Goal: Task Accomplishment & Management: Manage account settings

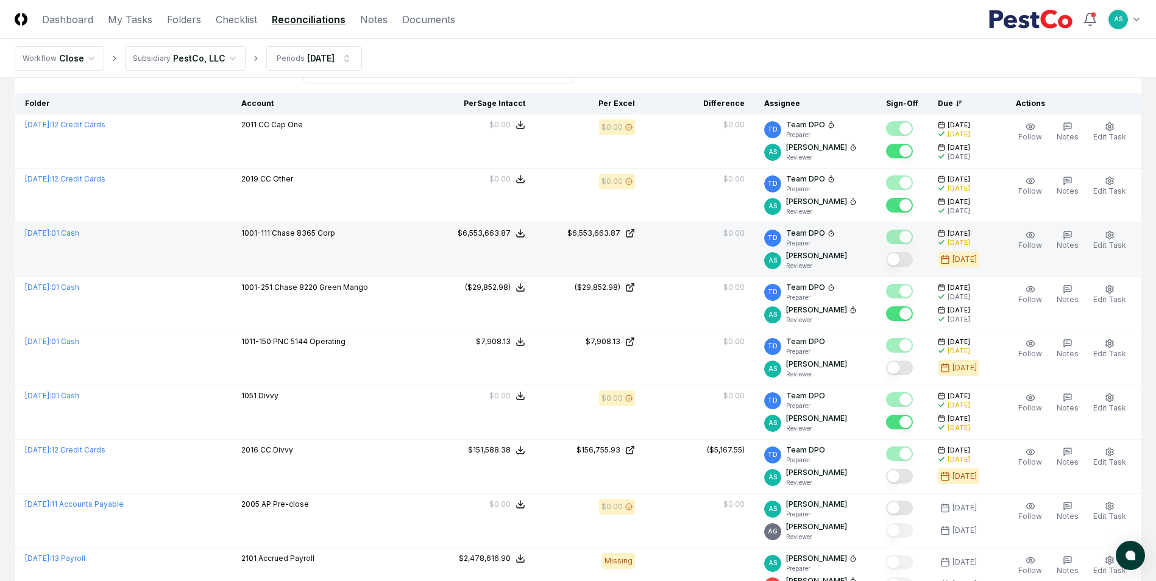
scroll to position [122, 0]
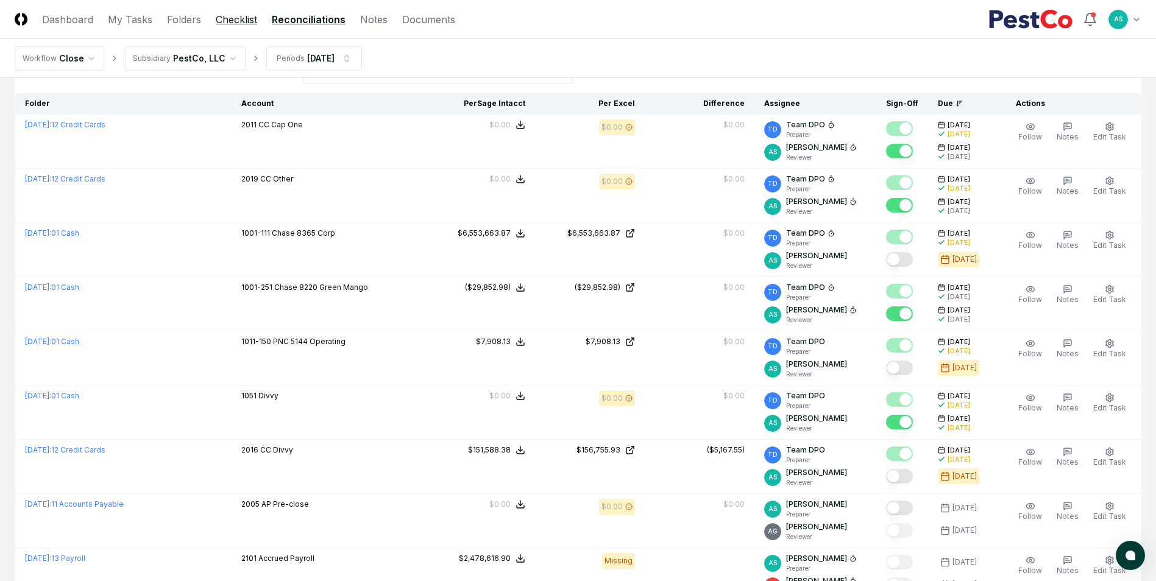
click at [230, 20] on link "Checklist" at bounding box center [236, 19] width 41 height 15
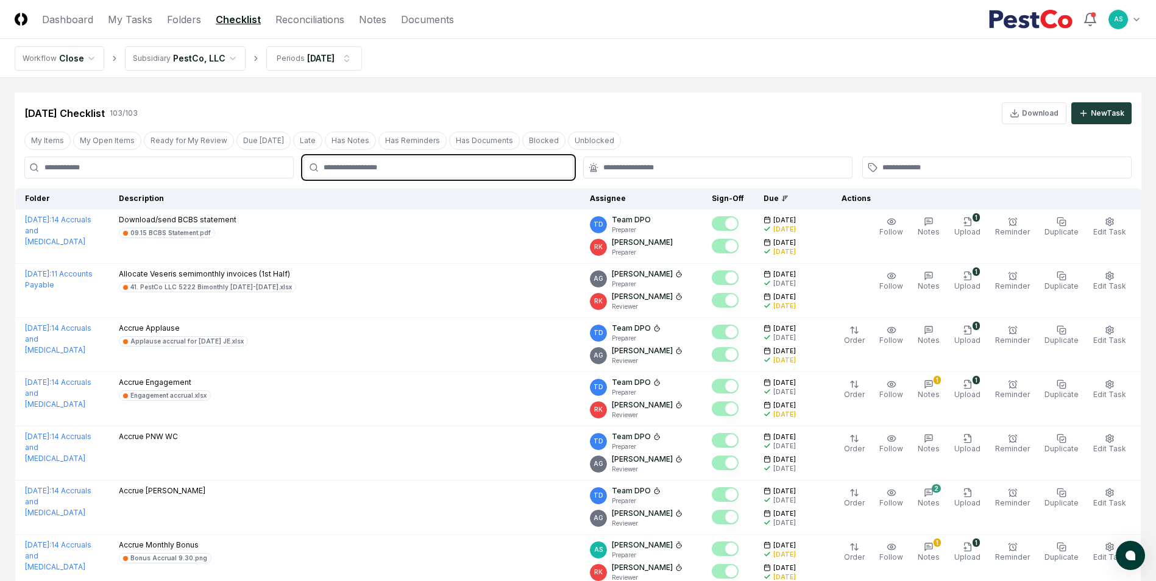
click at [394, 170] on input "text" at bounding box center [444, 167] width 241 height 11
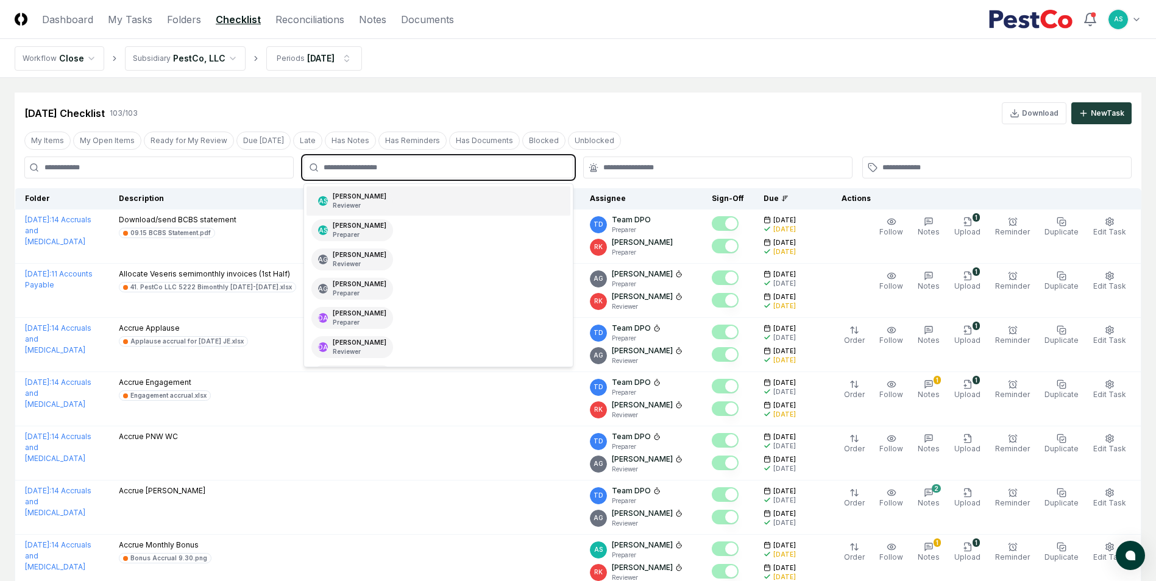
click at [406, 197] on div "AS [PERSON_NAME] Reviewer" at bounding box center [438, 200] width 263 height 29
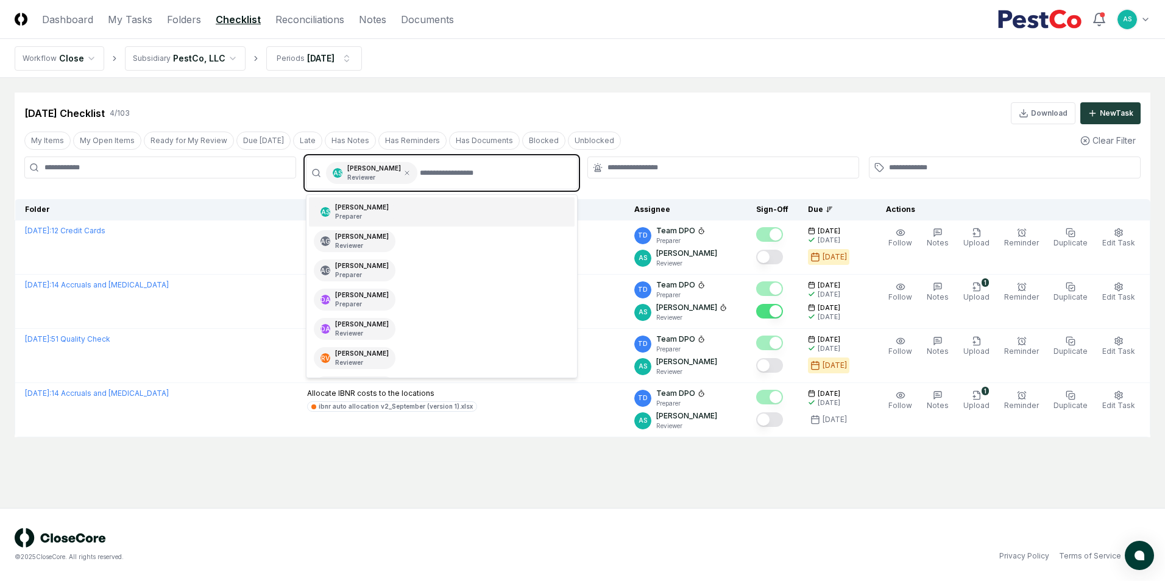
click at [432, 171] on input "text" at bounding box center [495, 173] width 150 height 22
click at [388, 203] on div "AS Aaron Steele Preparer" at bounding box center [442, 211] width 266 height 29
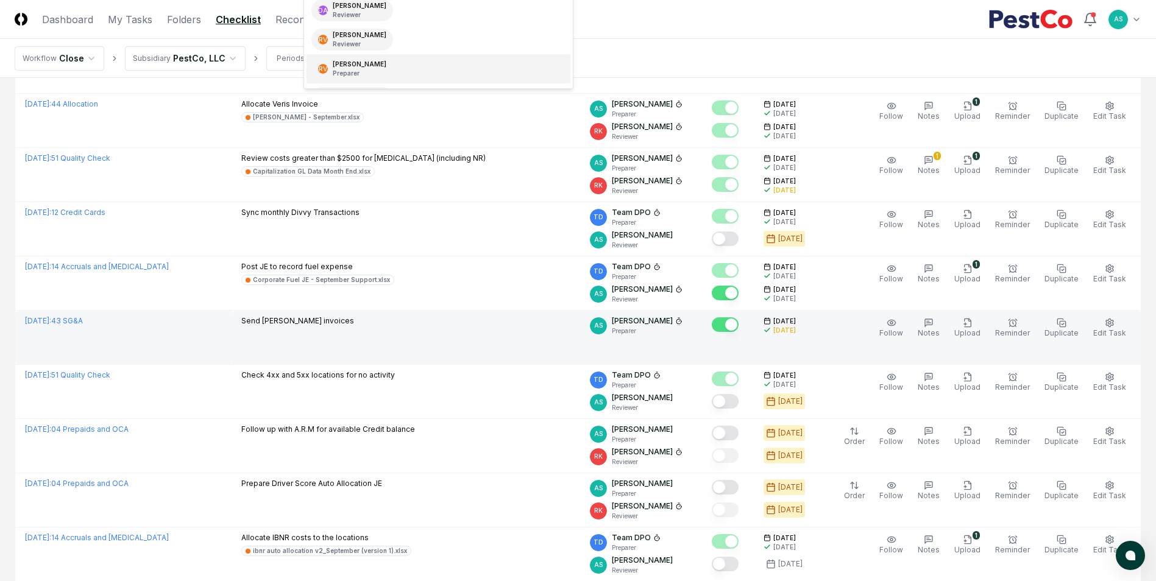
scroll to position [305, 0]
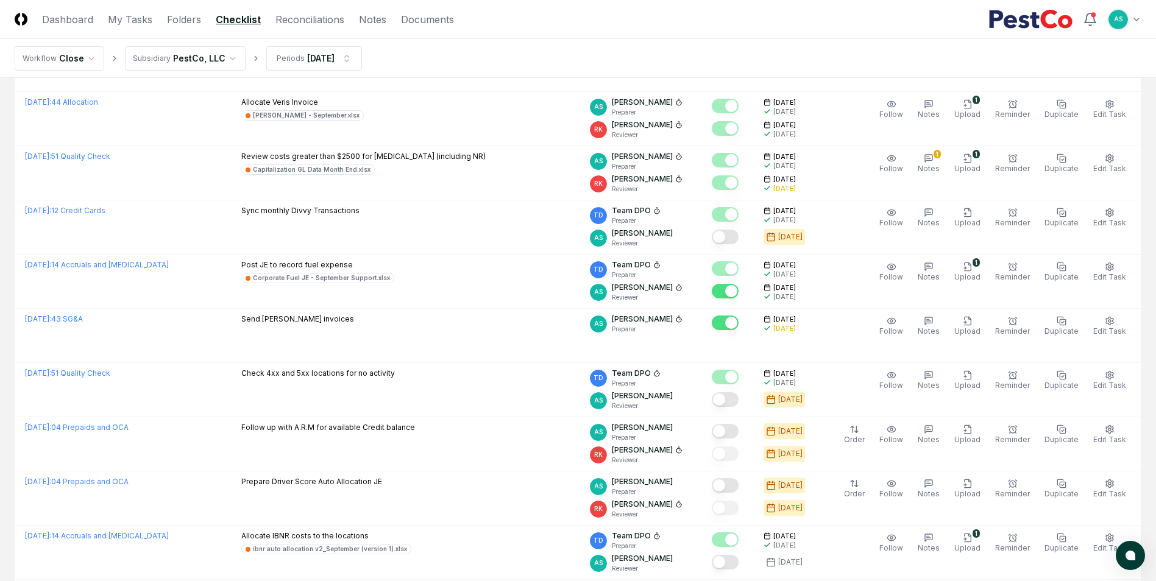
click at [10, 336] on main "Cancel Reassign Sep 2025 Checklist 24 / 103 Download New Task My Items My Open …" at bounding box center [578, 509] width 1156 height 1472
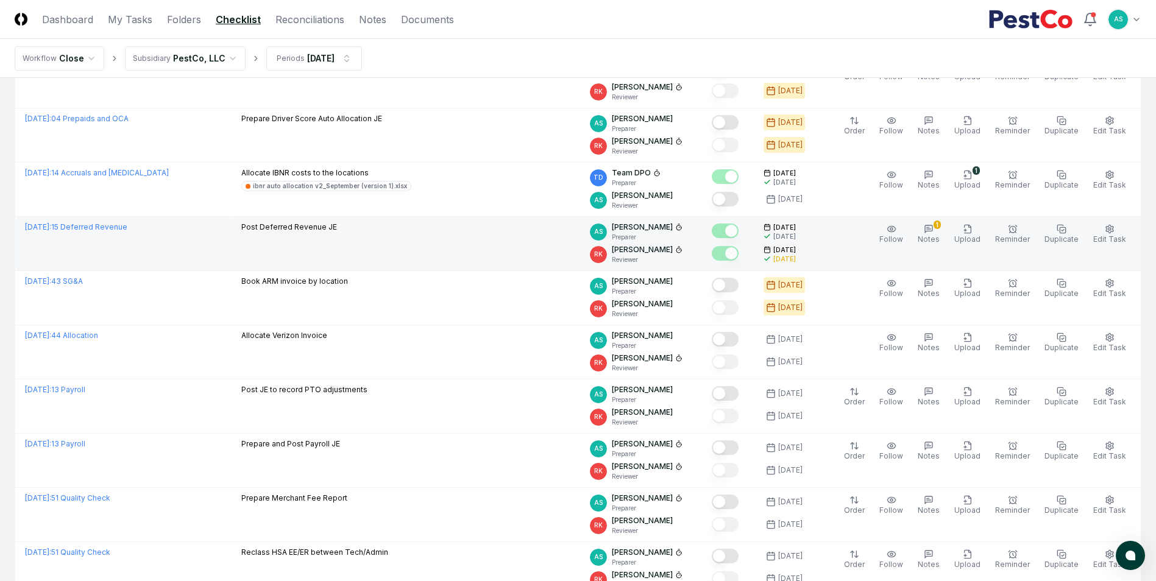
scroll to position [670, 0]
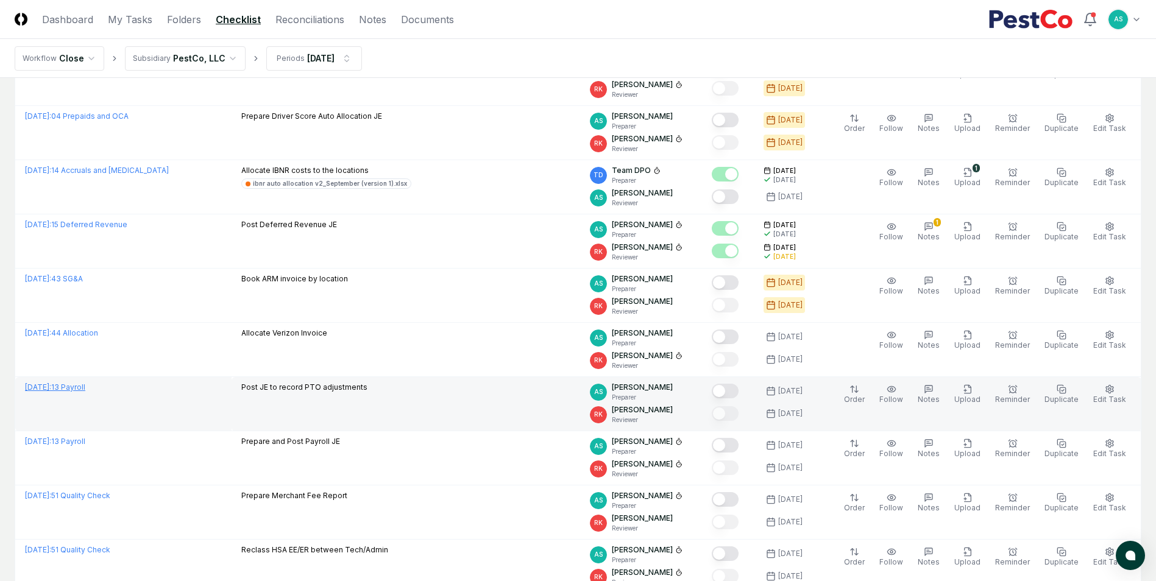
click at [85, 389] on link "September 2025 : 13 Payroll" at bounding box center [55, 387] width 60 height 9
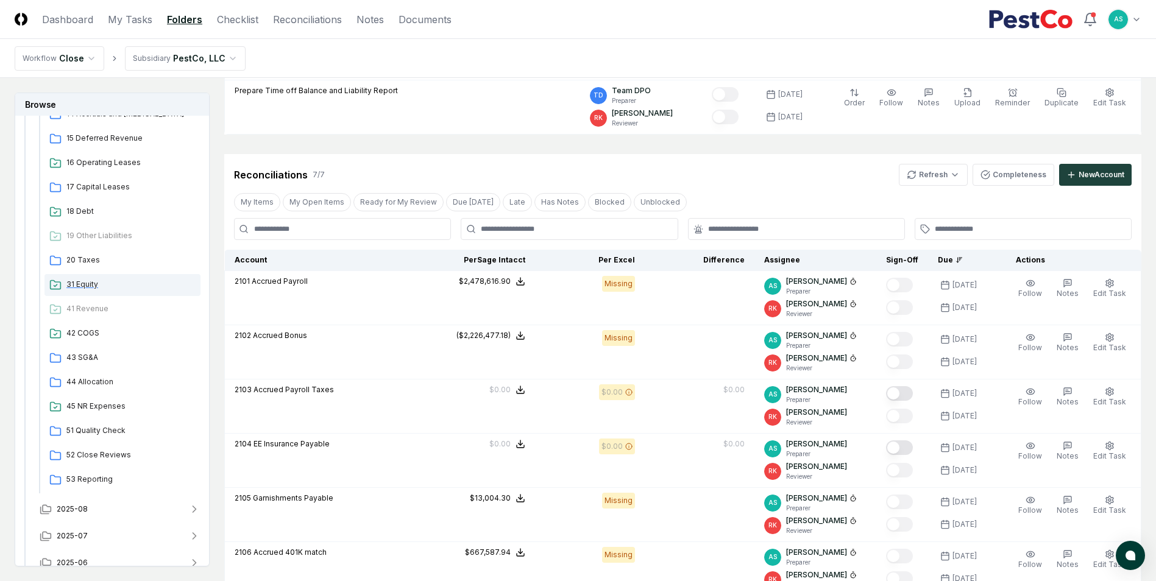
scroll to position [488, 0]
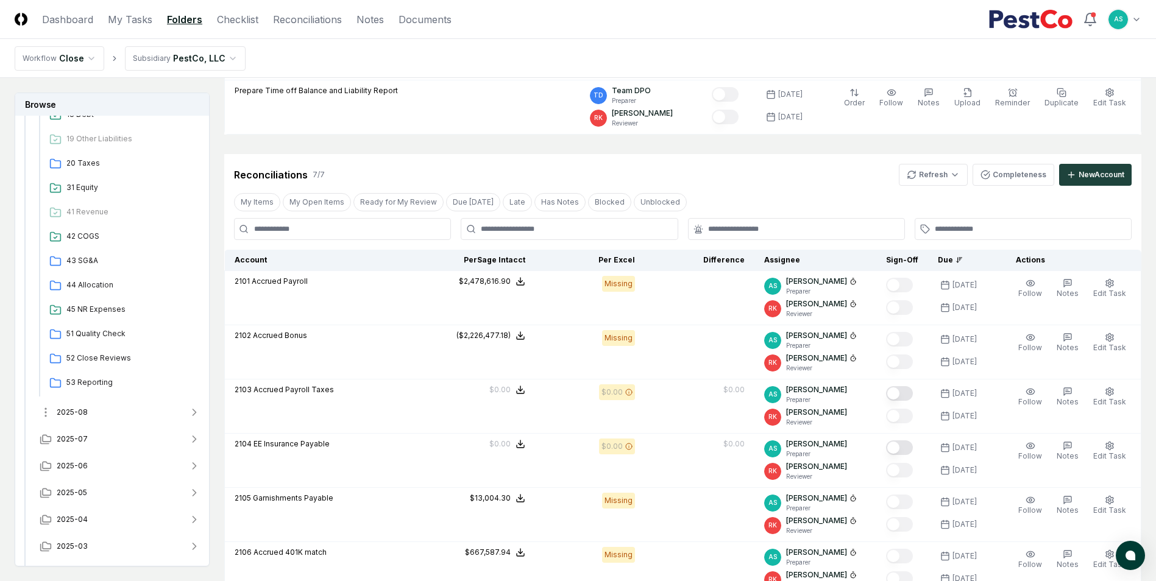
click at [192, 410] on icon "button" at bounding box center [194, 412] width 12 height 12
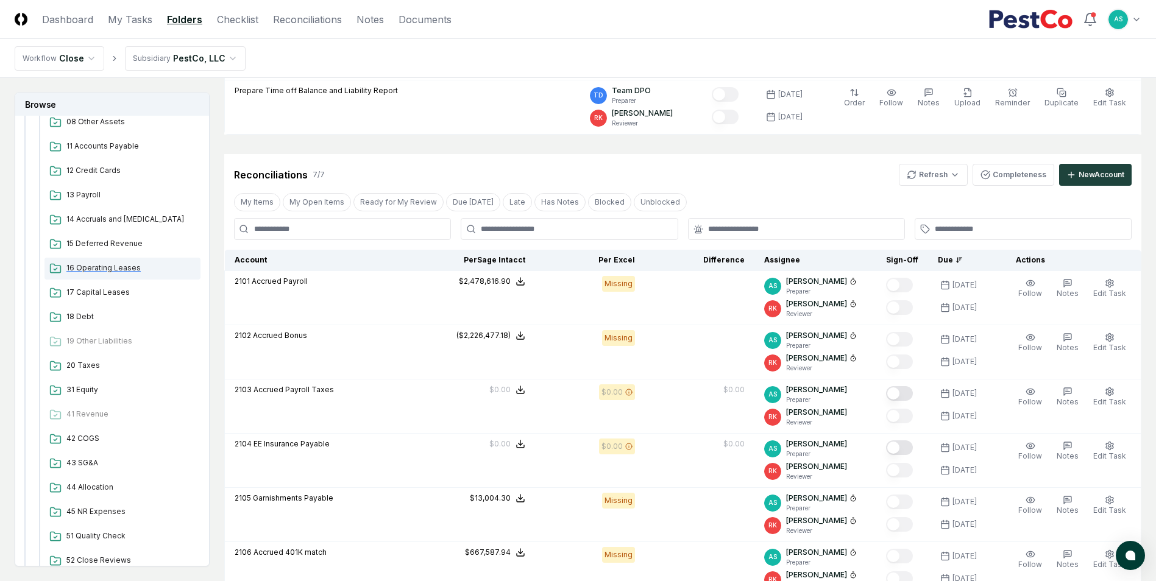
scroll to position [853, 0]
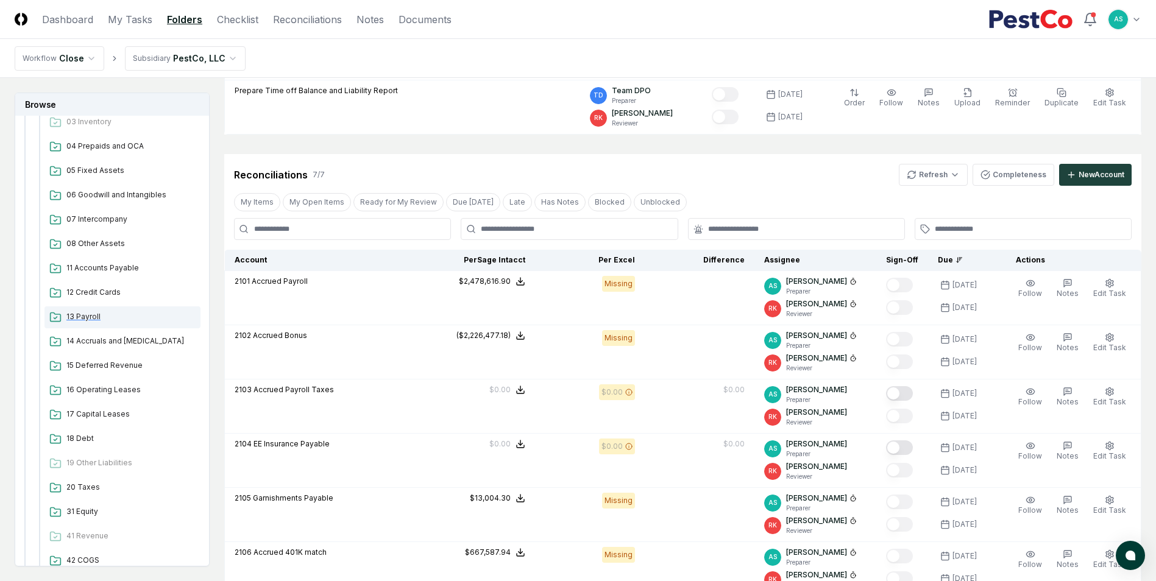
click at [88, 321] on span "13 Payroll" at bounding box center [130, 316] width 129 height 11
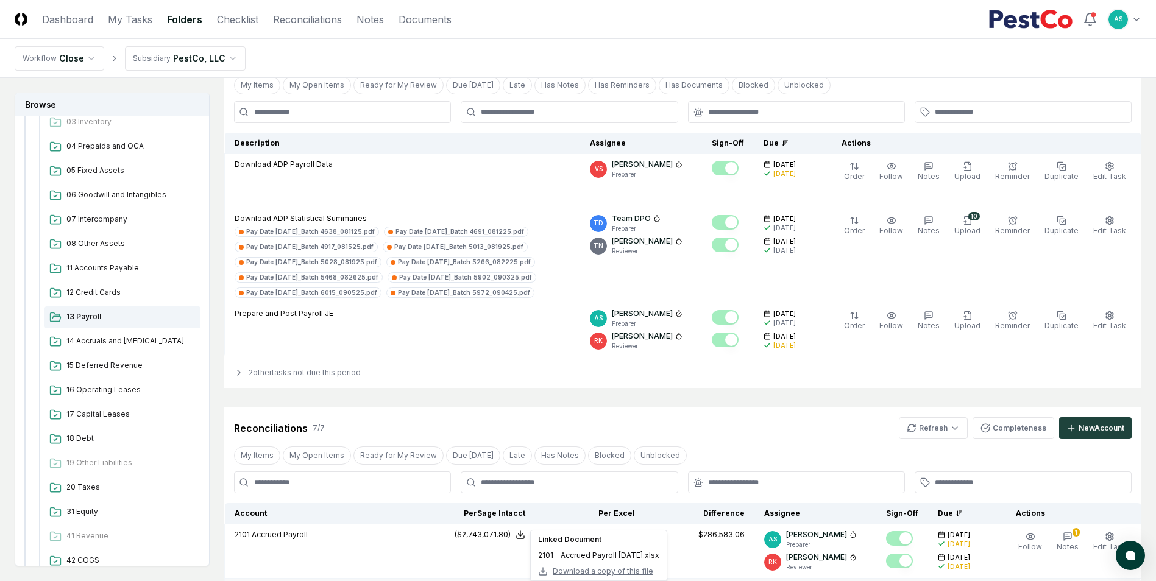
scroll to position [122, 0]
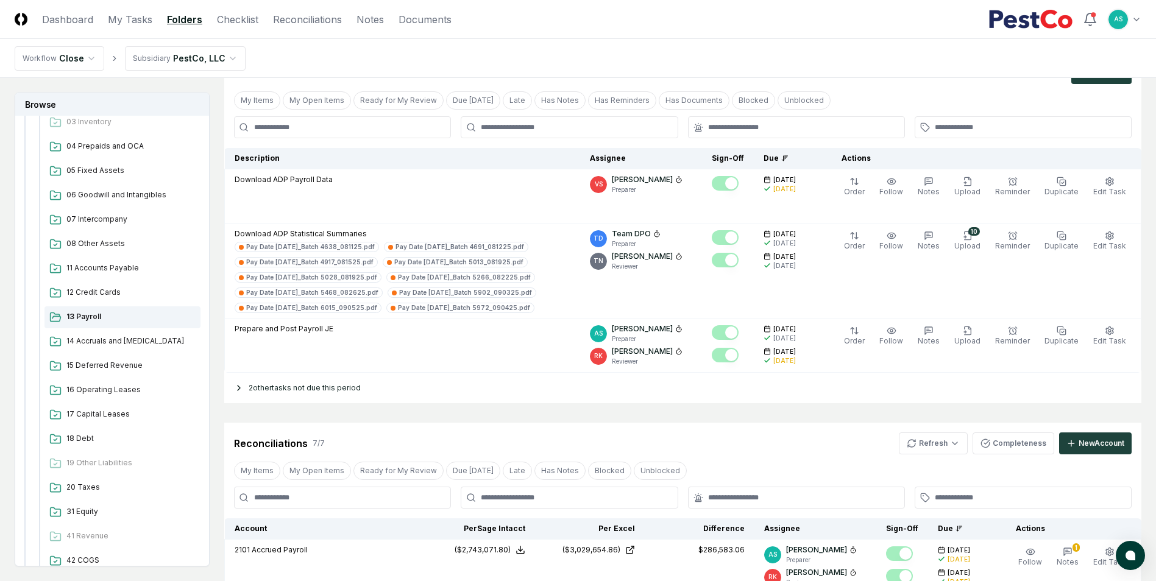
click at [269, 388] on div "2 other tasks not due this period" at bounding box center [682, 388] width 917 height 30
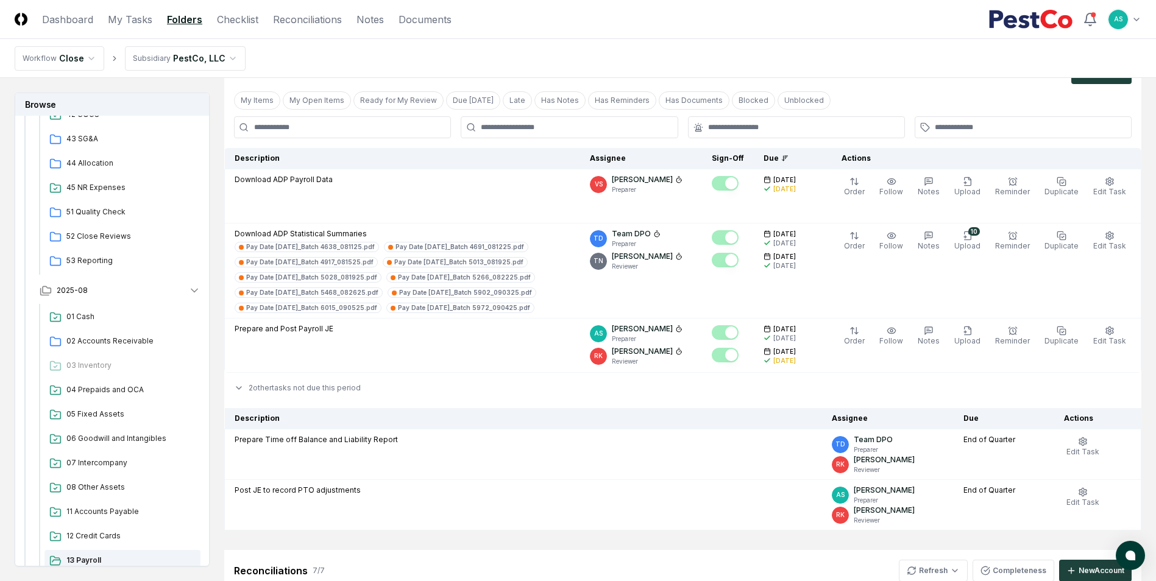
scroll to position [548, 0]
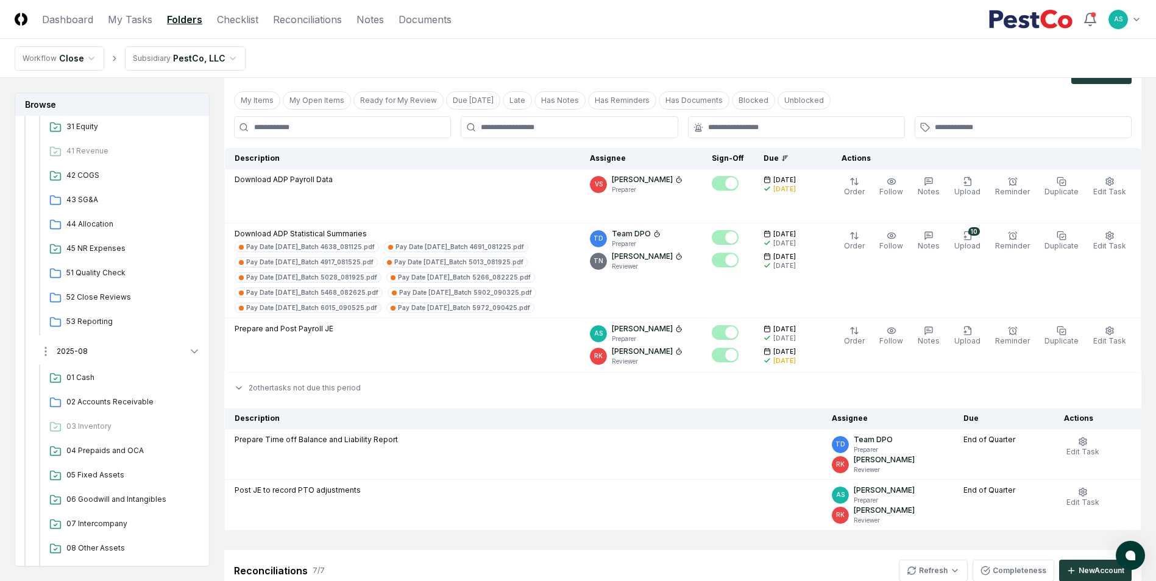
click at [192, 351] on icon "button" at bounding box center [194, 351] width 6 height 3
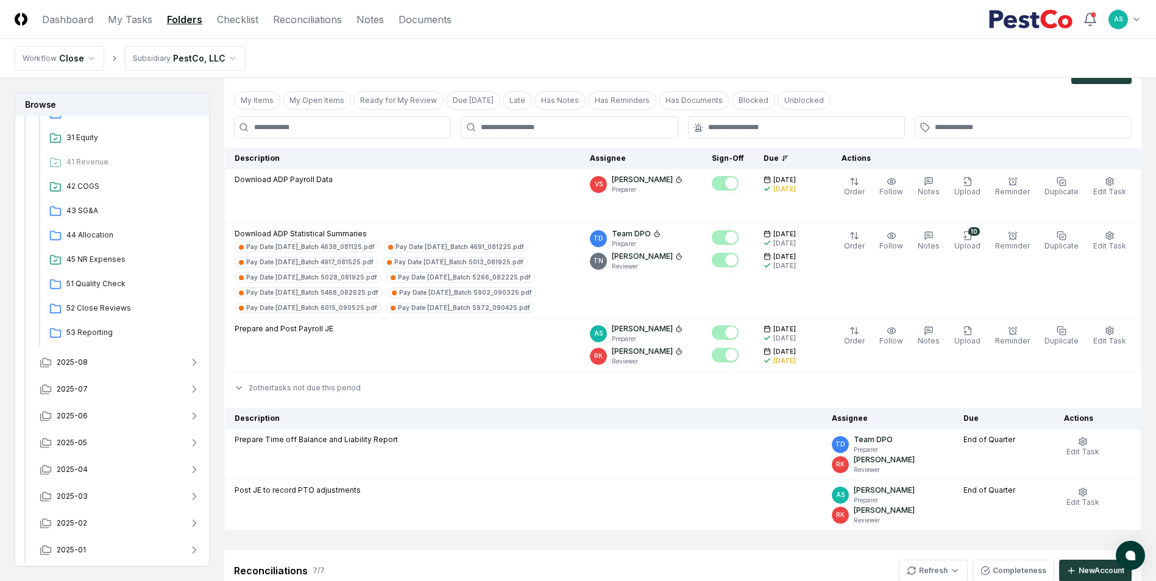
scroll to position [537, 0]
click at [196, 410] on icon "button" at bounding box center [194, 416] width 12 height 12
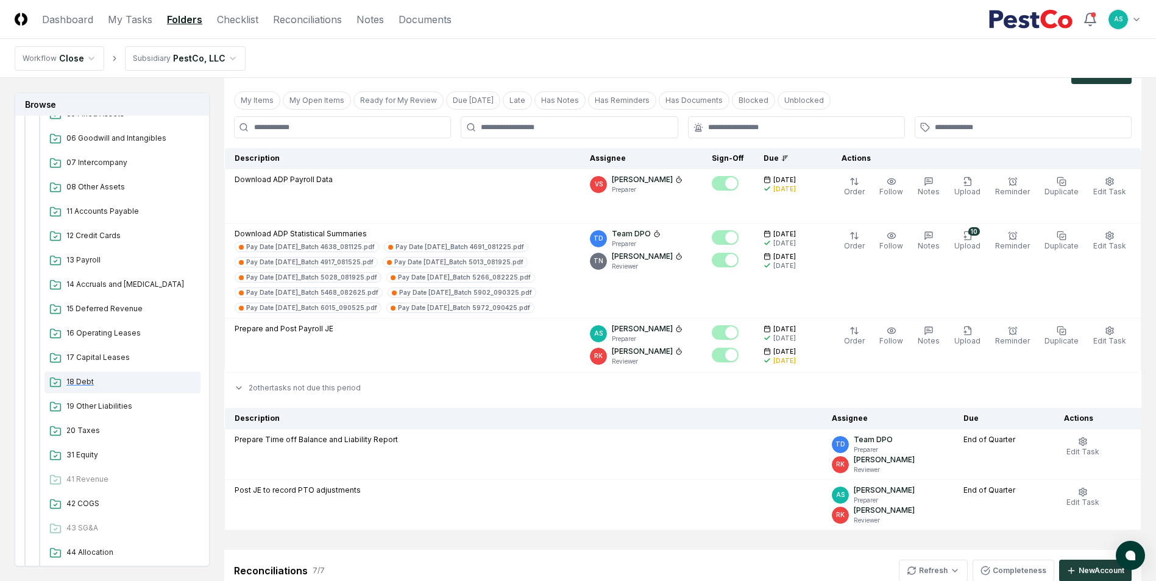
scroll to position [964, 0]
click at [87, 264] on span "13 Payroll" at bounding box center [130, 259] width 129 height 11
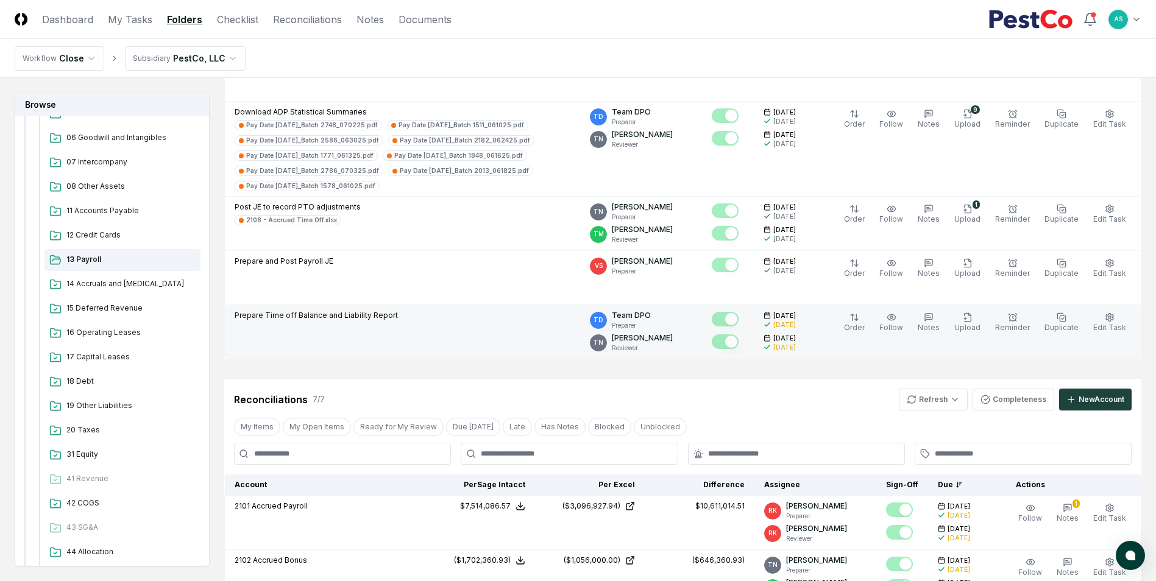
scroll to position [183, 0]
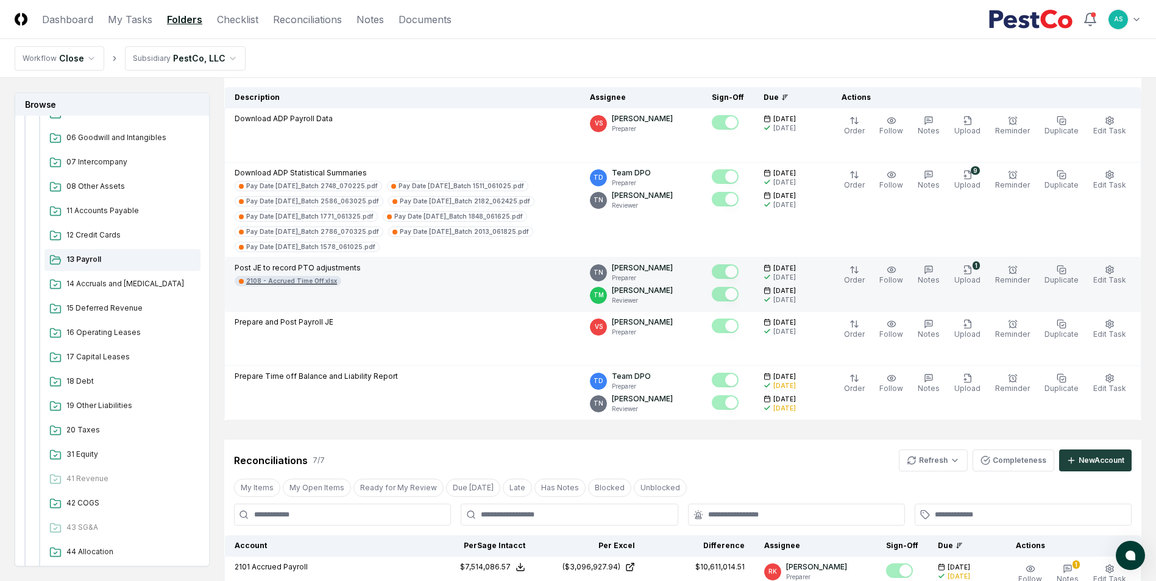
click at [283, 285] on div "2108 - Accrued Time Off.xlsx" at bounding box center [291, 281] width 91 height 9
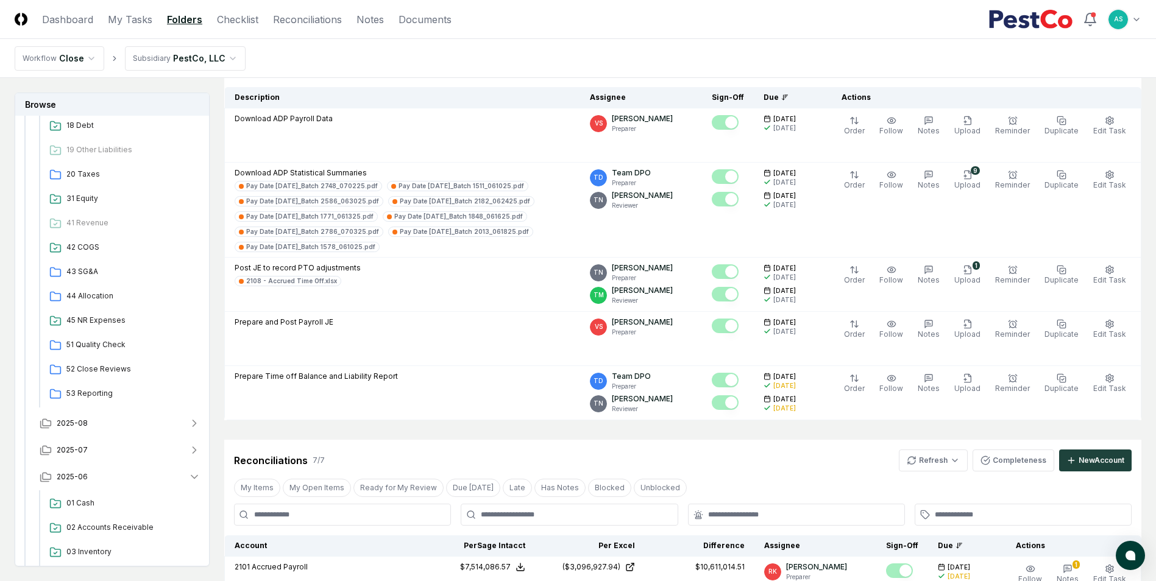
scroll to position [0, 0]
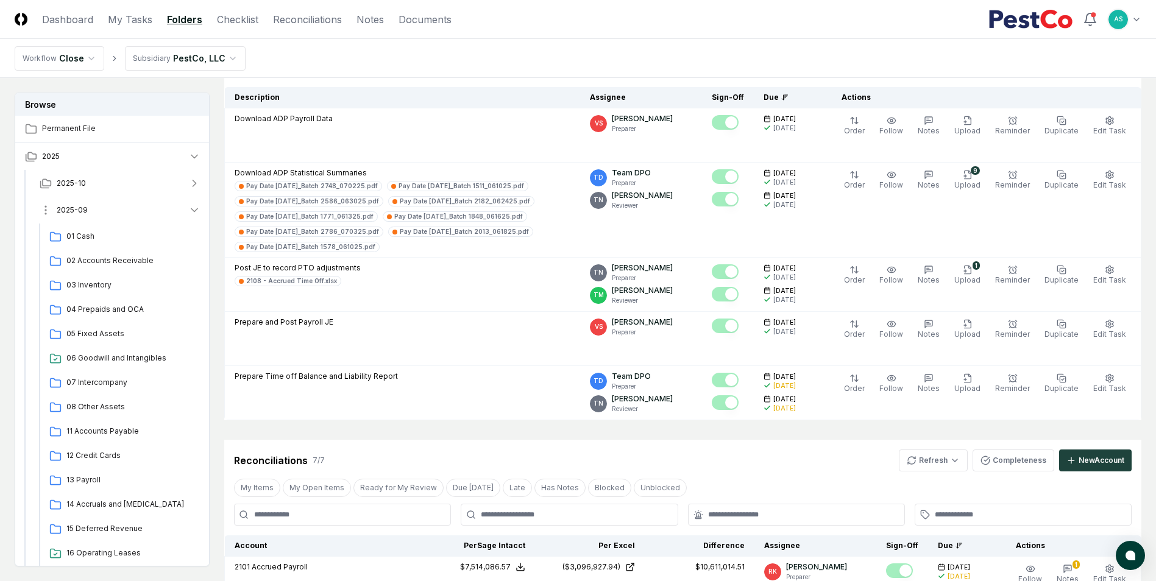
click at [96, 201] on button "2025-09" at bounding box center [120, 210] width 180 height 27
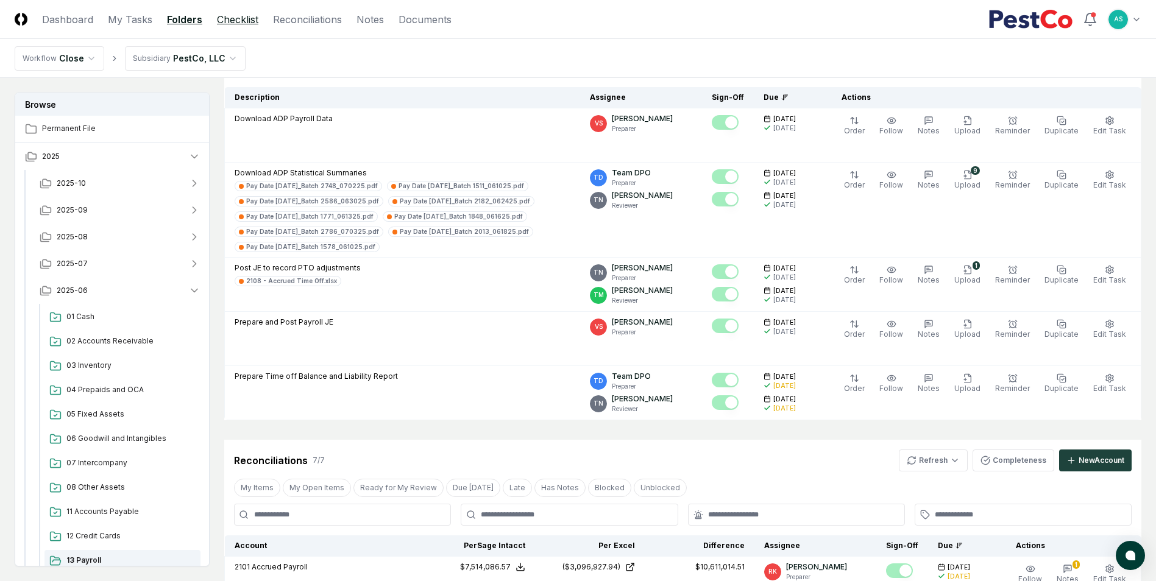
click at [252, 20] on link "Checklist" at bounding box center [237, 19] width 41 height 15
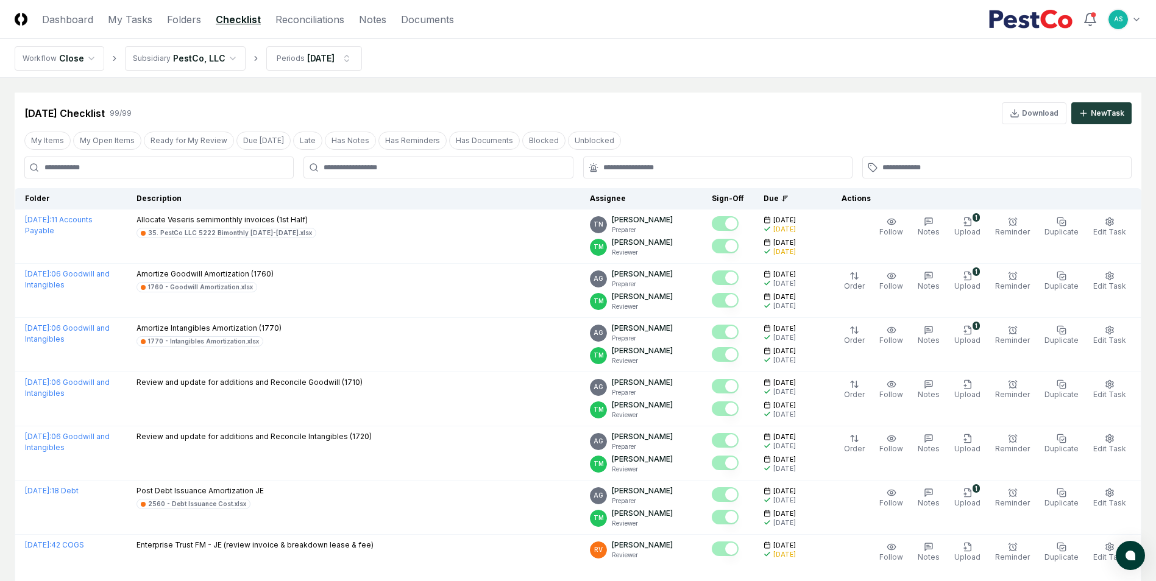
drag, startPoint x: 310, startPoint y: 18, endPoint x: 321, endPoint y: 34, distance: 19.6
click at [310, 18] on link "Reconciliations" at bounding box center [309, 19] width 69 height 15
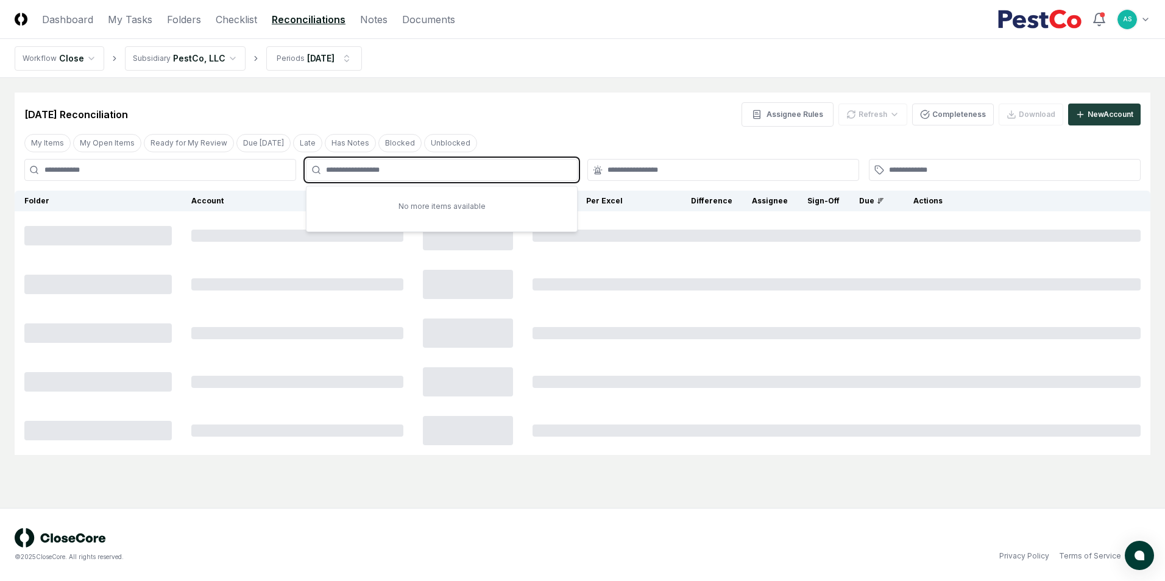
drag, startPoint x: 371, startPoint y: 166, endPoint x: 377, endPoint y: 171, distance: 8.2
click at [372, 167] on input "text" at bounding box center [448, 170] width 244 height 11
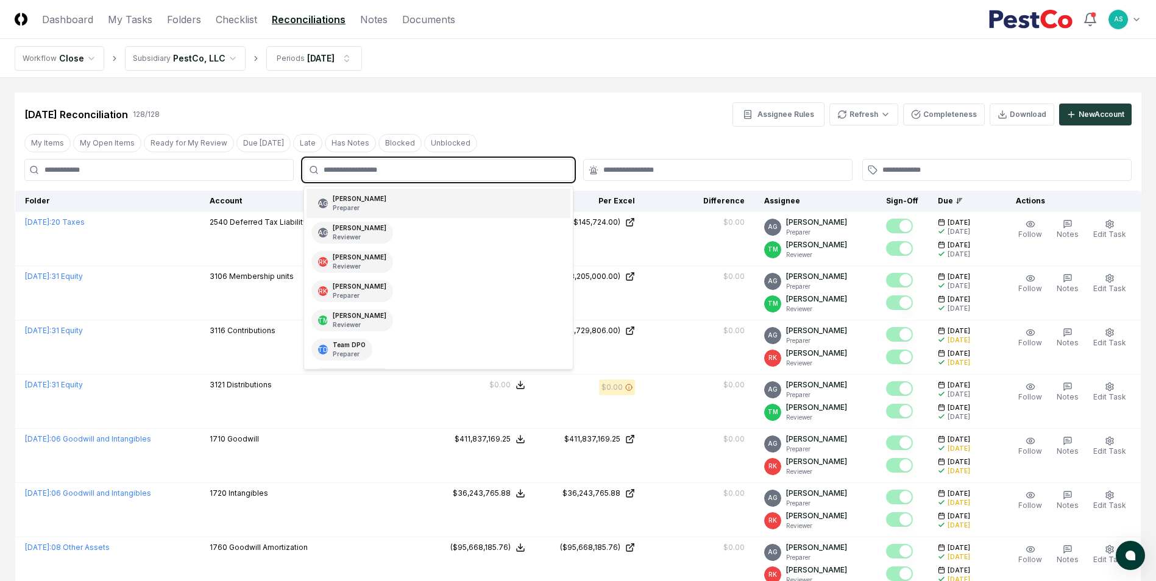
click at [358, 171] on input "text" at bounding box center [444, 170] width 241 height 11
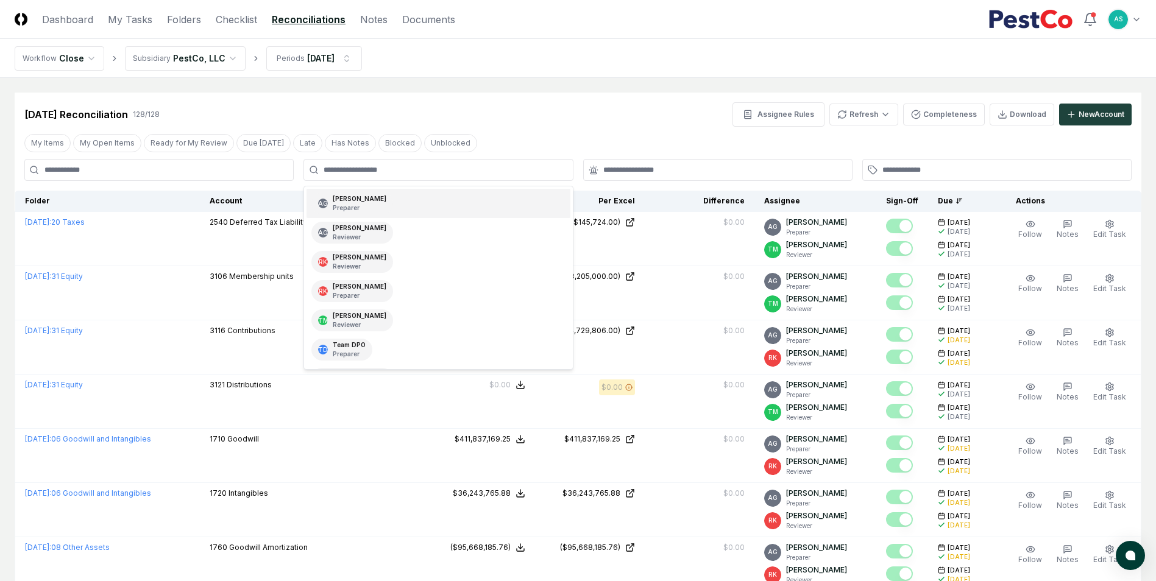
click at [355, 164] on div at bounding box center [437, 170] width 269 height 22
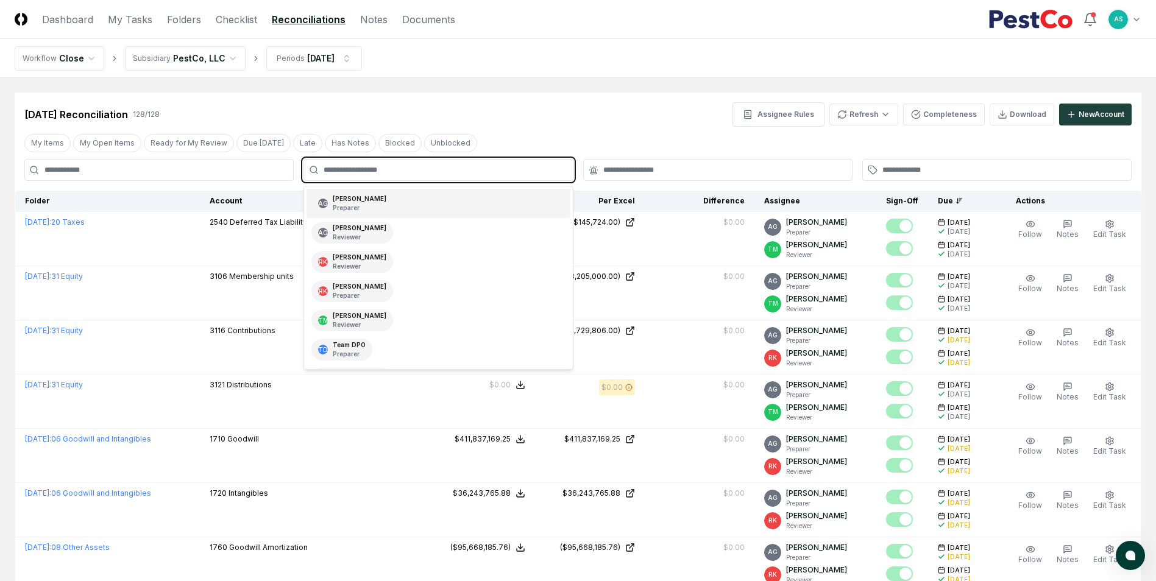
click at [356, 168] on input "text" at bounding box center [444, 170] width 241 height 11
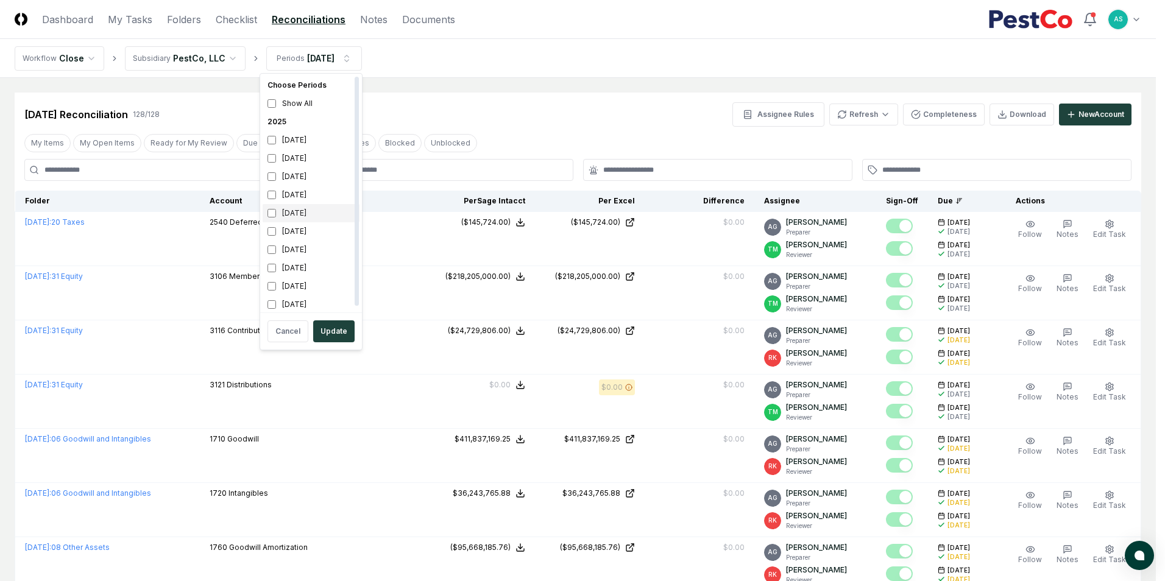
click at [269, 218] on div "[DATE]" at bounding box center [311, 213] width 97 height 18
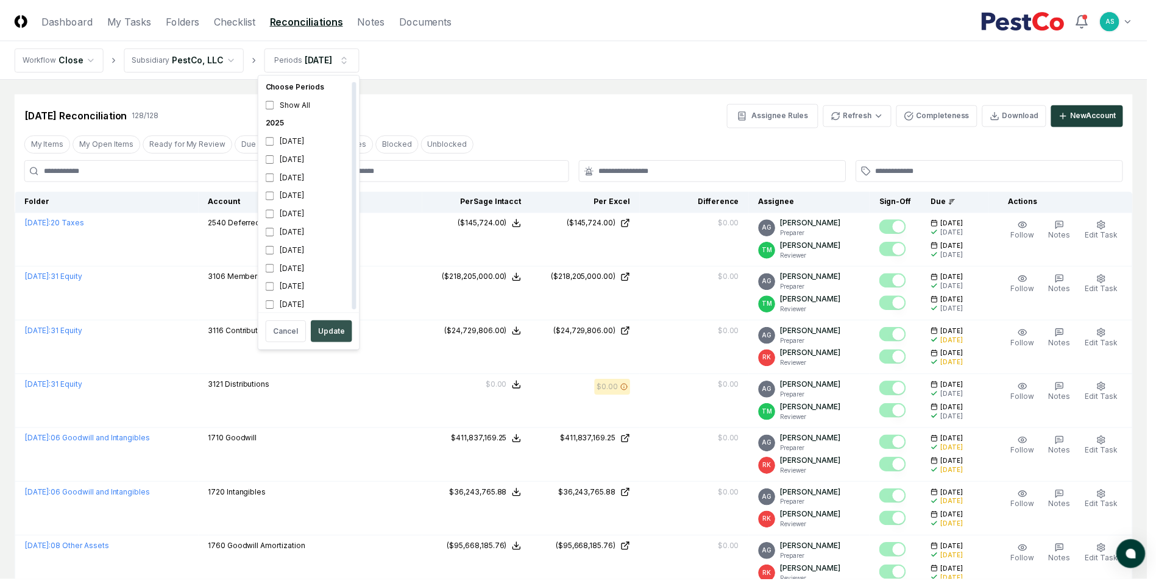
scroll to position [4, 0]
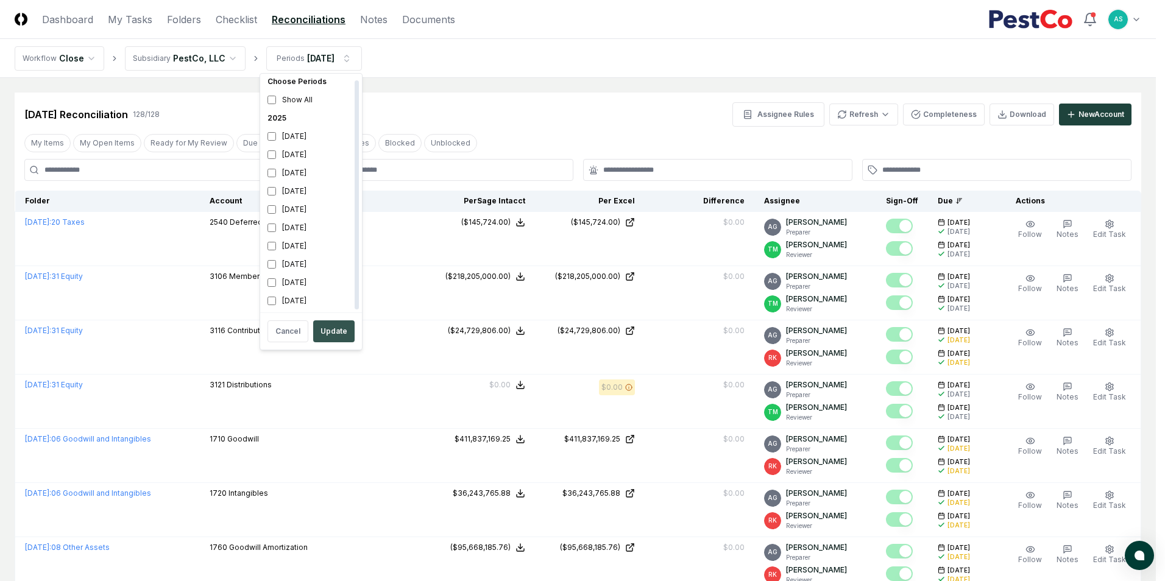
drag, startPoint x: 332, startPoint y: 329, endPoint x: 347, endPoint y: 322, distance: 16.4
click at [332, 330] on button "Update" at bounding box center [333, 332] width 41 height 22
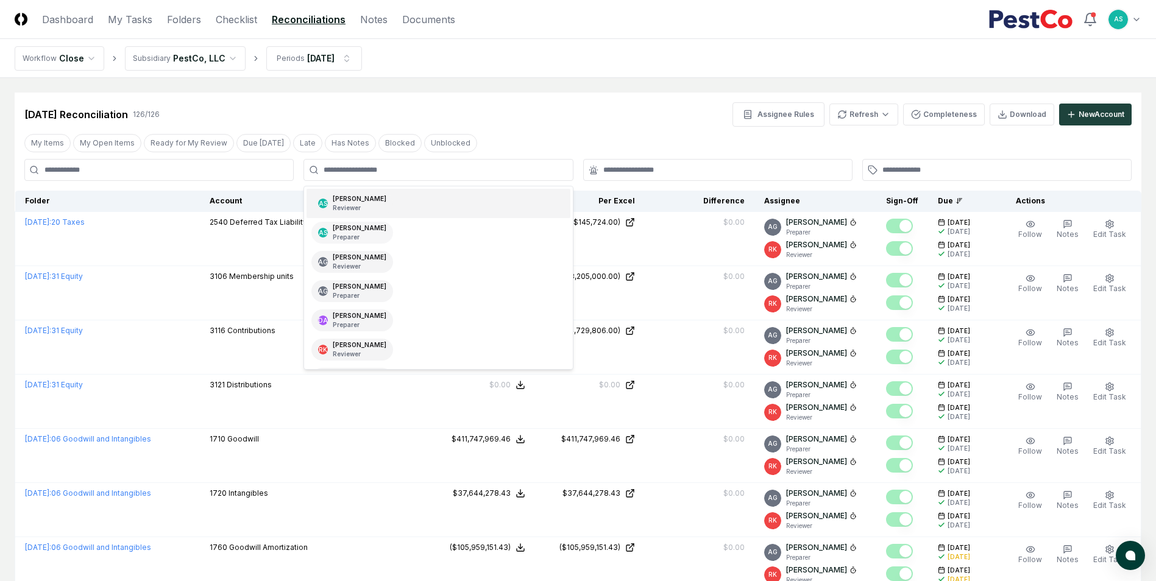
drag, startPoint x: 352, startPoint y: 205, endPoint x: 358, endPoint y: 209, distance: 6.6
click at [352, 205] on p "Reviewer" at bounding box center [360, 208] width 54 height 9
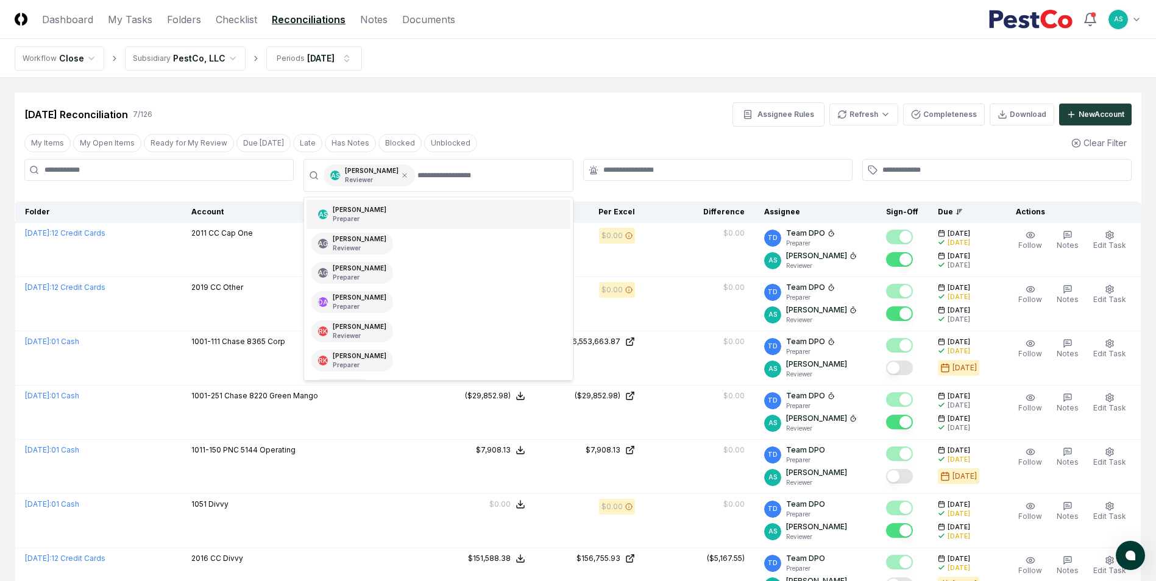
drag, startPoint x: 377, startPoint y: 210, endPoint x: 456, endPoint y: 193, distance: 80.6
click at [378, 210] on div "AS Aaron Steele Preparer" at bounding box center [438, 214] width 263 height 29
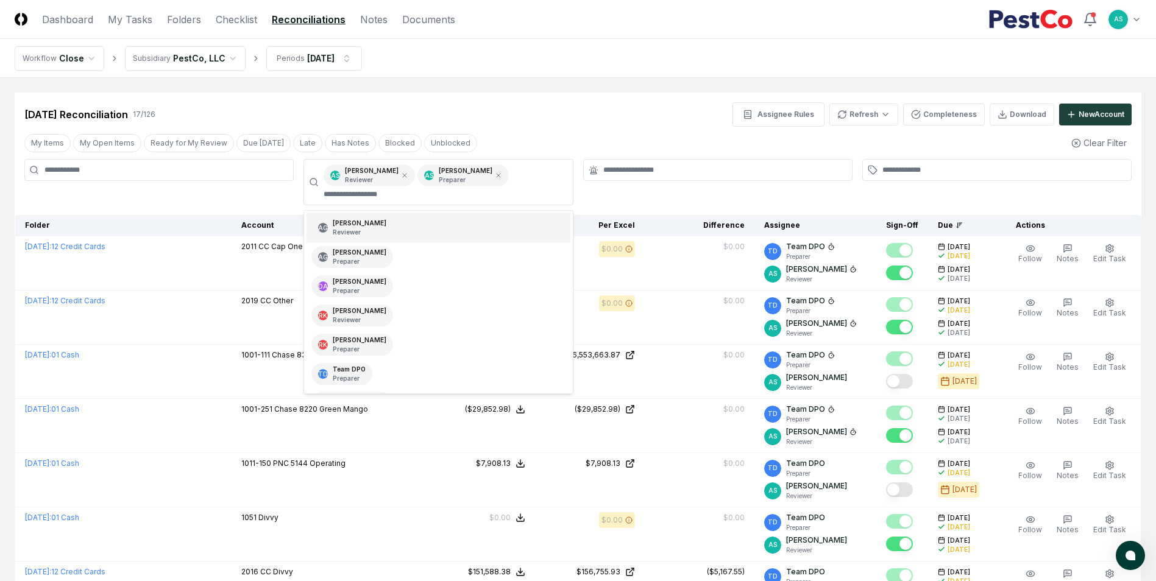
click at [586, 121] on div "[DATE] Reconciliation 17 / 126 Assignee Rules Refresh Completeness Download New…" at bounding box center [577, 114] width 1107 height 24
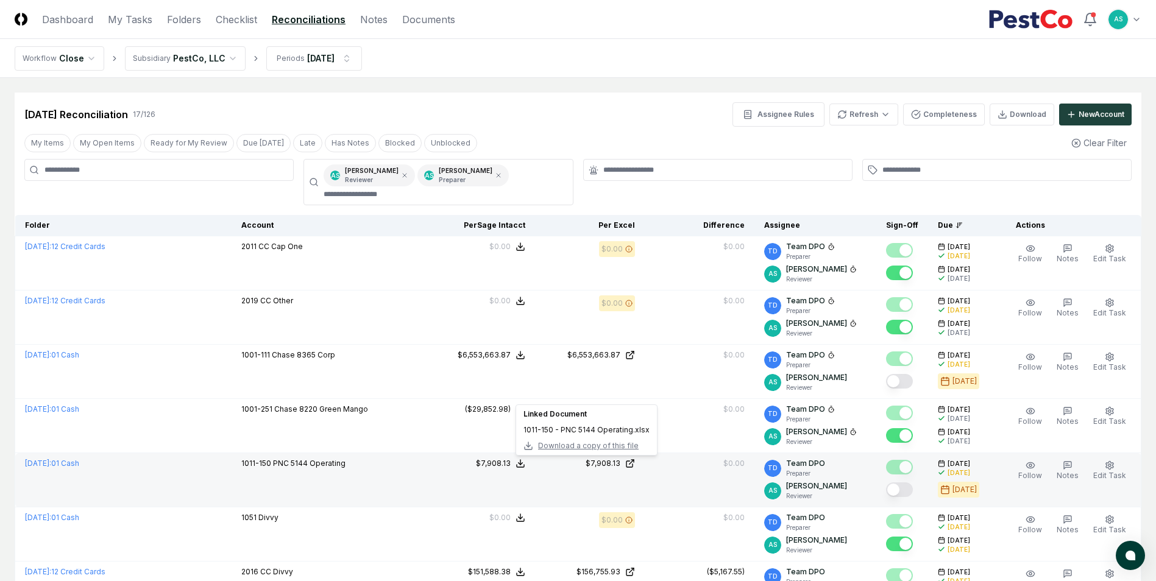
click at [602, 446] on span "Download a copy of this file" at bounding box center [588, 446] width 101 height 11
click at [272, 189] on div at bounding box center [158, 182] width 269 height 46
click at [1033, 197] on div at bounding box center [996, 182] width 269 height 46
click at [247, 23] on link "Checklist" at bounding box center [236, 19] width 41 height 15
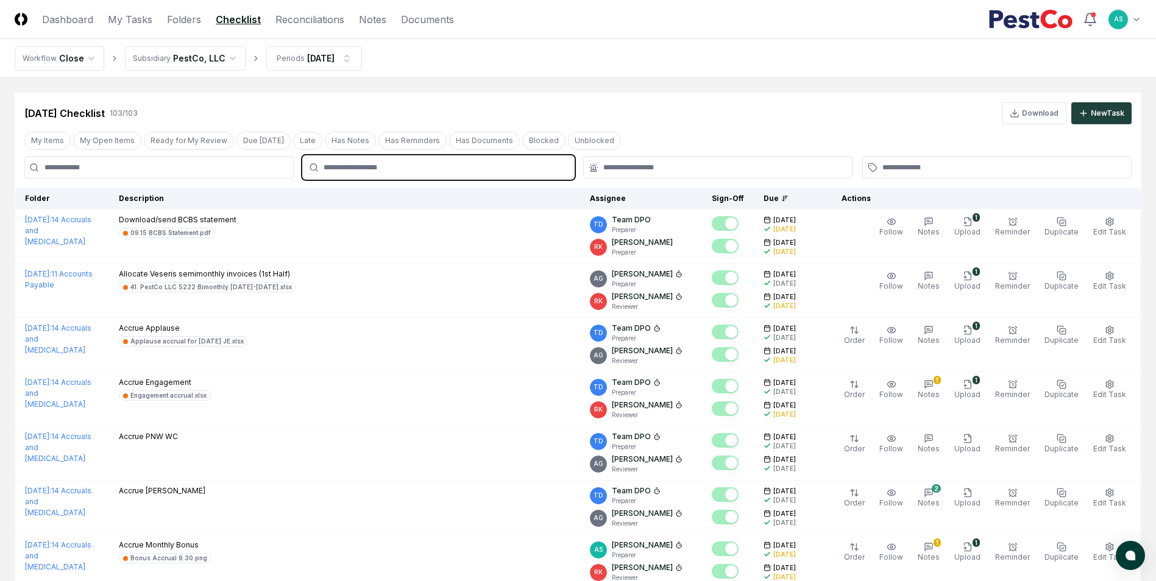
click at [402, 163] on input "text" at bounding box center [444, 167] width 241 height 11
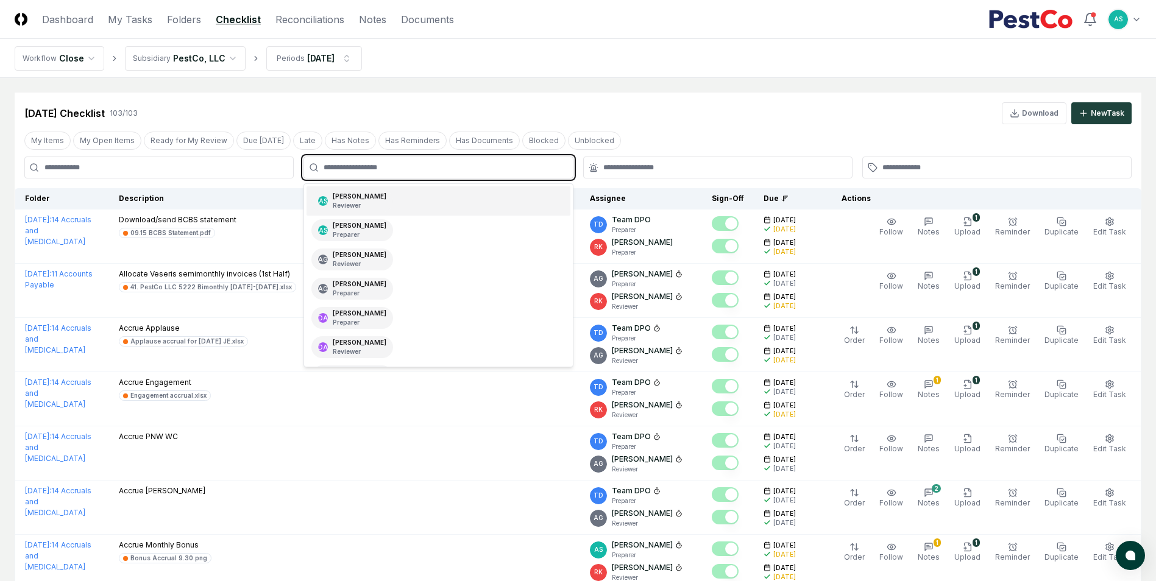
click at [381, 194] on div "AS [PERSON_NAME] Reviewer" at bounding box center [438, 200] width 263 height 29
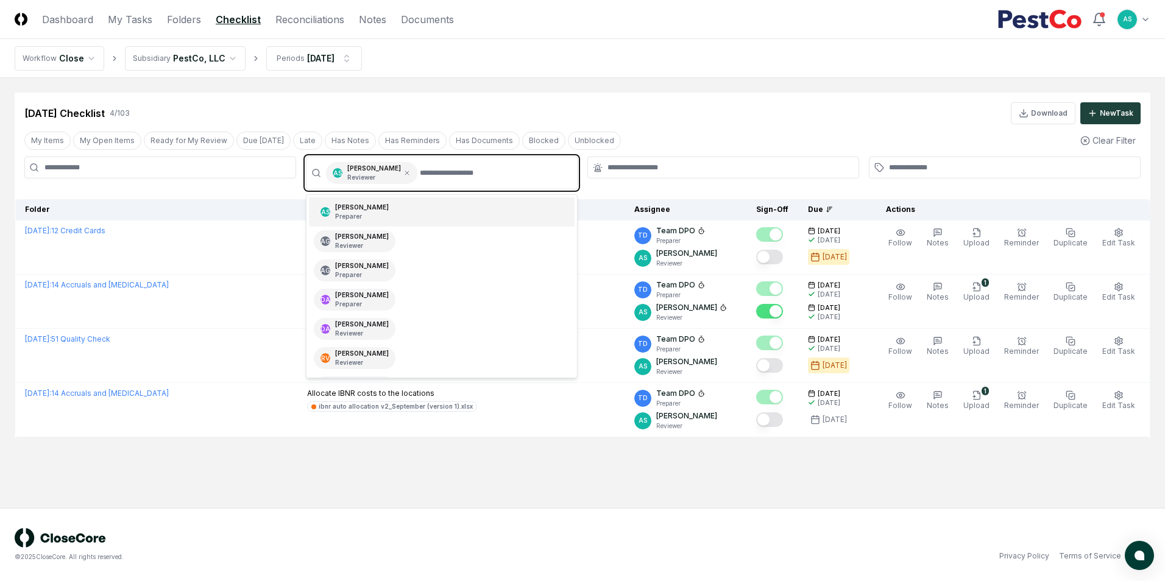
click at [419, 209] on div "AS Aaron Steele Preparer" at bounding box center [442, 211] width 266 height 29
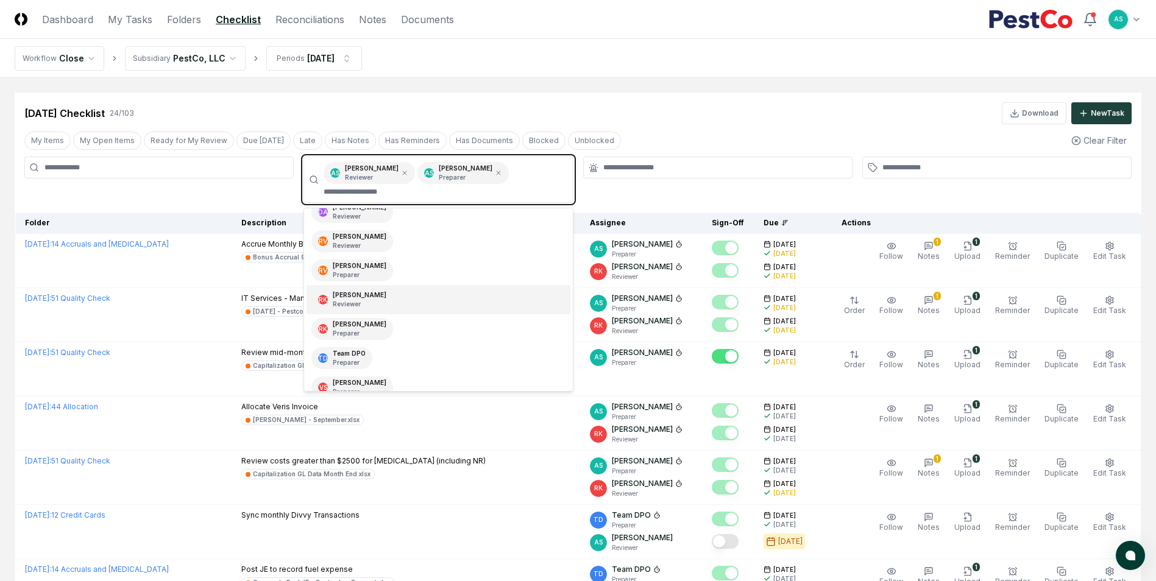
scroll to position [115, 0]
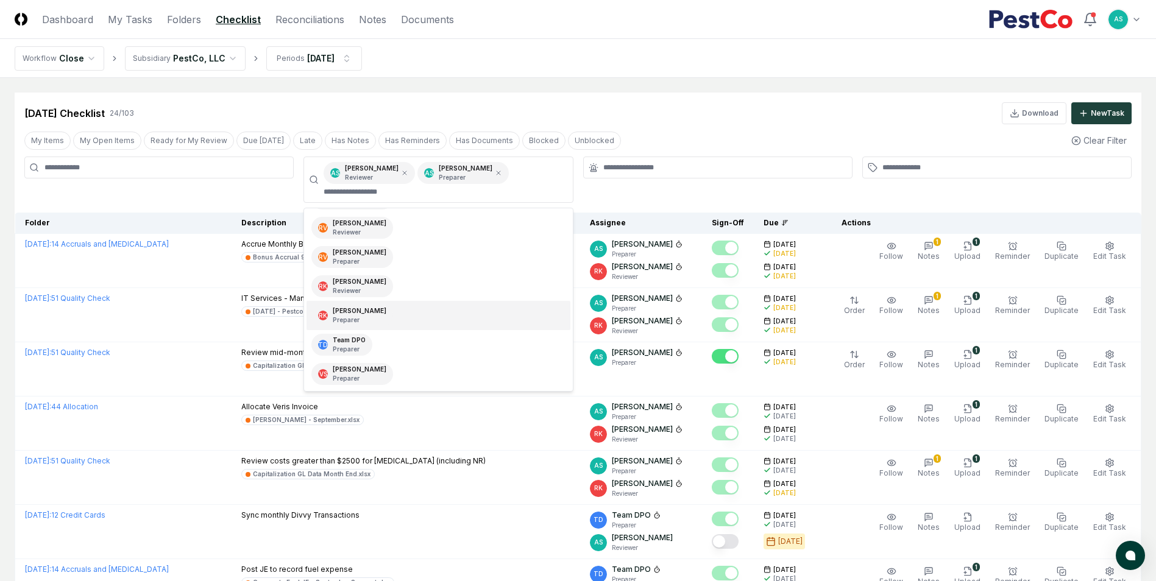
click at [712, 130] on div "My Items My Open Items Ready for My Review Due Today Late Has Notes Has Reminde…" at bounding box center [578, 140] width 1127 height 23
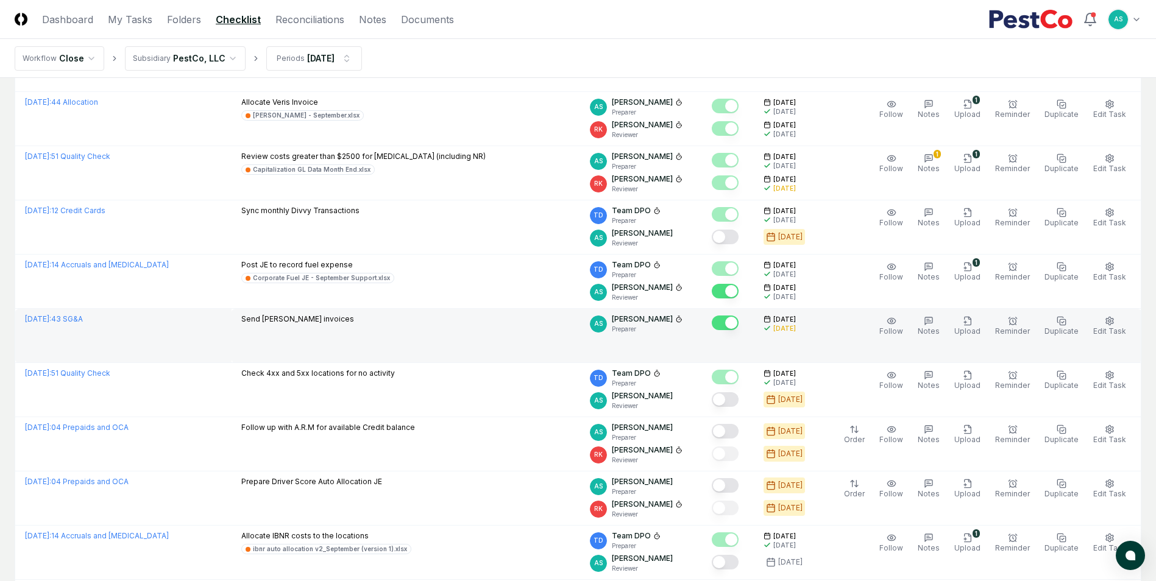
scroll to position [366, 0]
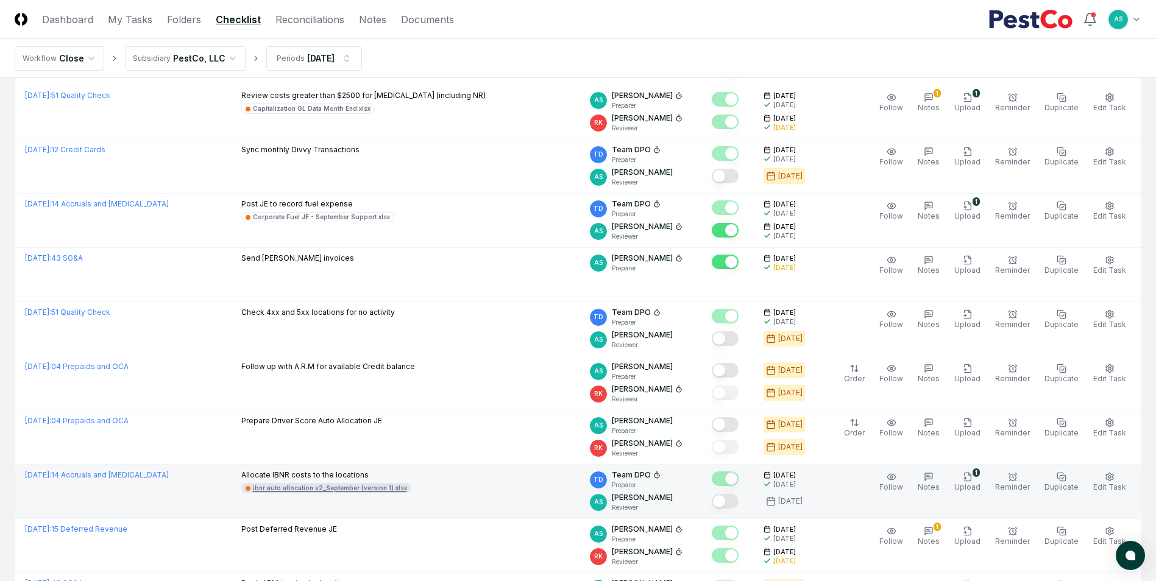
click at [382, 488] on div "ibnr auto allocation v2_September (version 1).xlsx" at bounding box center [330, 488] width 154 height 9
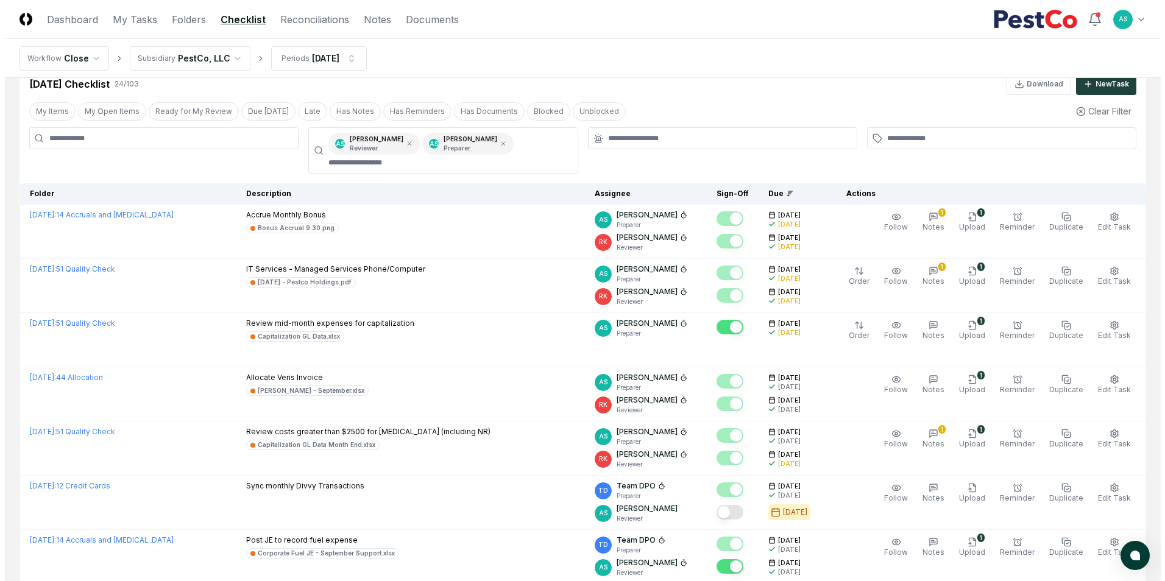
scroll to position [0, 0]
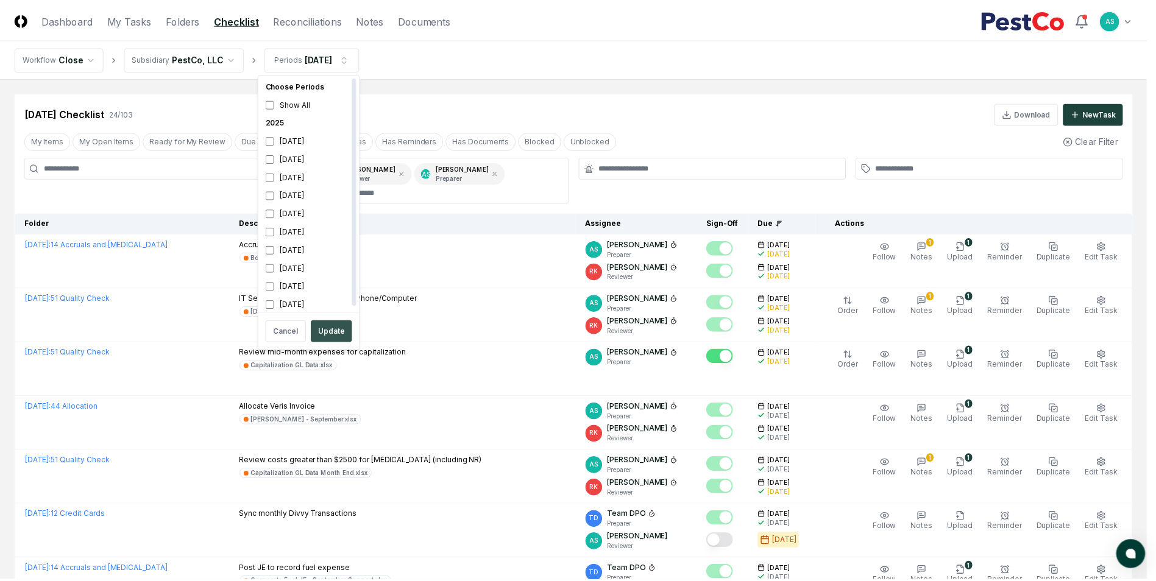
scroll to position [4, 0]
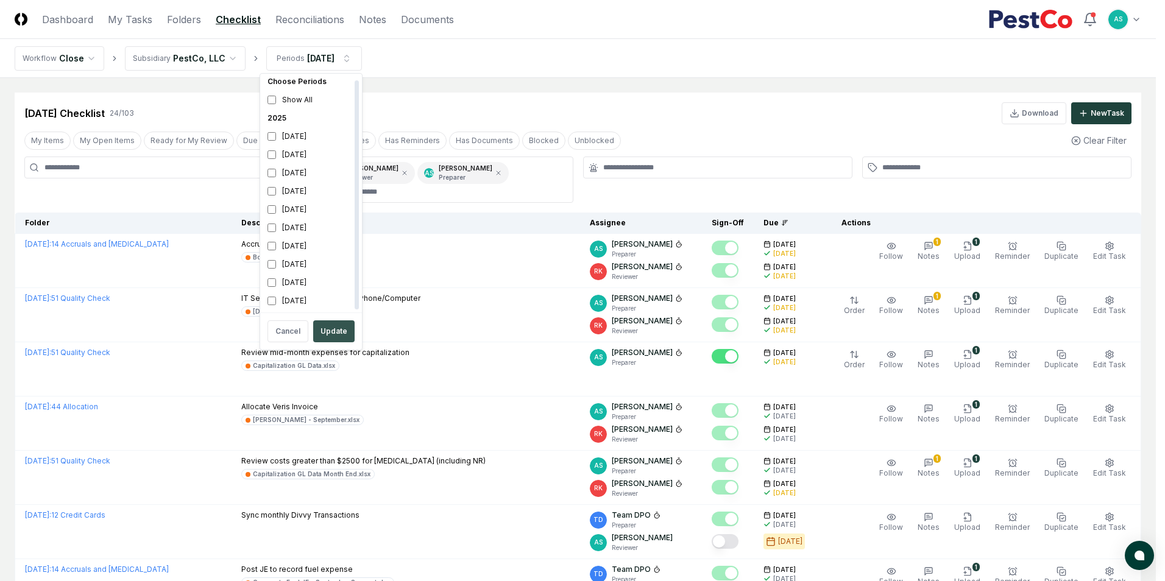
click at [332, 330] on button "Update" at bounding box center [333, 332] width 41 height 22
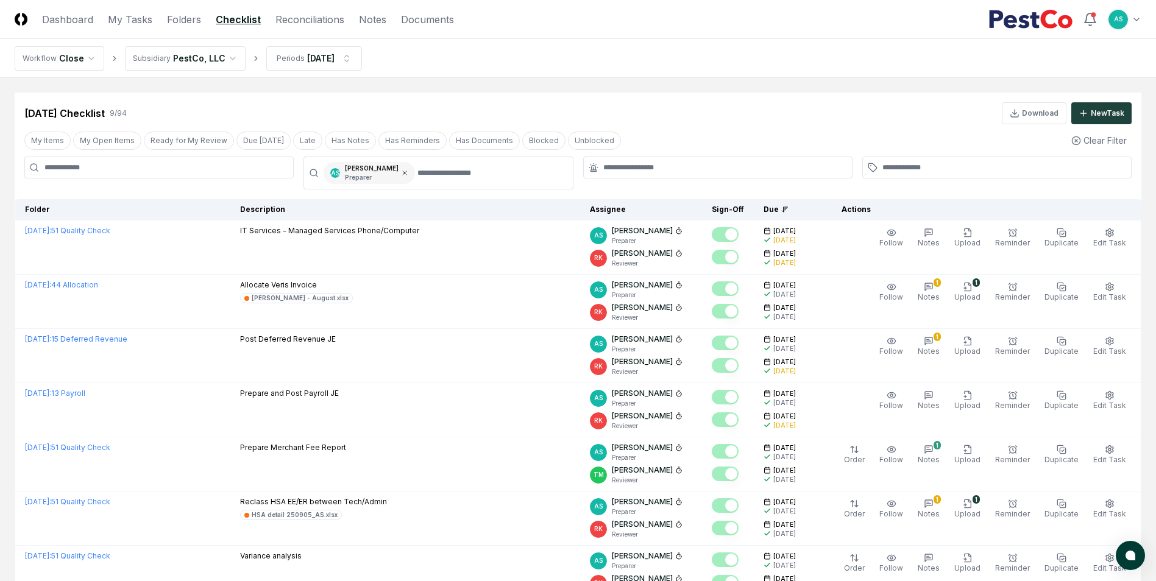
click at [401, 172] on icon at bounding box center [404, 172] width 7 height 7
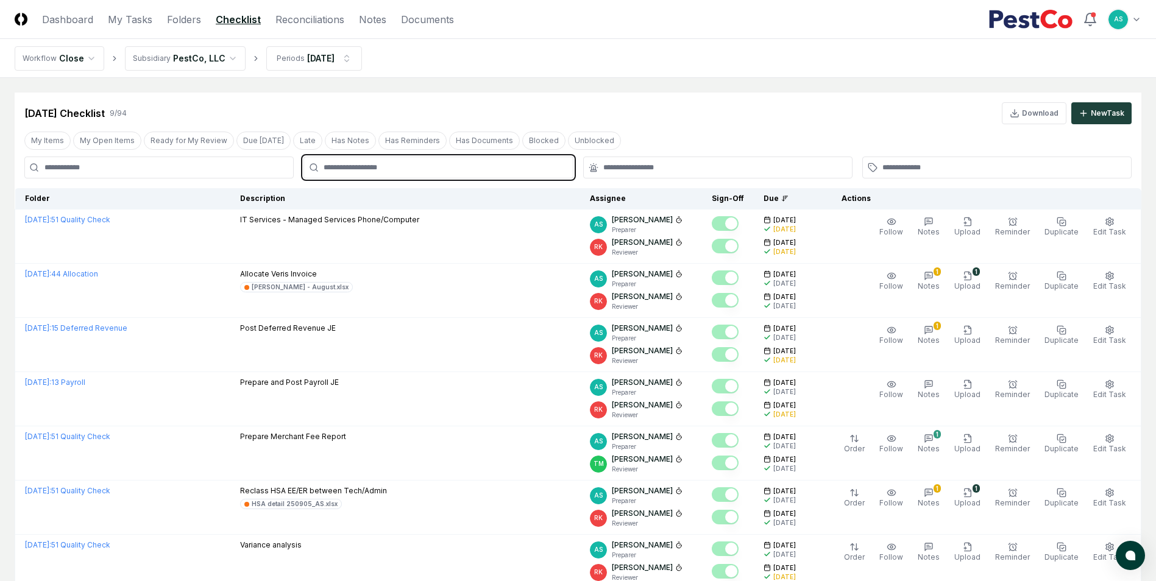
click at [392, 172] on input "text" at bounding box center [444, 167] width 241 height 11
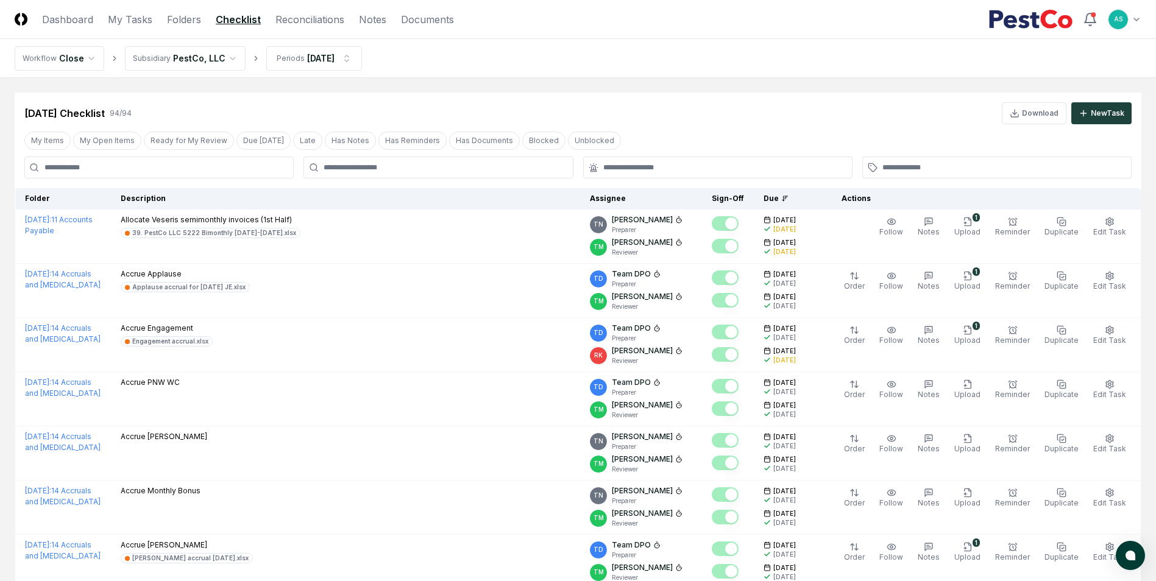
click at [197, 169] on input at bounding box center [158, 168] width 269 height 22
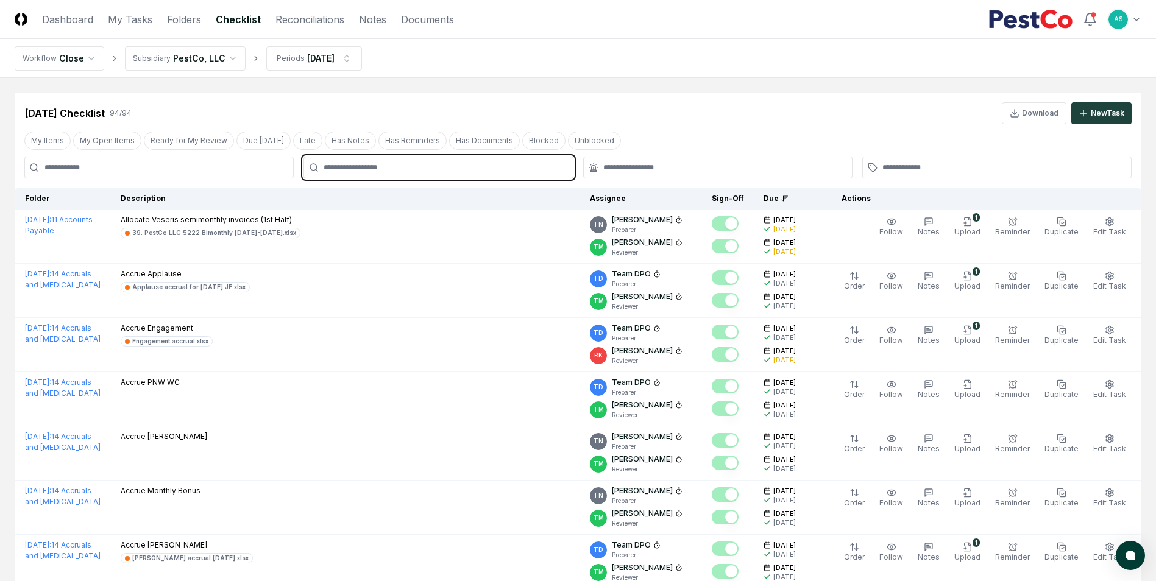
click at [353, 166] on input "text" at bounding box center [444, 167] width 241 height 11
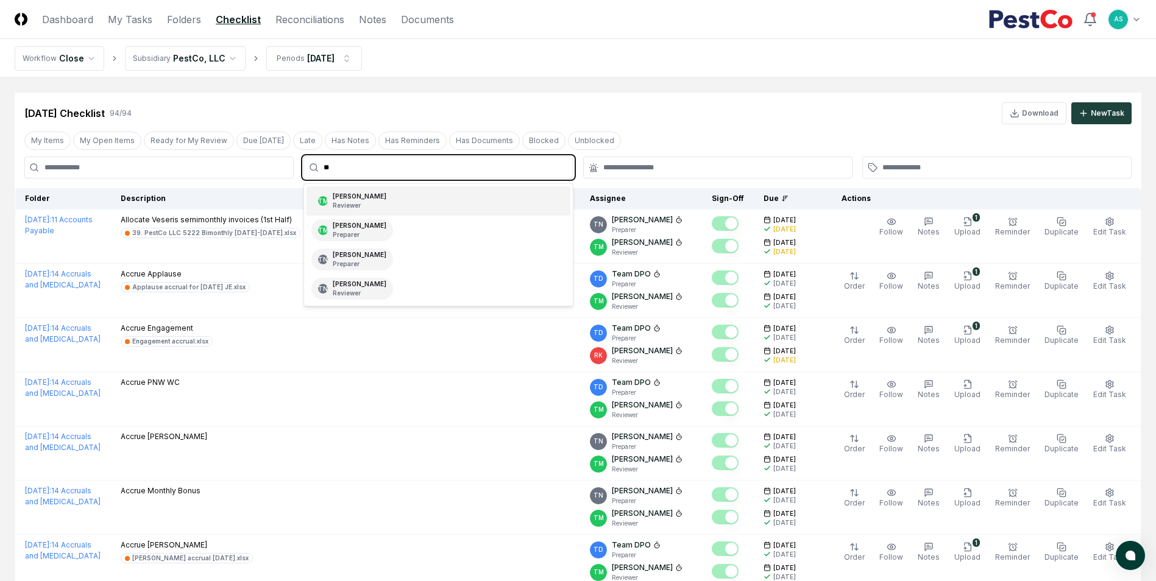
type input "***"
click at [398, 202] on div "TN Thang Nguyen Preparer" at bounding box center [438, 200] width 263 height 29
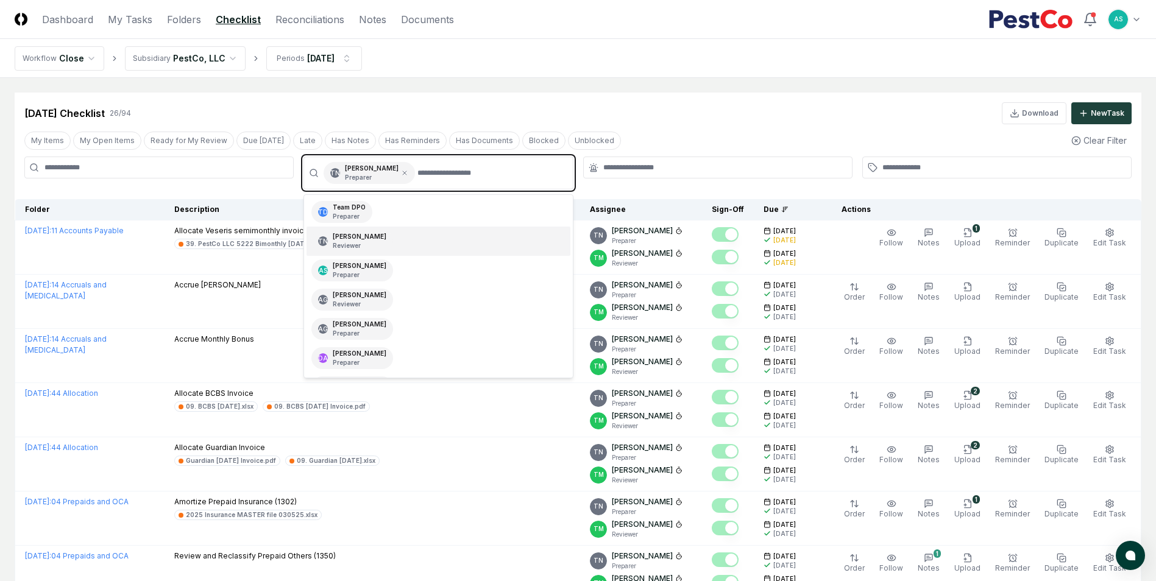
click at [385, 248] on div "TN Thang Nguyen Reviewer" at bounding box center [438, 241] width 263 height 29
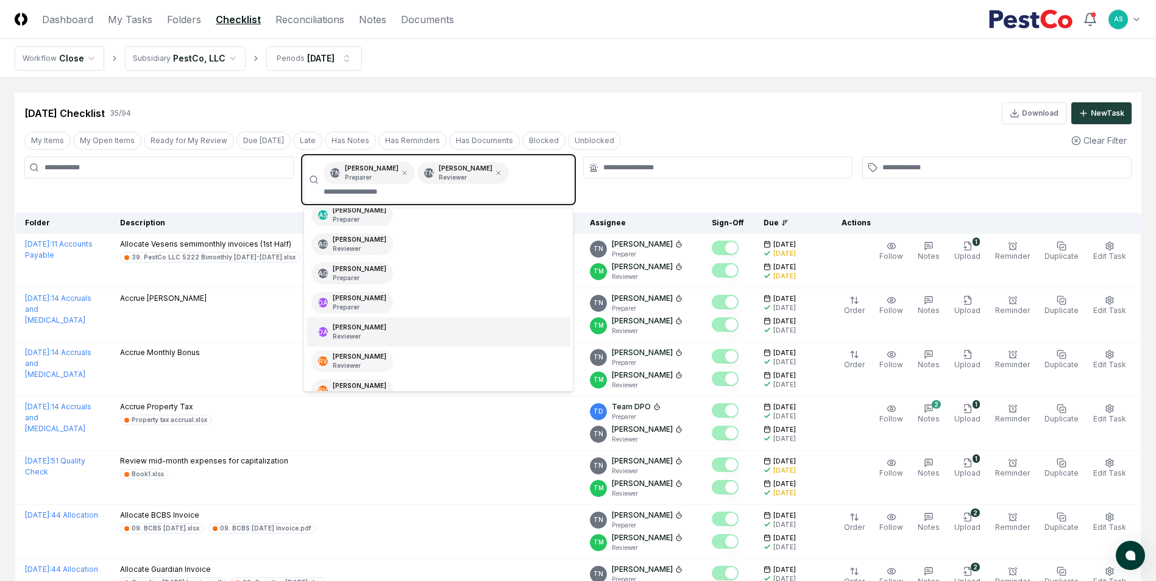
scroll to position [61, 0]
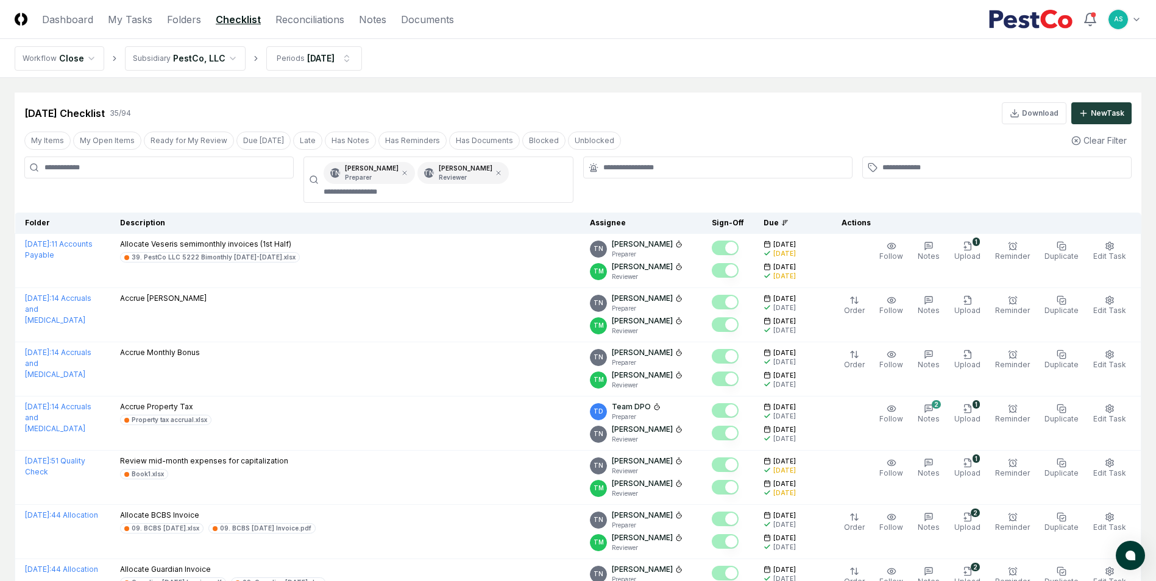
click at [210, 202] on div at bounding box center [158, 180] width 269 height 46
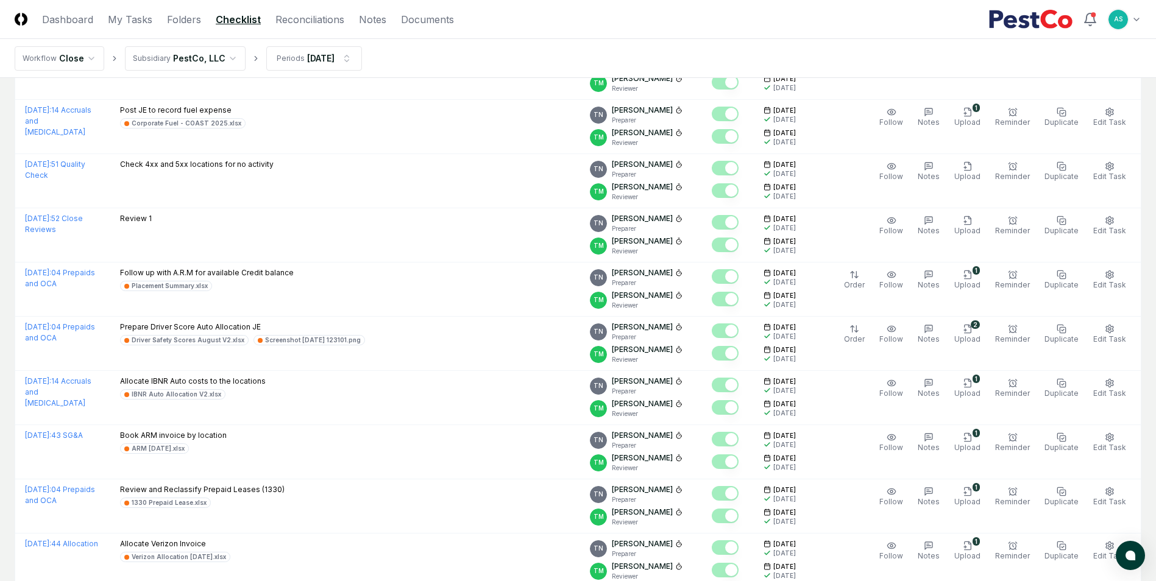
scroll to position [1402, 0]
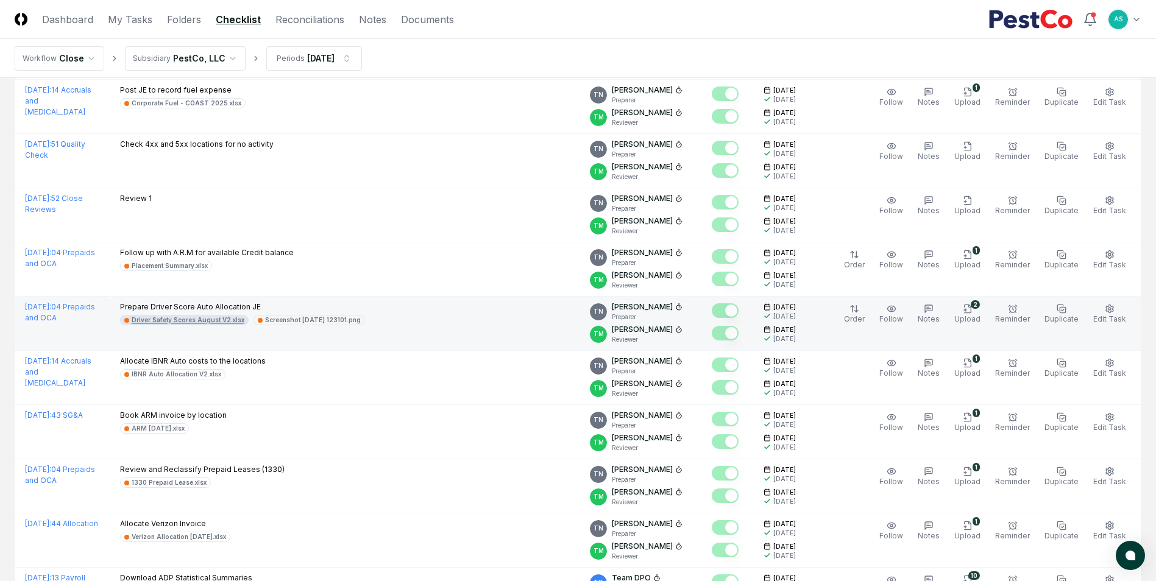
click at [168, 324] on div "Driver Safety Scores August V2.xlsx" at bounding box center [188, 320] width 113 height 9
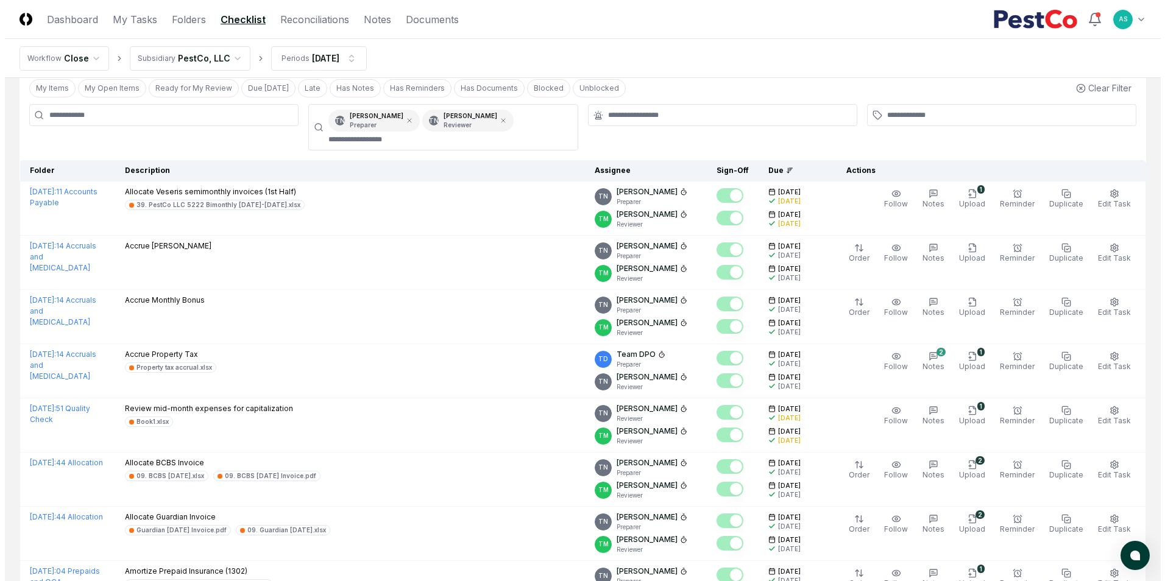
scroll to position [0, 0]
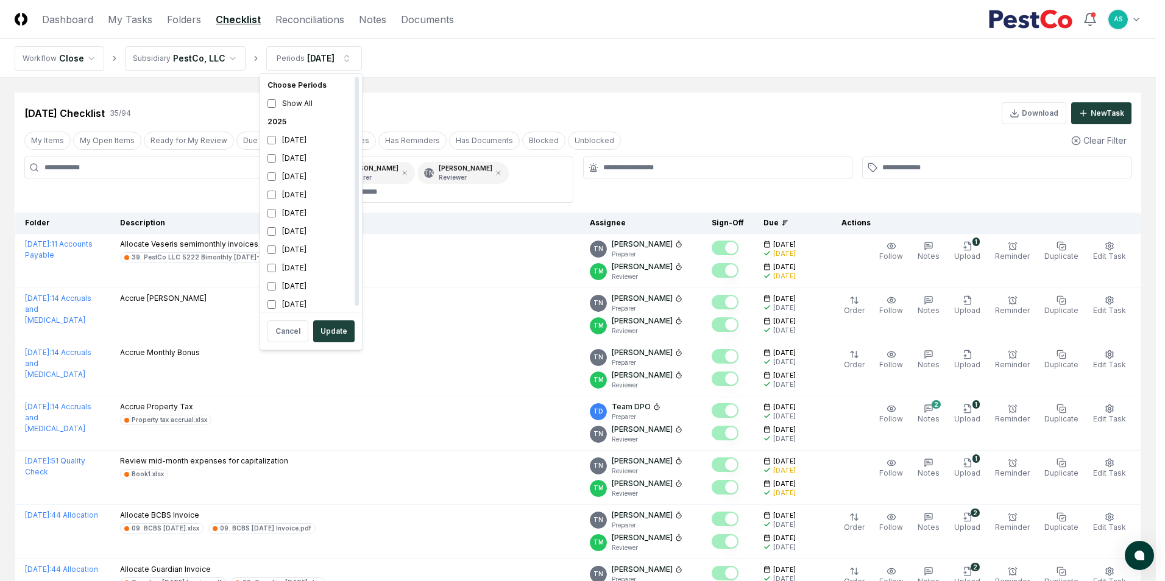
scroll to position [4, 0]
click at [328, 336] on button "Update" at bounding box center [333, 332] width 41 height 22
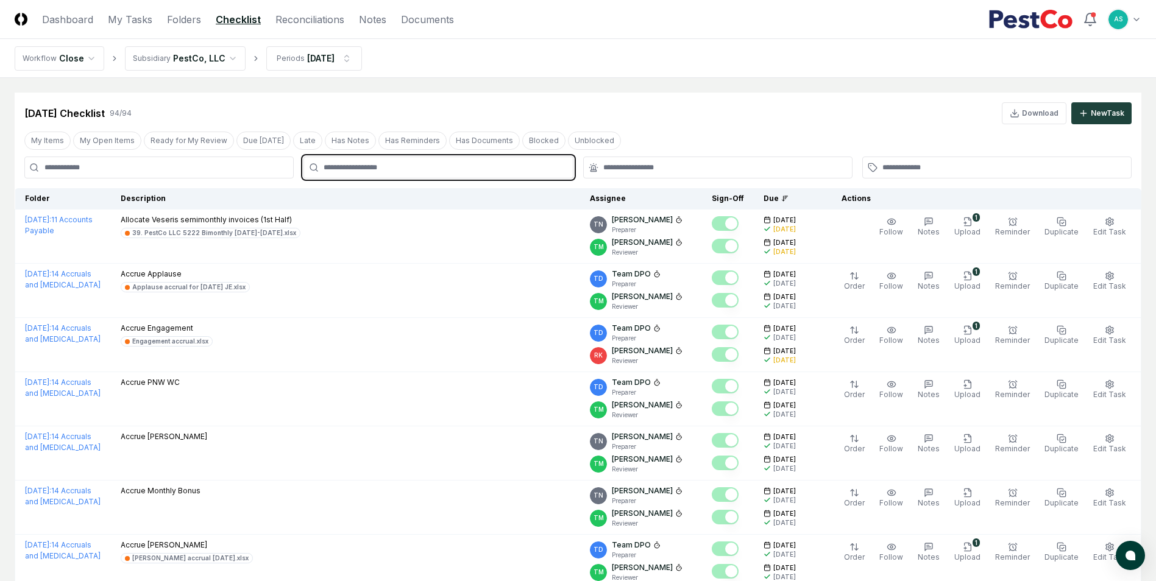
click at [417, 171] on input "text" at bounding box center [444, 167] width 241 height 11
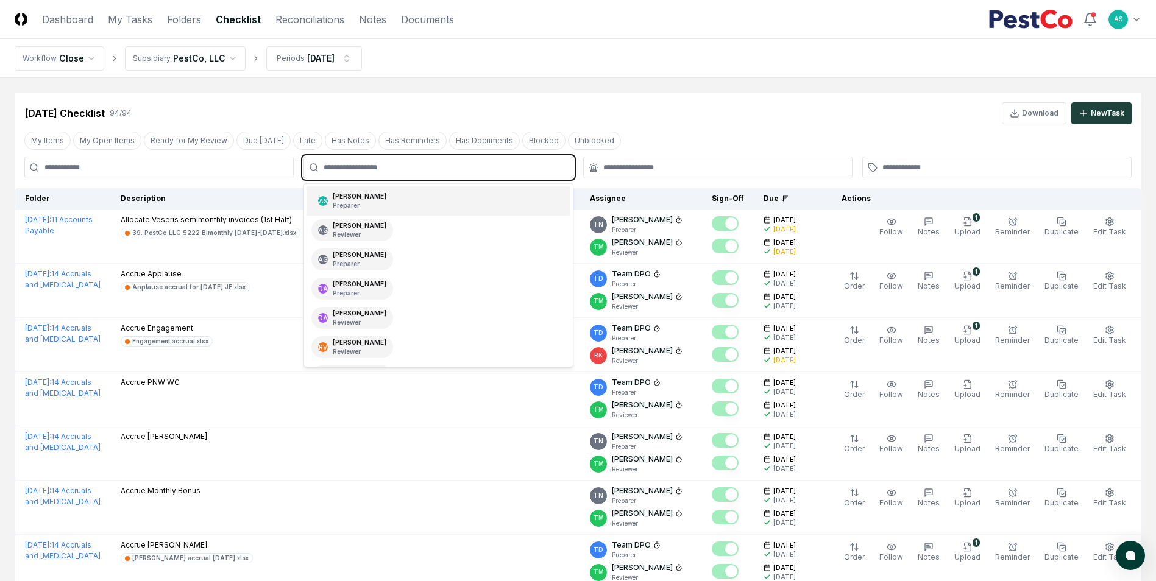
click at [375, 205] on div "AS Aaron Steele Preparer" at bounding box center [352, 201] width 82 height 22
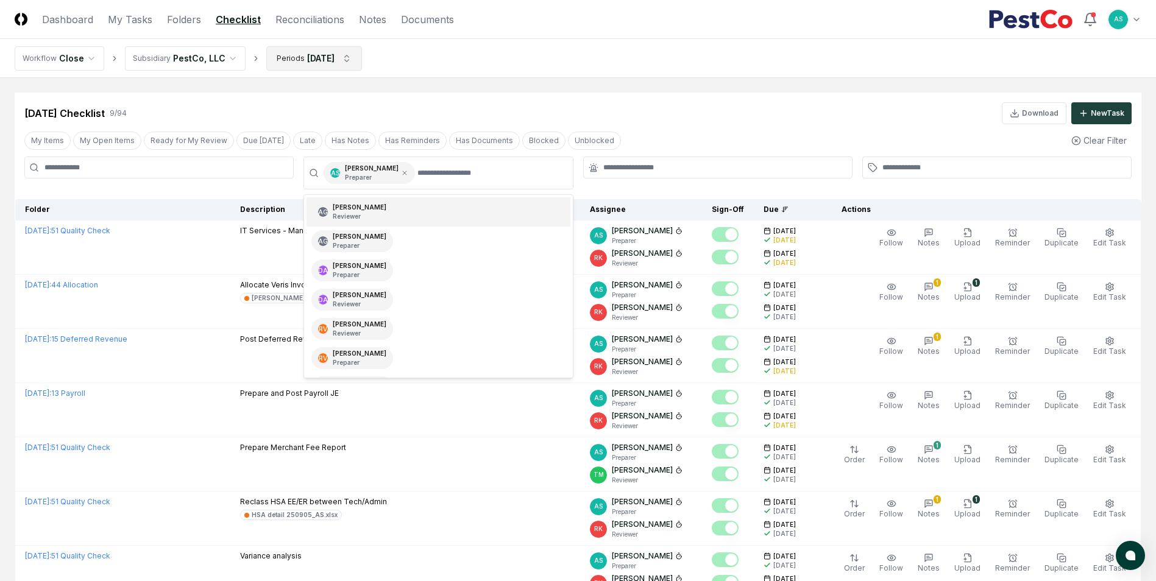
click at [316, 58] on html "CloseCore Dashboard My Tasks Folders Checklist Reconciliations Notes Documents …" at bounding box center [578, 398] width 1156 height 796
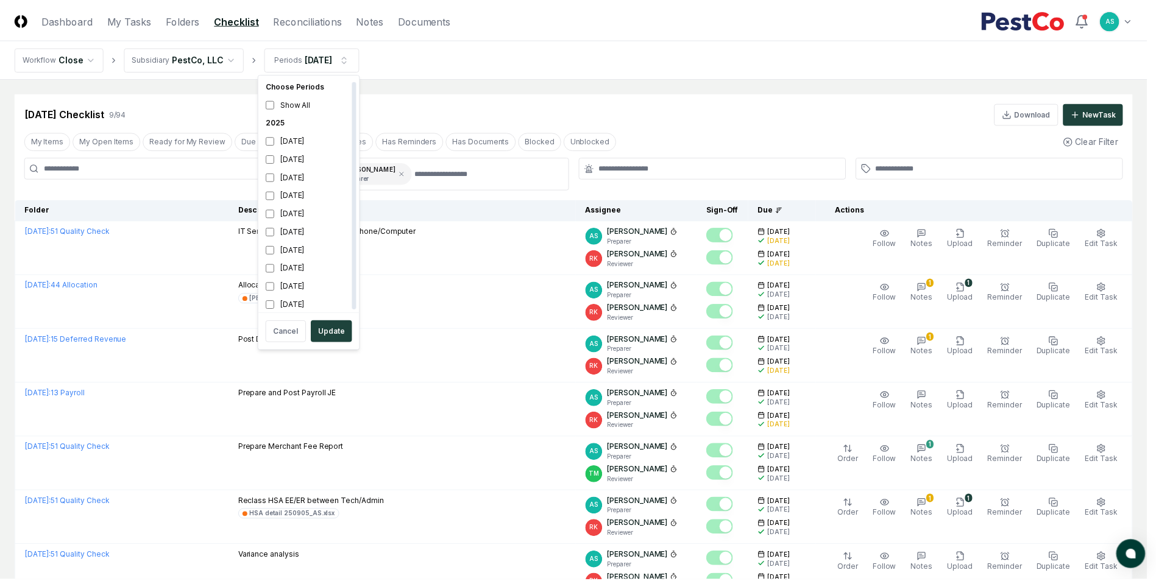
scroll to position [4, 0]
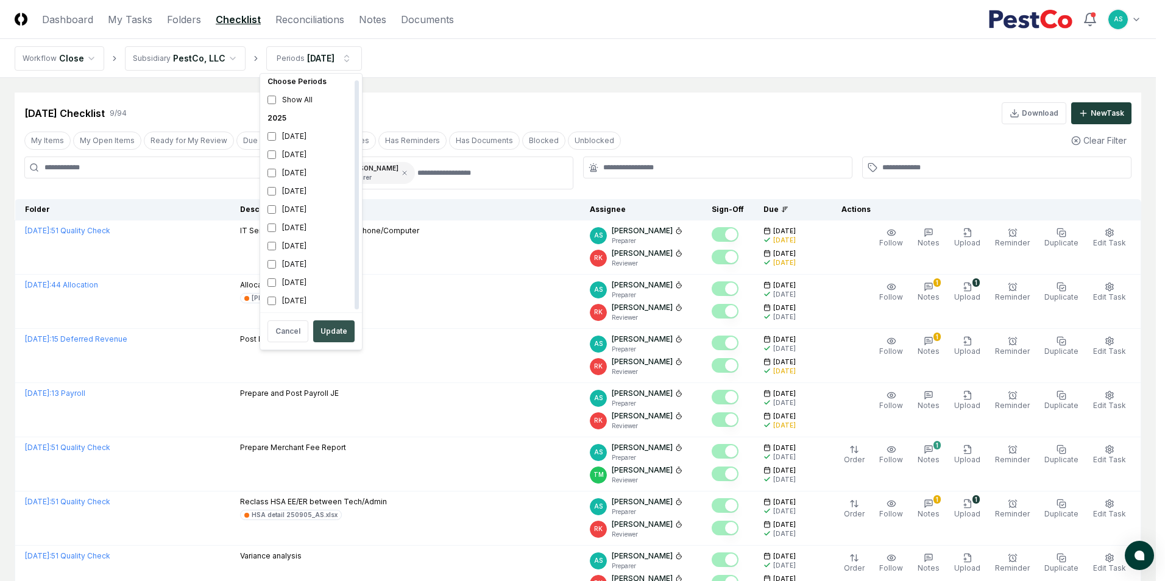
click at [334, 327] on button "Update" at bounding box center [333, 332] width 41 height 22
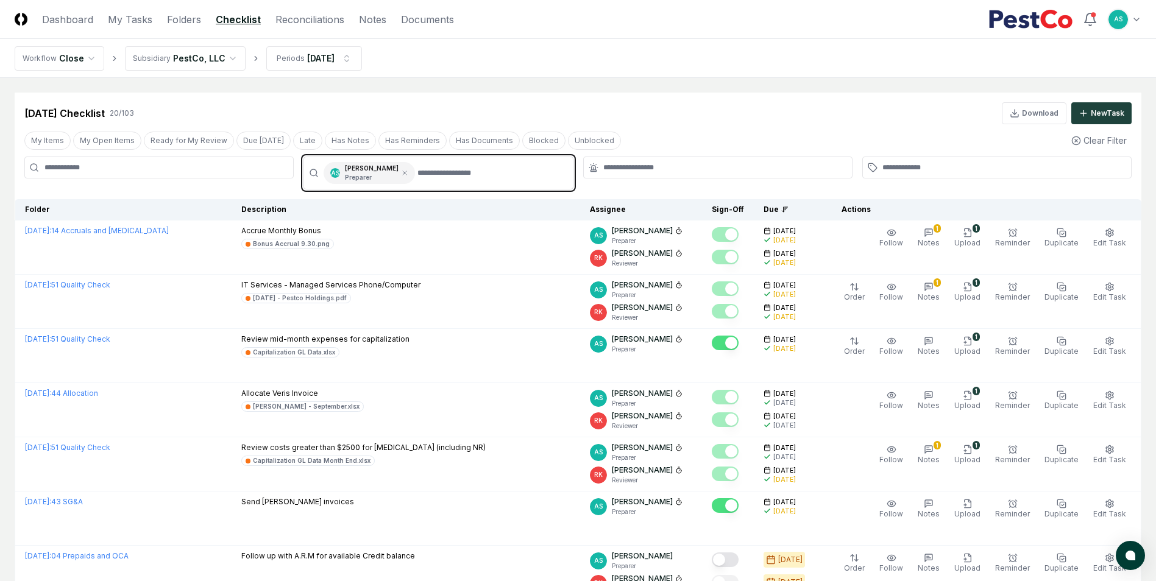
click at [442, 172] on input "text" at bounding box center [490, 173] width 147 height 22
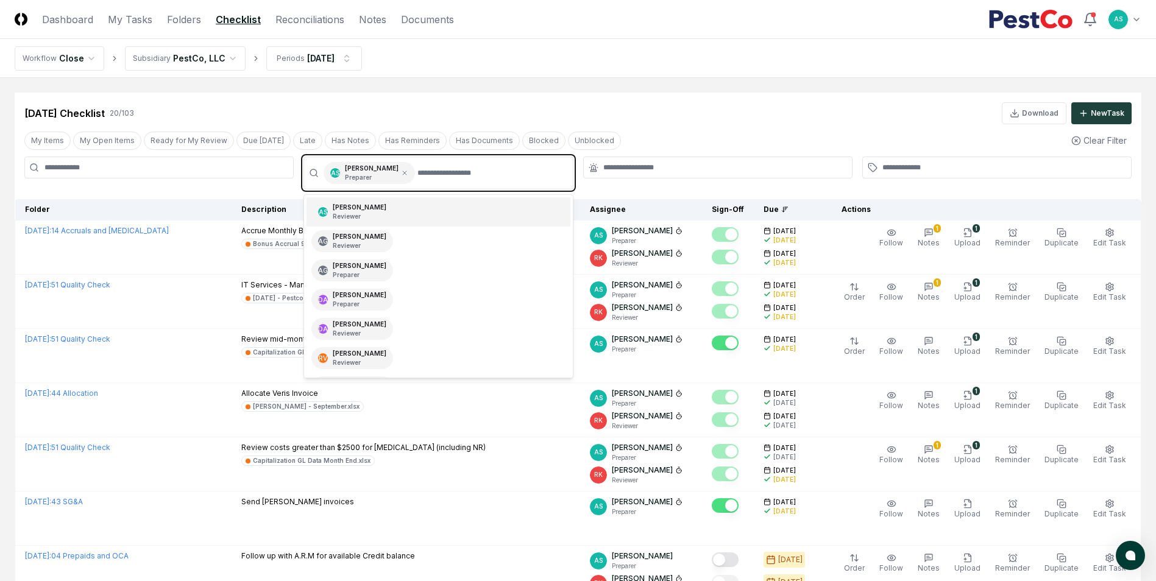
click at [395, 218] on div "AS [PERSON_NAME] Reviewer" at bounding box center [438, 211] width 263 height 29
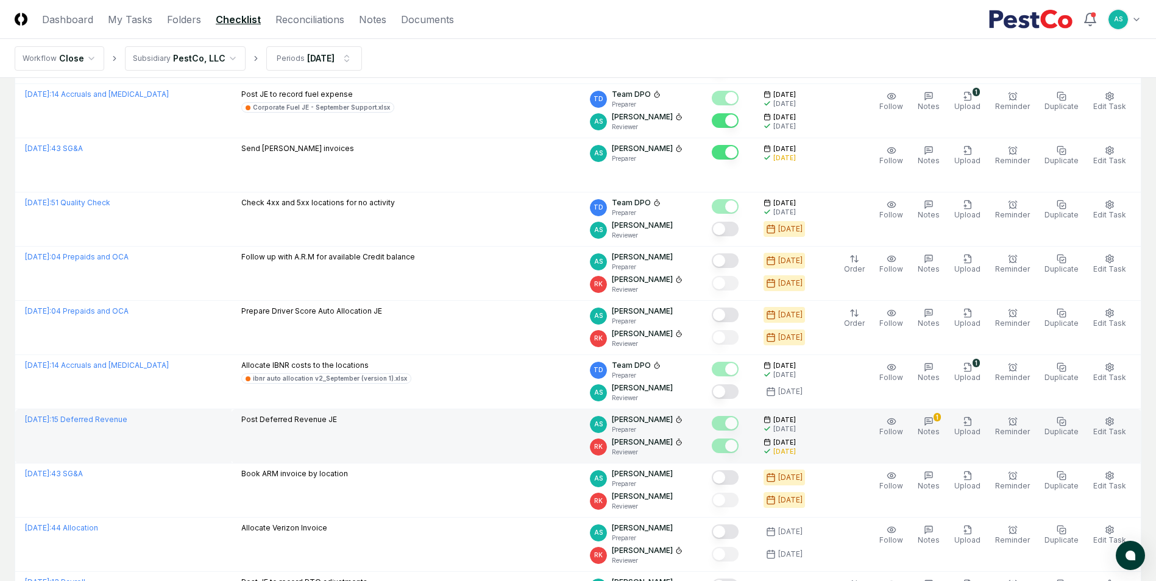
scroll to position [488, 0]
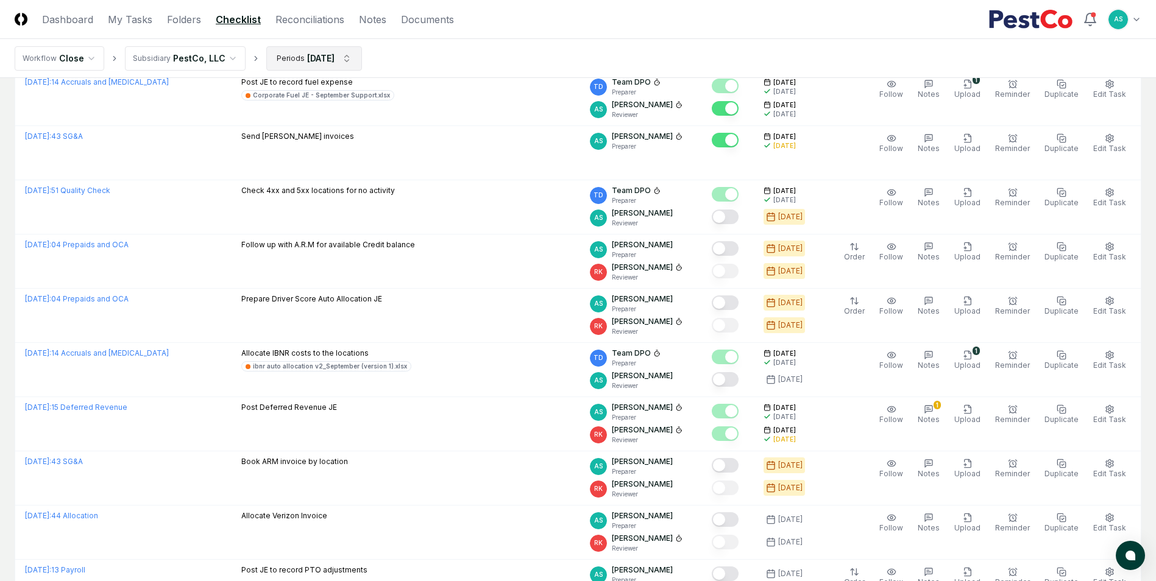
click at [343, 53] on html "CloseCore Dashboard My Tasks Folders Checklist Reconciliations Notes Documents …" at bounding box center [578, 323] width 1156 height 1623
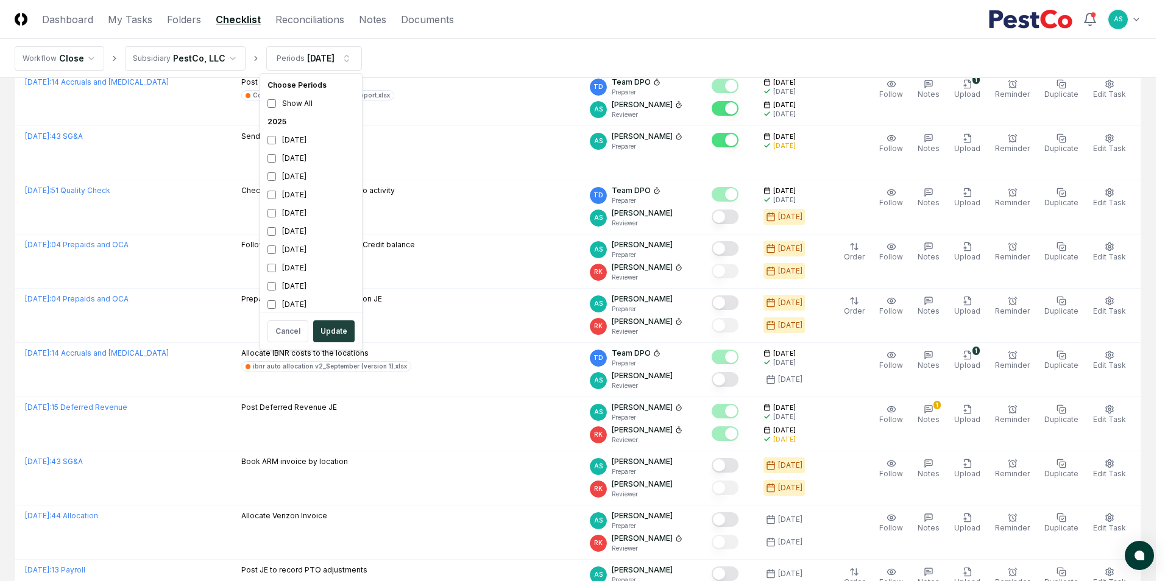
click at [525, 142] on html "CloseCore Dashboard My Tasks Folders Checklist Reconciliations Notes Documents …" at bounding box center [582, 323] width 1165 height 1623
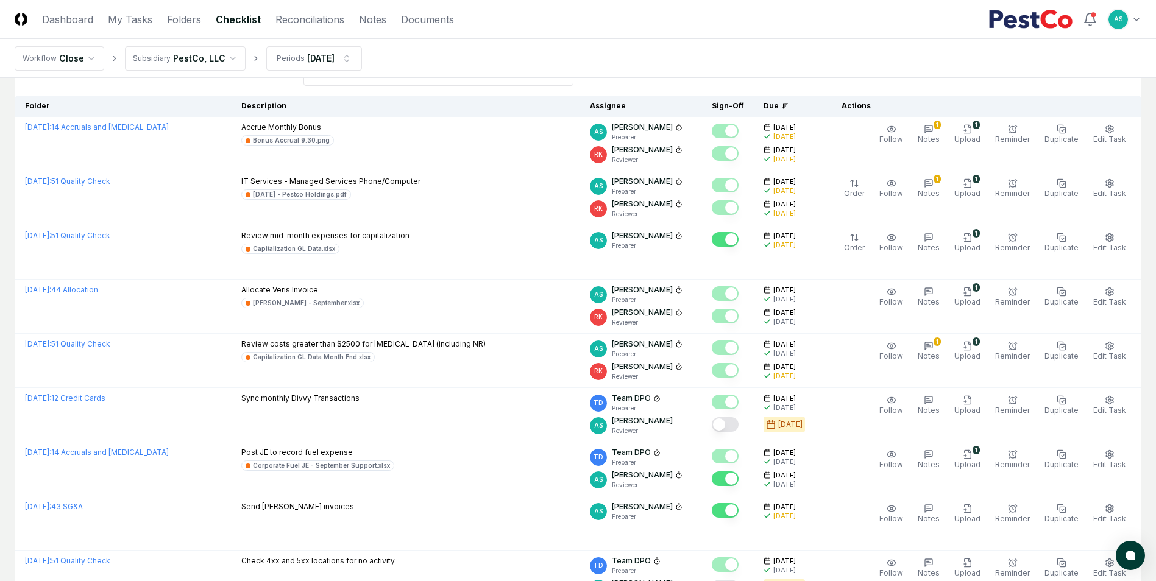
scroll to position [0, 0]
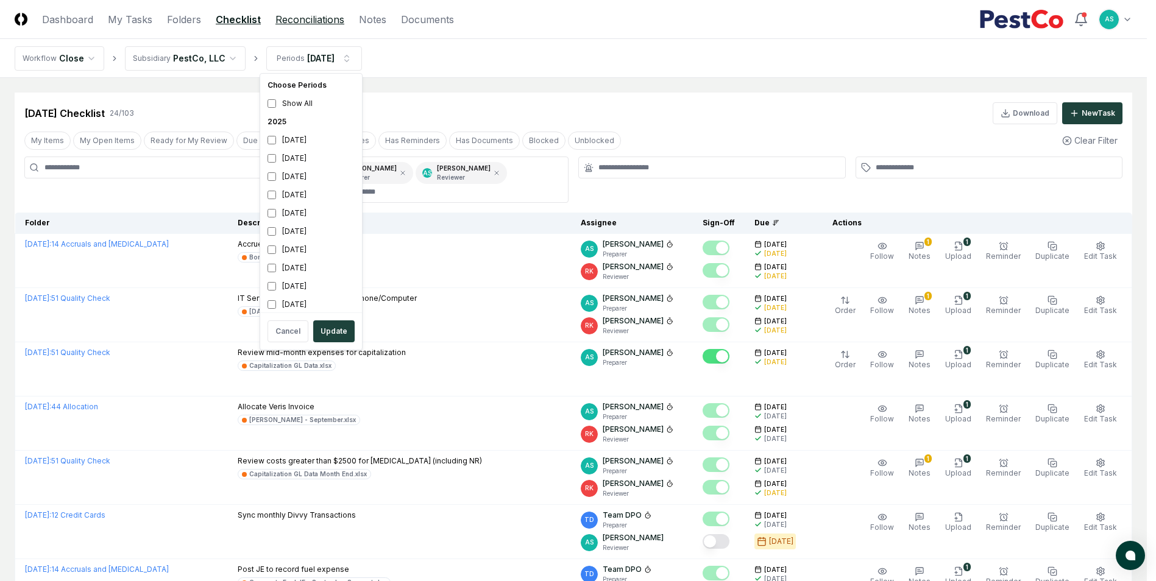
click at [327, 22] on link "Reconciliations" at bounding box center [309, 19] width 69 height 15
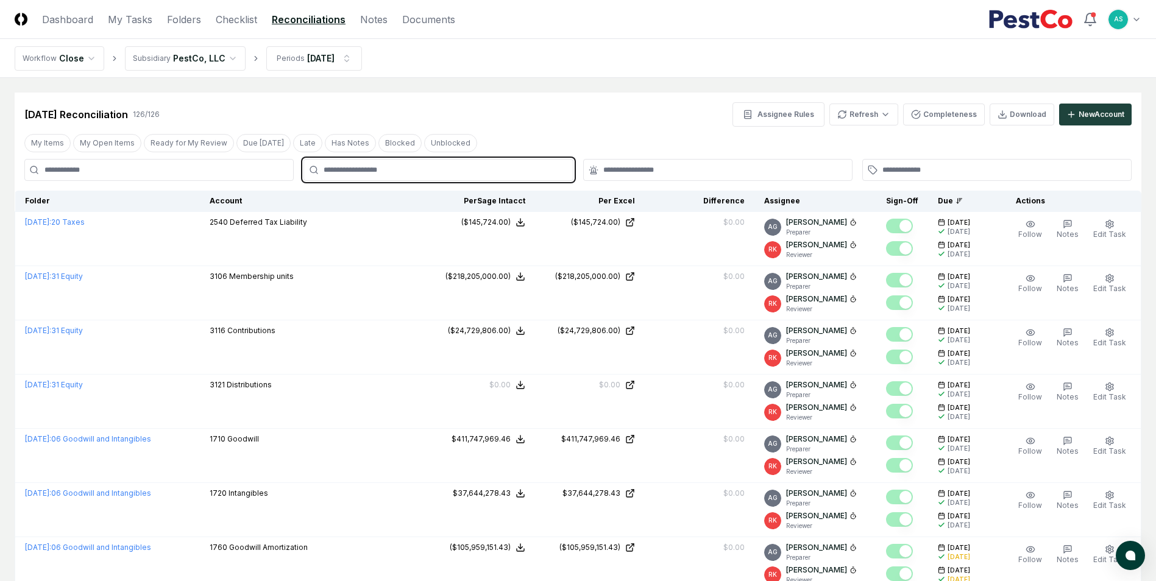
click at [379, 166] on input "text" at bounding box center [444, 170] width 241 height 11
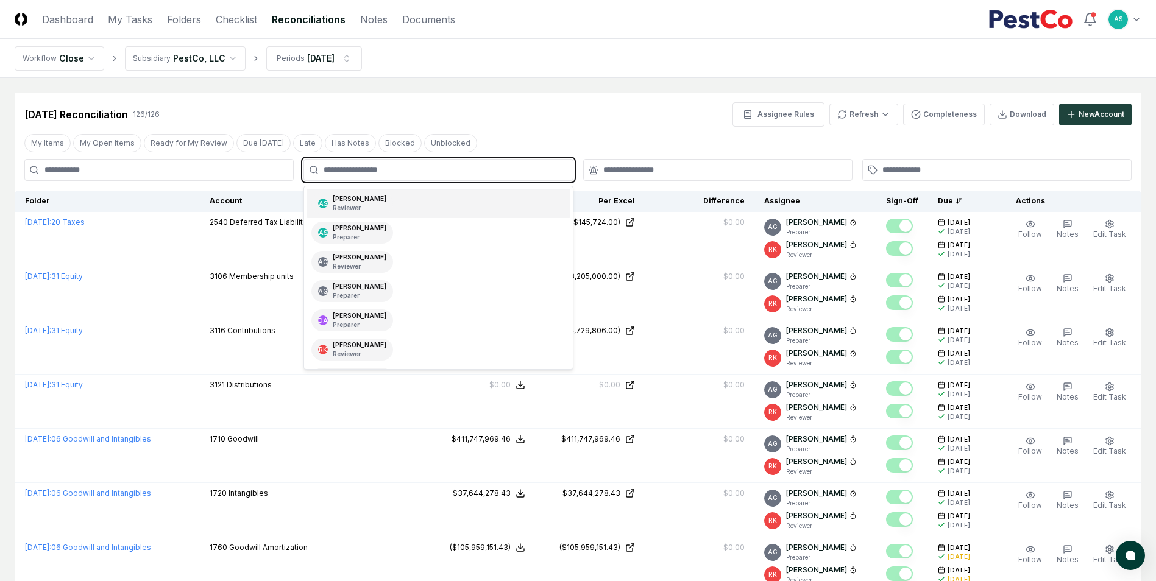
click at [360, 204] on p "Reviewer" at bounding box center [360, 208] width 54 height 9
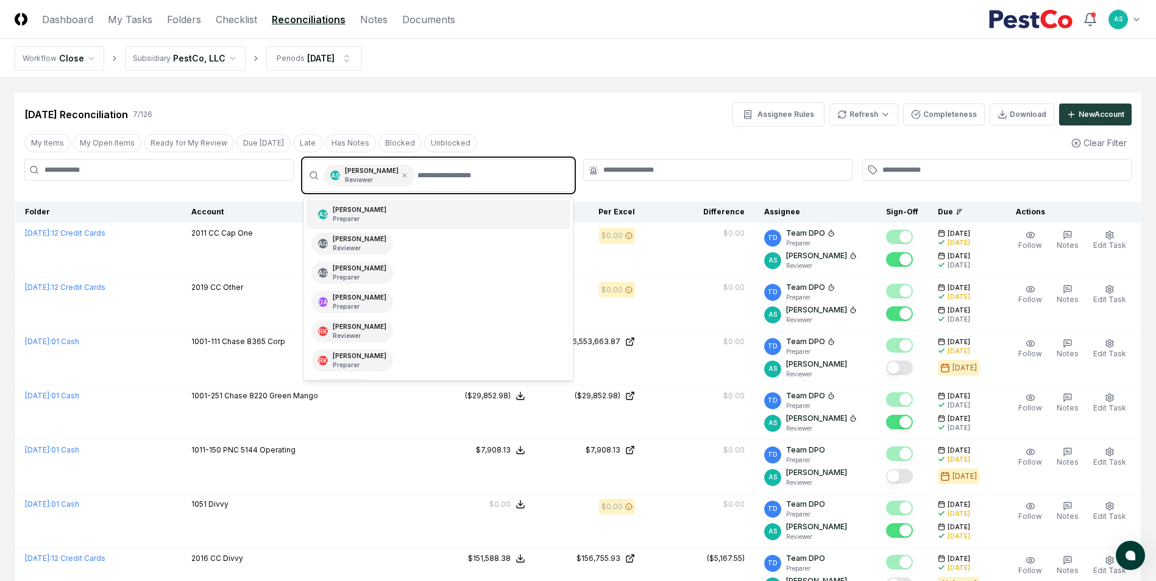
click at [359, 215] on div "[PERSON_NAME] Preparer" at bounding box center [360, 214] width 54 height 18
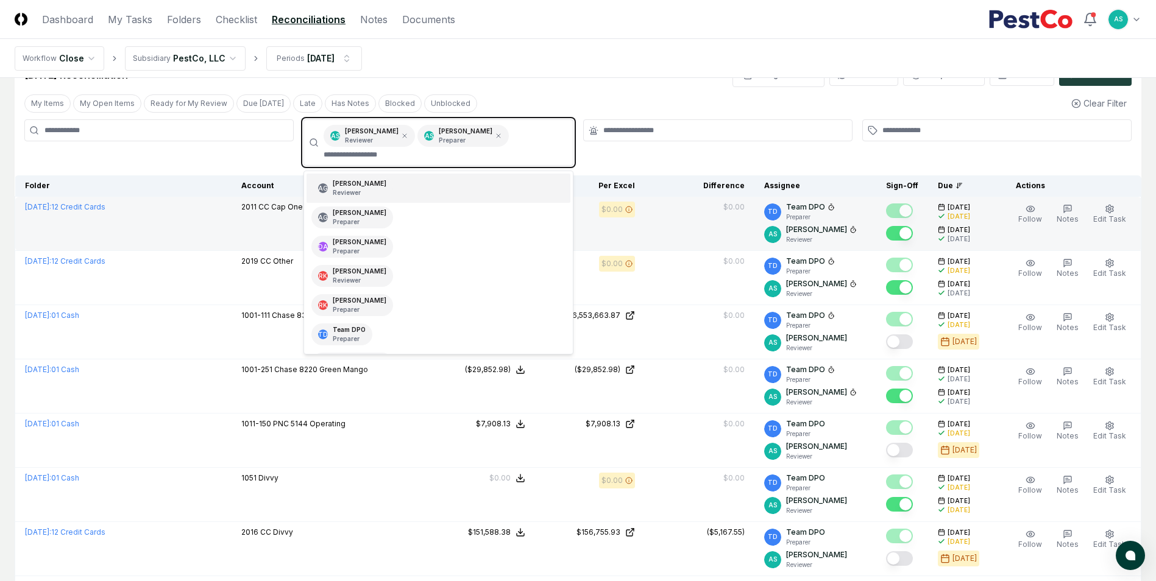
scroll to position [61, 0]
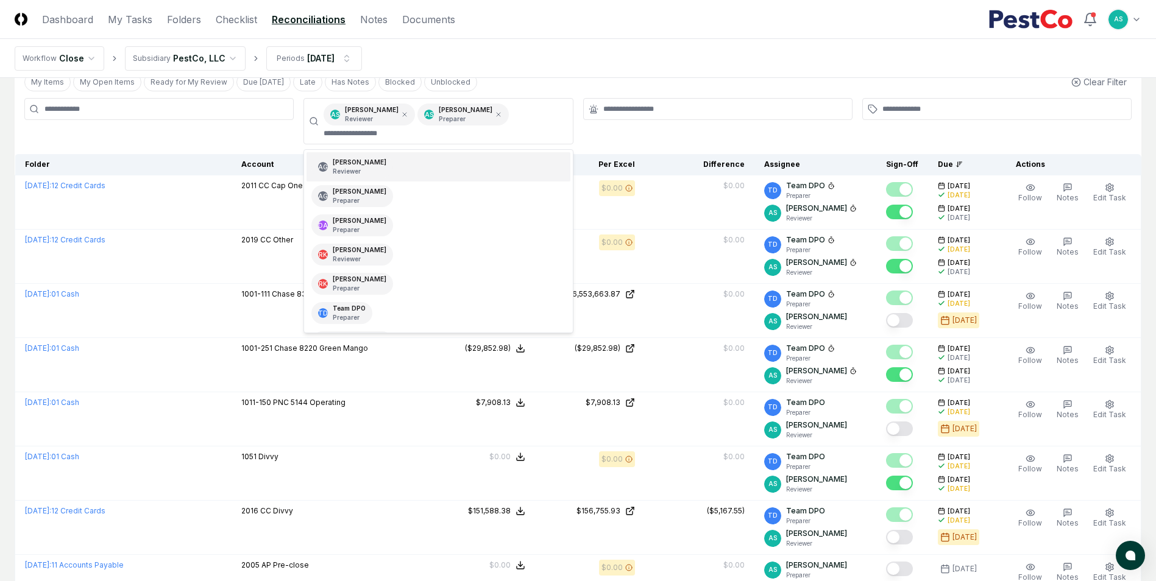
click at [724, 137] on div at bounding box center [717, 121] width 269 height 46
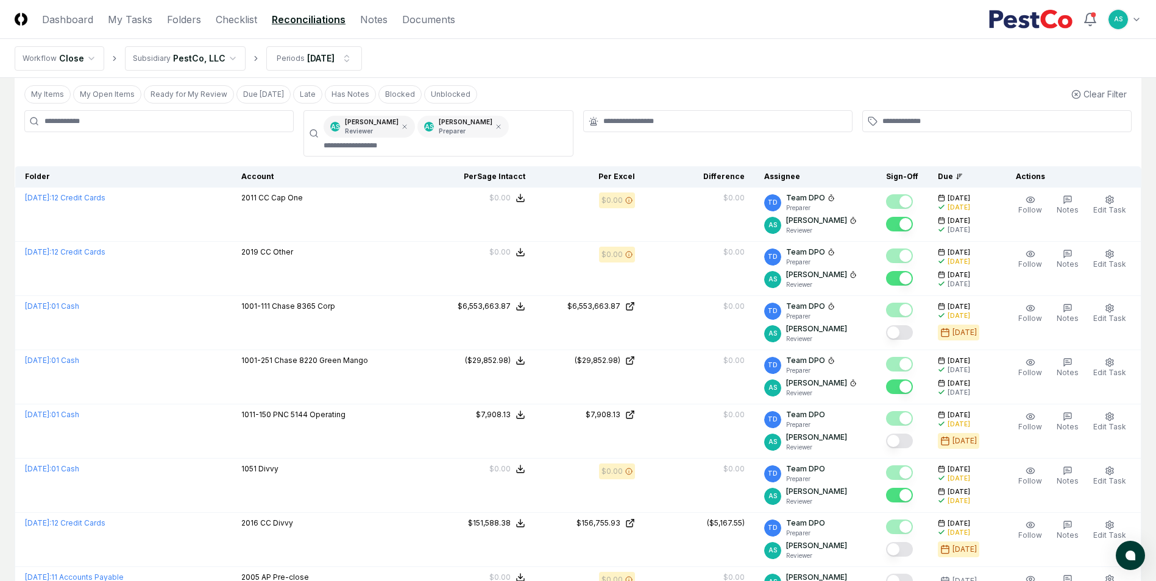
scroll to position [0, 0]
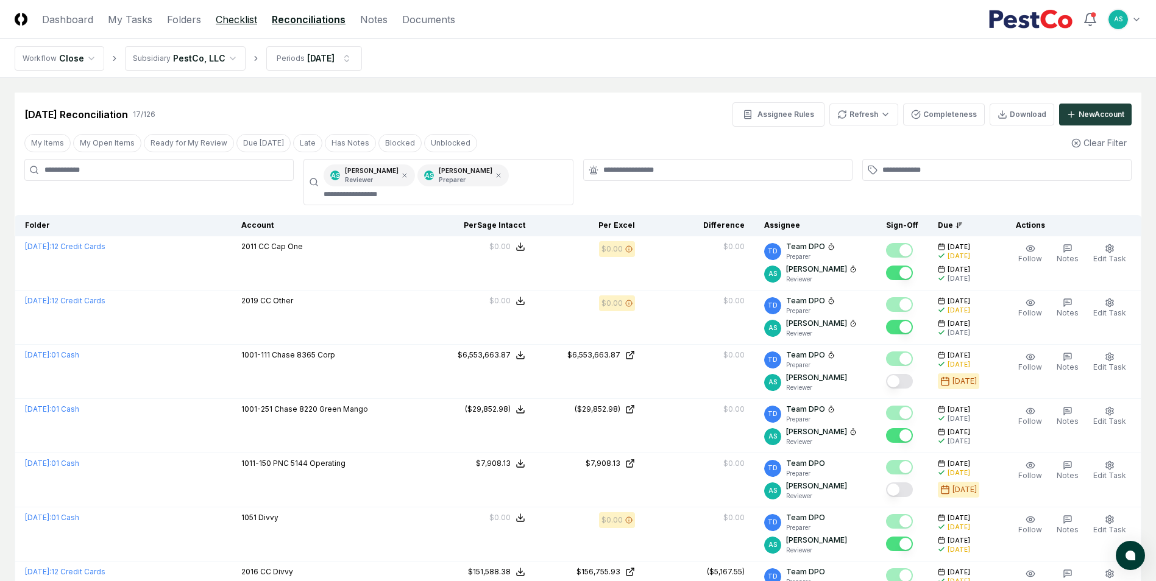
click at [232, 20] on link "Checklist" at bounding box center [236, 19] width 41 height 15
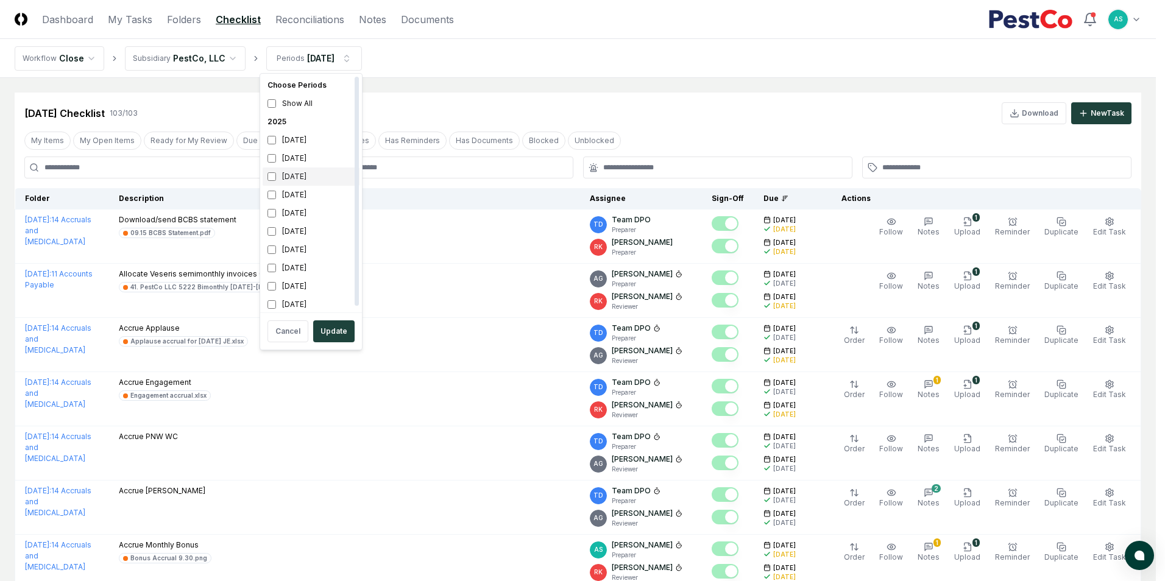
drag, startPoint x: 266, startPoint y: 176, endPoint x: 270, endPoint y: 168, distance: 9.3
click at [267, 176] on div "[DATE]" at bounding box center [311, 177] width 97 height 18
click at [341, 335] on button "Update" at bounding box center [333, 332] width 41 height 22
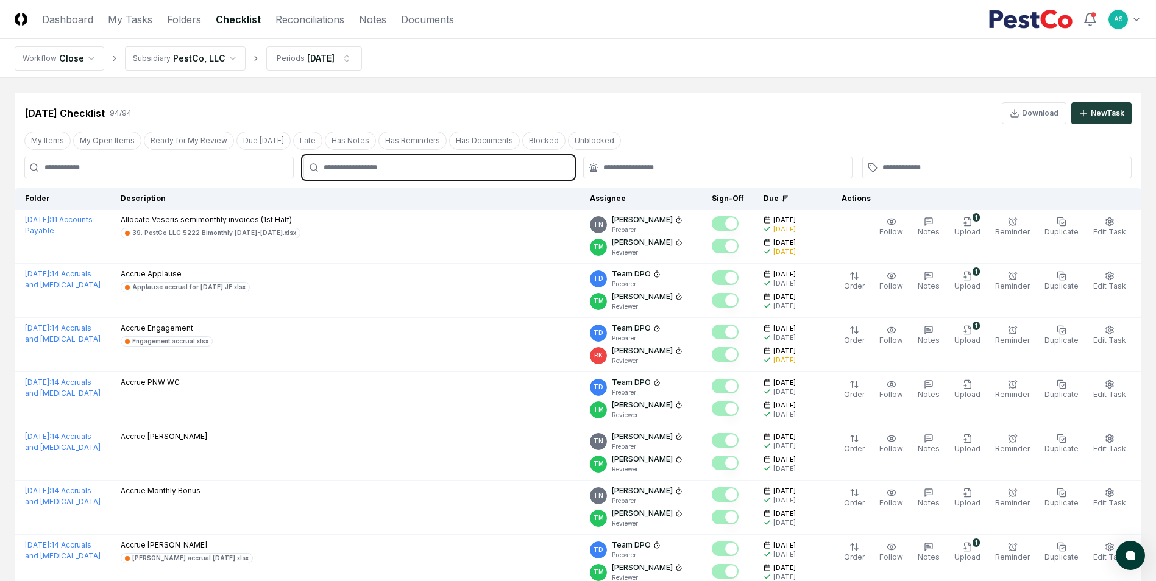
click at [388, 170] on input "text" at bounding box center [444, 167] width 241 height 11
type input "*****"
click at [381, 205] on div "TN Thang Nguyen Preparer" at bounding box center [352, 201] width 82 height 22
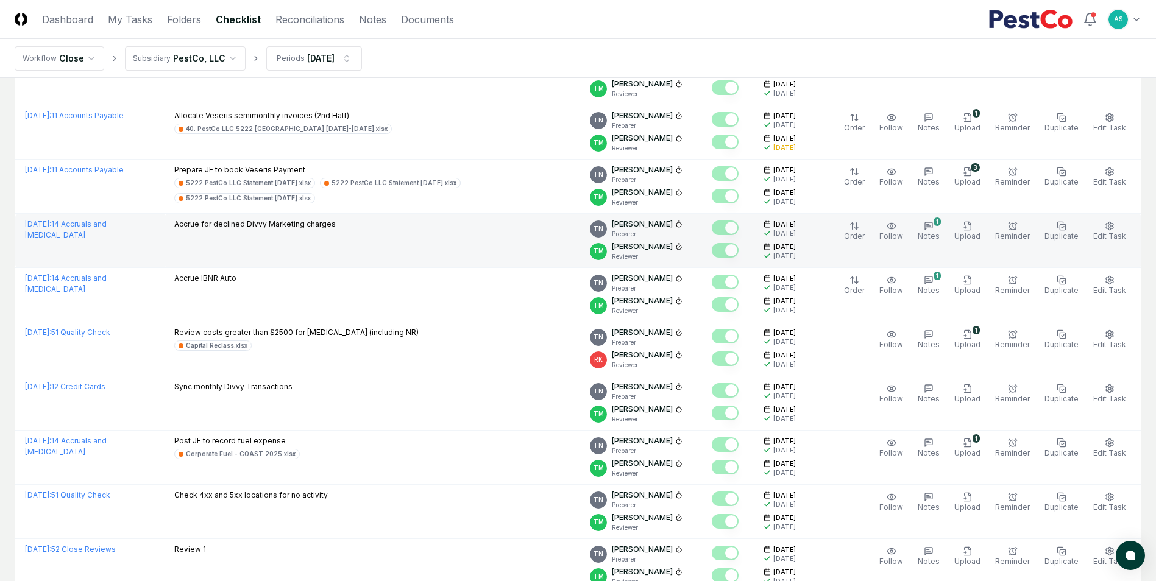
scroll to position [609, 0]
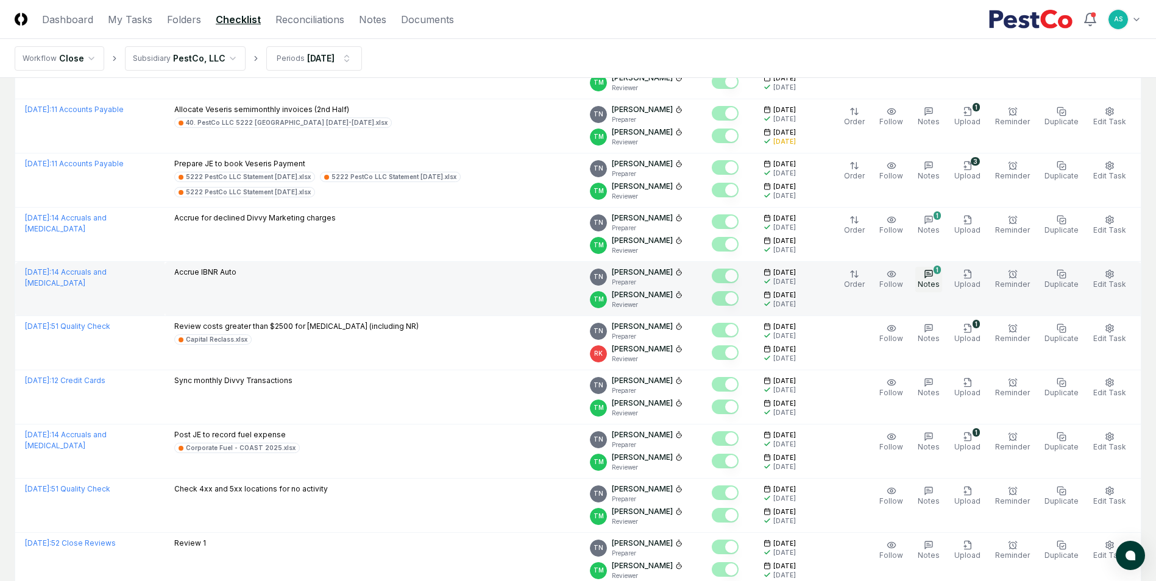
click at [933, 272] on icon "button" at bounding box center [929, 274] width 10 height 10
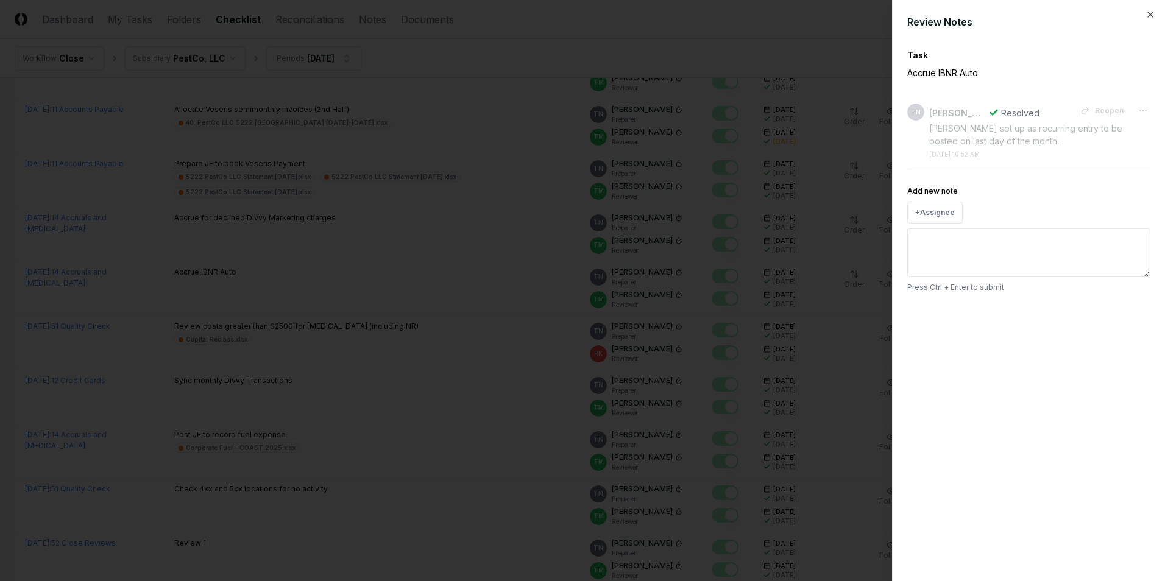
click at [504, 332] on div at bounding box center [582, 290] width 1165 height 581
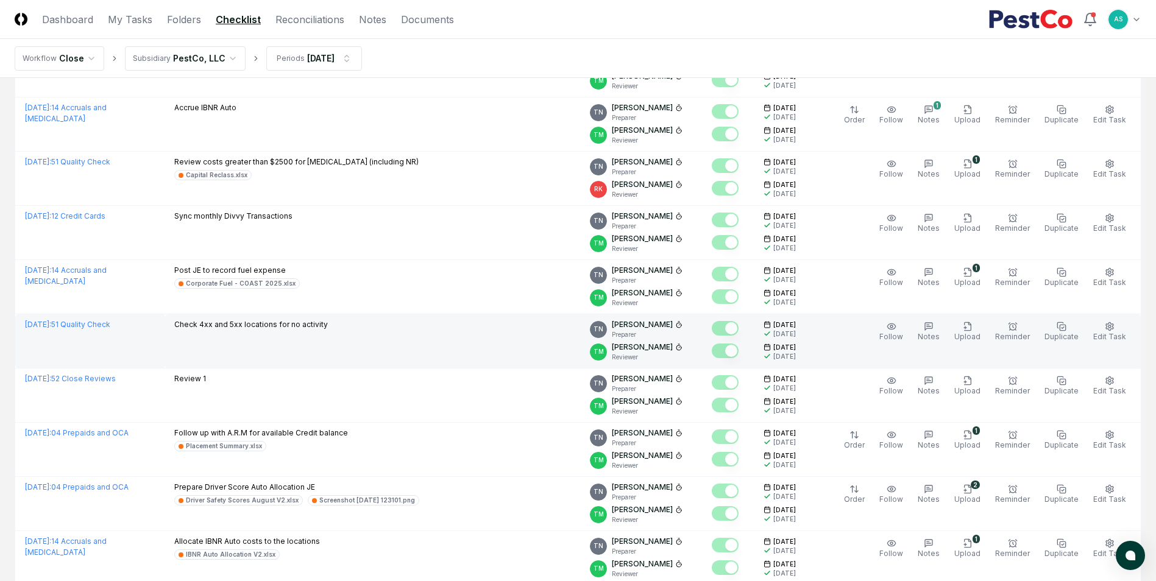
scroll to position [853, 0]
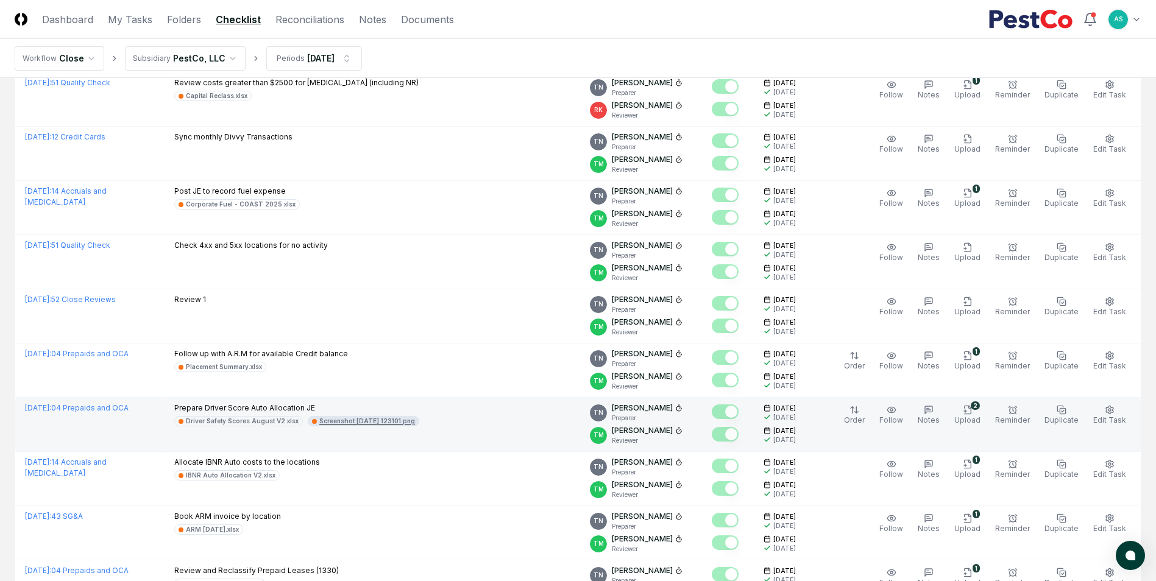
click at [394, 425] on div "Screenshot [DATE] 123101.png" at bounding box center [367, 421] width 96 height 9
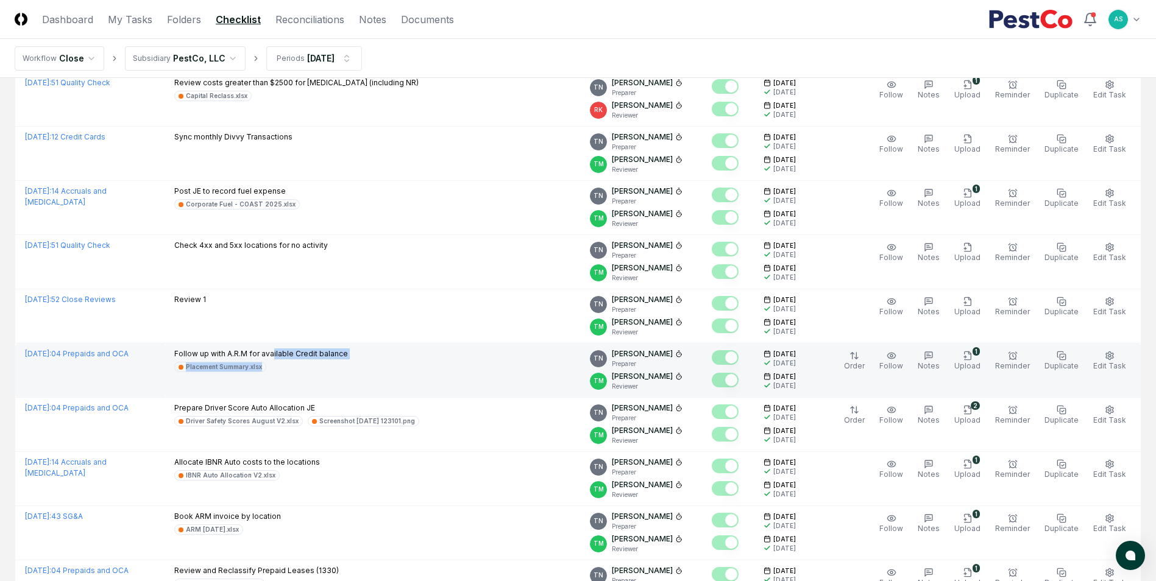
drag, startPoint x: 260, startPoint y: 354, endPoint x: 324, endPoint y: 371, distance: 66.1
click at [323, 367] on div "Follow up with A.R.M for available Credit balance Placement Summary.xlsx" at bounding box center [261, 361] width 174 height 24
drag, startPoint x: 324, startPoint y: 371, endPoint x: 282, endPoint y: 381, distance: 43.3
click at [293, 392] on td "Follow up with A.R.M for available Credit balance Placement Summary.xlsx" at bounding box center [373, 371] width 416 height 54
click at [228, 365] on div "Placement Summary.xlsx" at bounding box center [224, 367] width 76 height 9
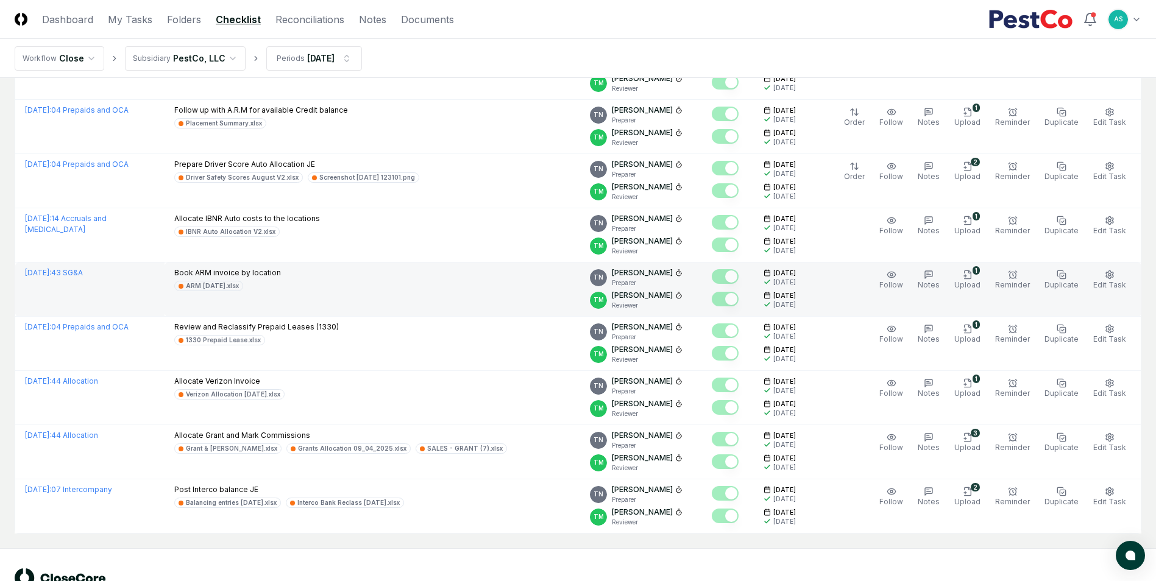
scroll to position [1036, 0]
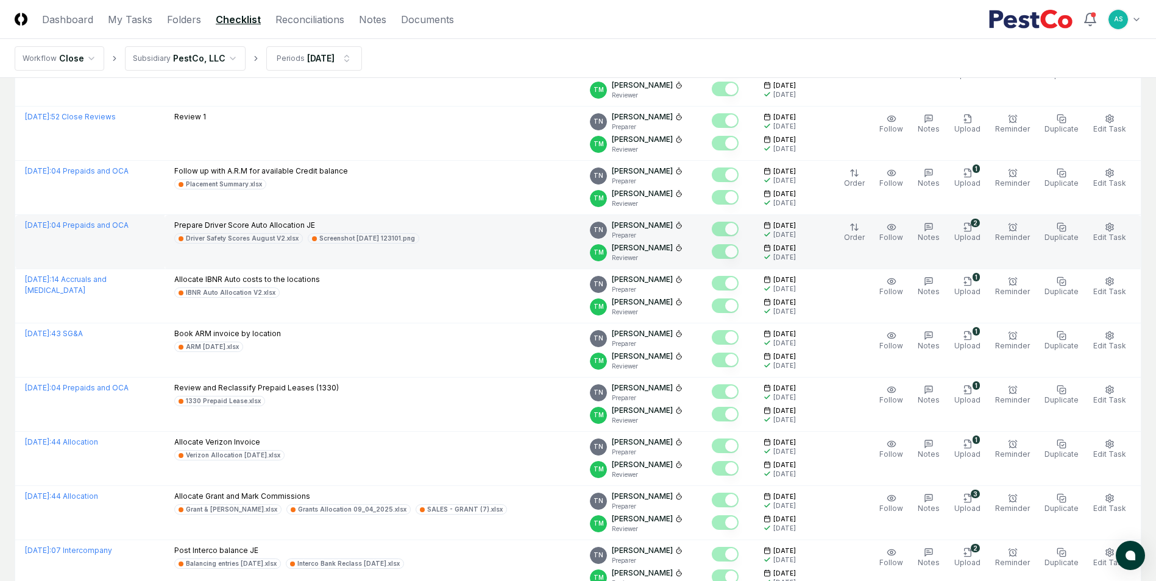
click at [233, 232] on div "Prepare Driver Score Auto Allocation JE Driver Safety Scores August V2.xlsx Scr…" at bounding box center [296, 232] width 245 height 24
click at [236, 239] on div "Driver Safety Scores August V2.xlsx" at bounding box center [242, 238] width 113 height 9
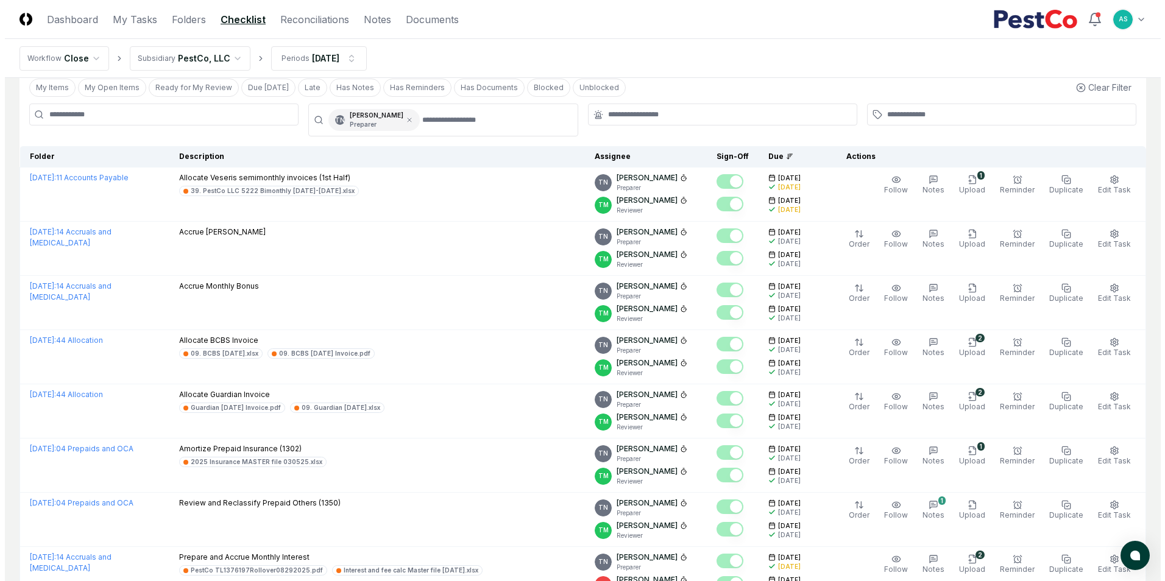
scroll to position [0, 0]
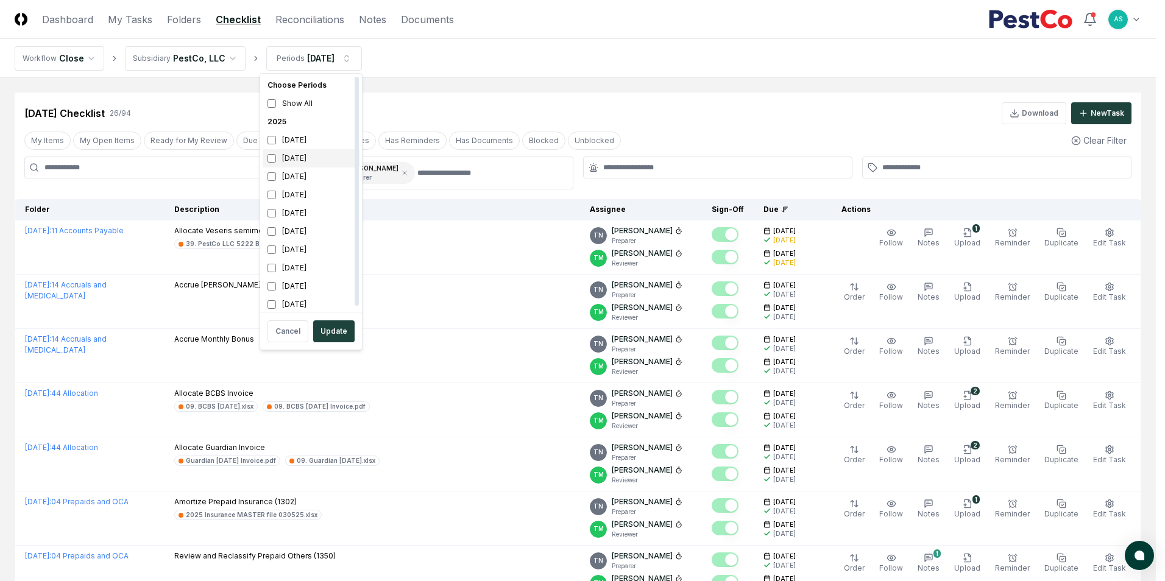
click at [280, 157] on div "[DATE]" at bounding box center [311, 158] width 97 height 18
click at [271, 171] on div "[DATE]" at bounding box center [311, 177] width 97 height 18
click at [330, 330] on button "Update" at bounding box center [333, 332] width 41 height 22
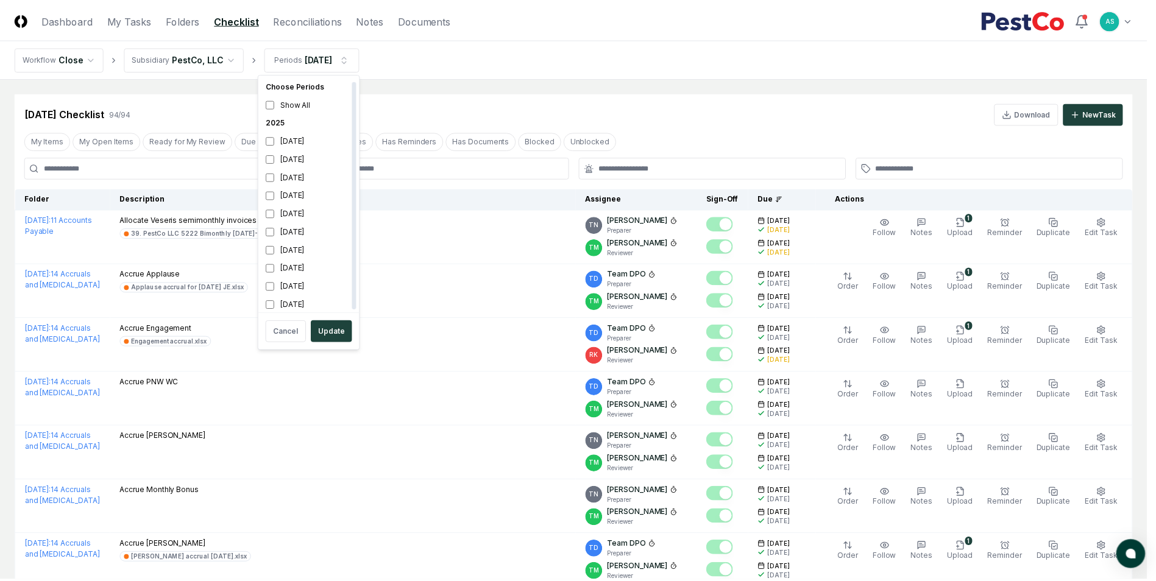
scroll to position [4, 0]
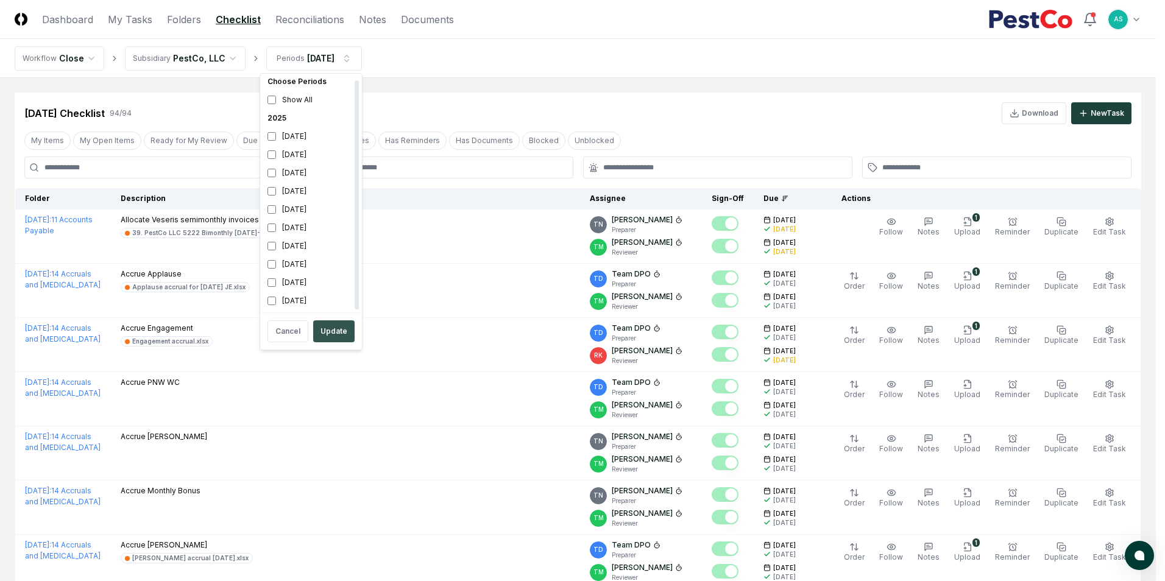
click at [336, 338] on button "Update" at bounding box center [333, 332] width 41 height 22
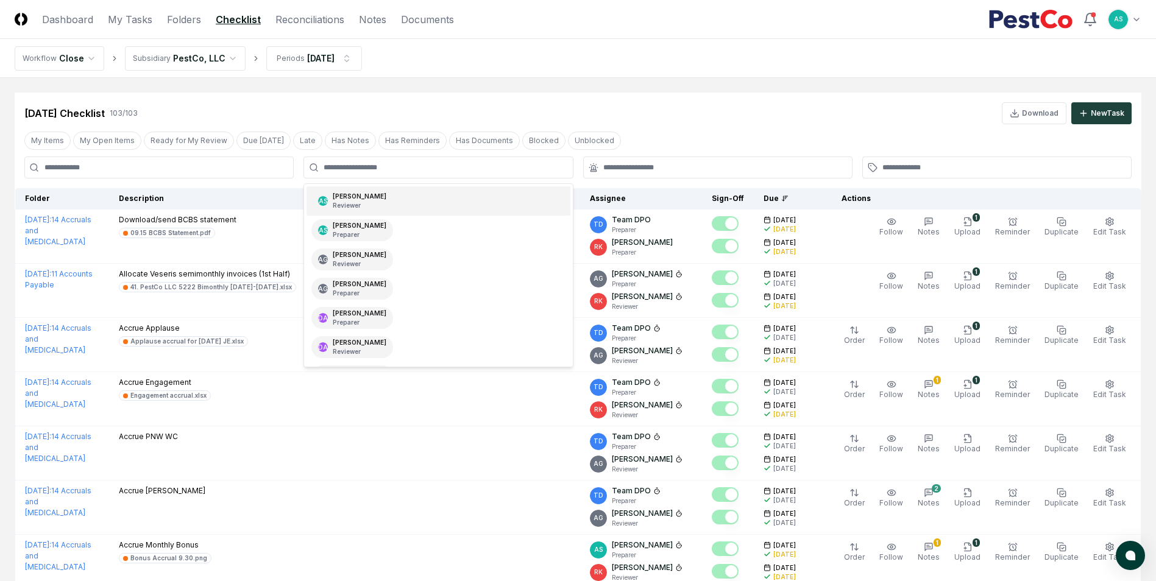
click at [389, 168] on input "text" at bounding box center [444, 167] width 241 height 11
click at [372, 200] on div "AS [PERSON_NAME] Reviewer" at bounding box center [352, 201] width 82 height 22
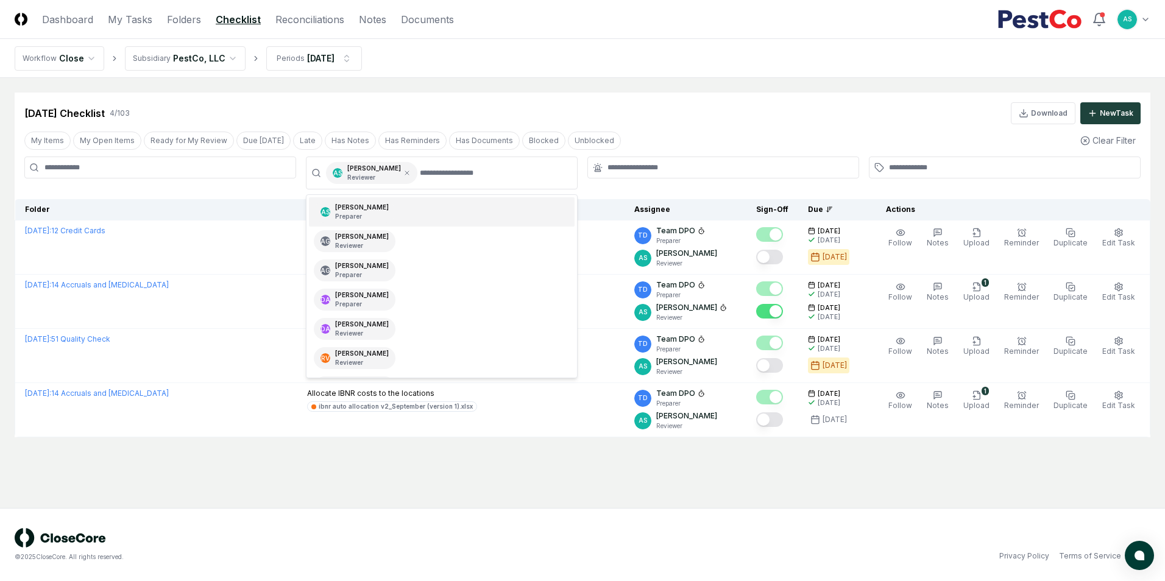
click at [368, 221] on div "AS Aaron Steele Preparer" at bounding box center [355, 212] width 82 height 22
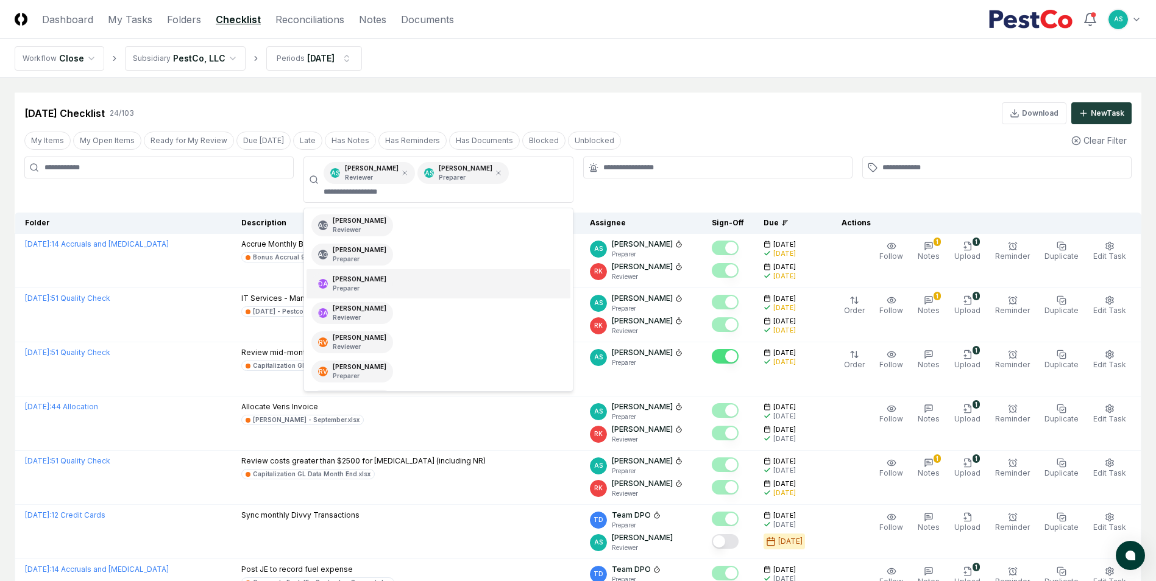
click at [683, 113] on div "Sep 2025 Checklist 24 / 103 Download New Task" at bounding box center [577, 113] width 1107 height 22
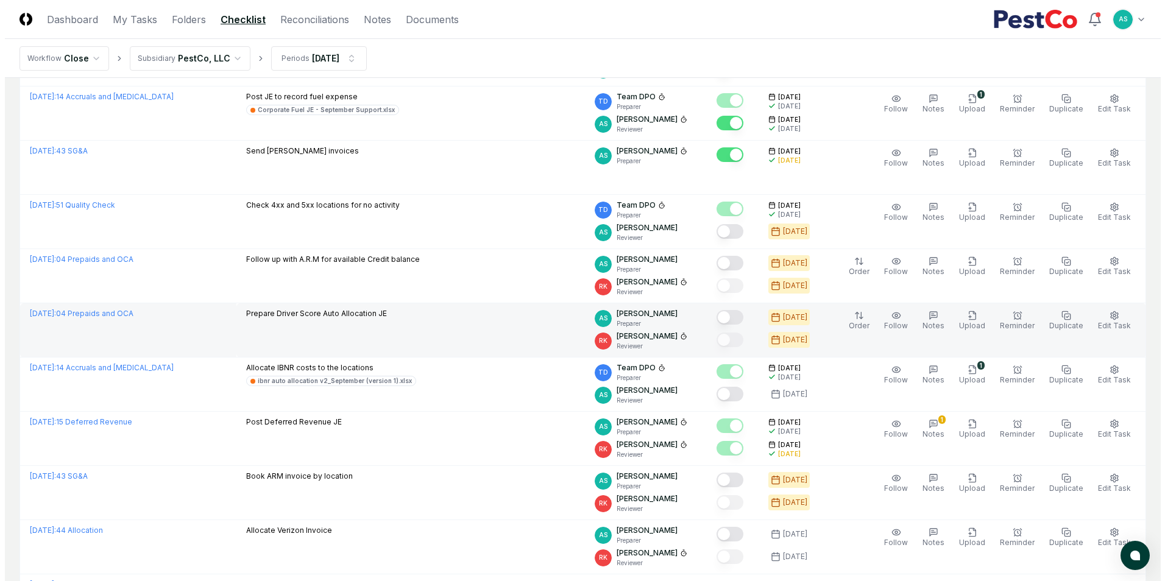
scroll to position [488, 0]
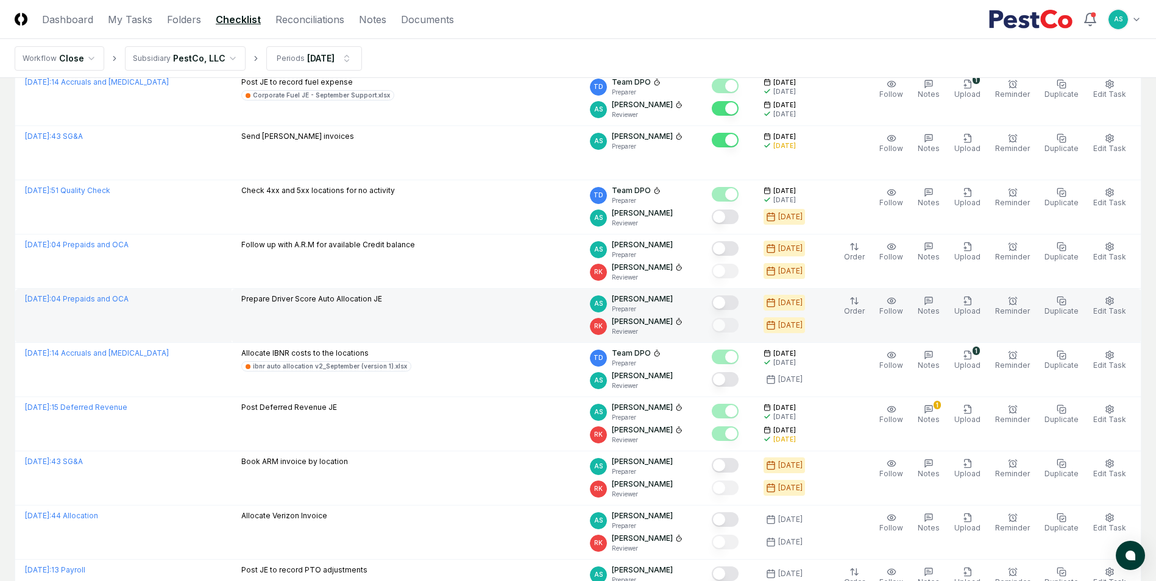
click at [365, 302] on p "Prepare Driver Score Auto Allocation JE" at bounding box center [311, 299] width 141 height 11
click at [974, 308] on span "Upload" at bounding box center [967, 311] width 26 height 9
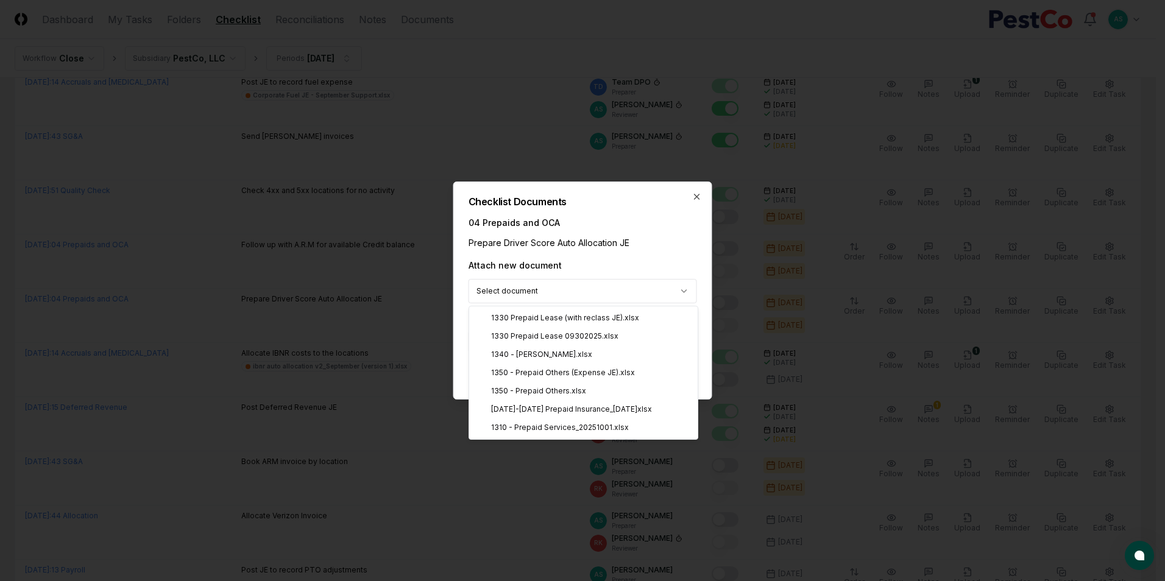
click at [538, 300] on body "CloseCore Dashboard My Tasks Folders Checklist Reconciliations Notes Documents …" at bounding box center [578, 323] width 1156 height 1623
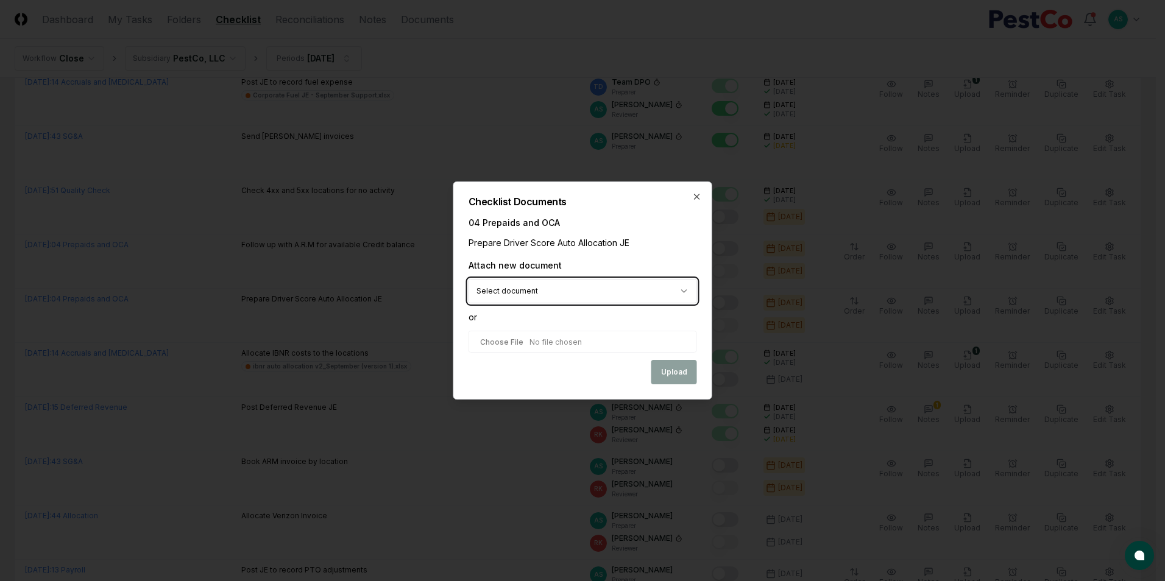
click at [608, 252] on body "CloseCore Dashboard My Tasks Folders Checklist Reconciliations Notes Documents …" at bounding box center [578, 323] width 1156 height 1623
click at [509, 346] on input "file" at bounding box center [583, 342] width 229 height 22
type input "**********"
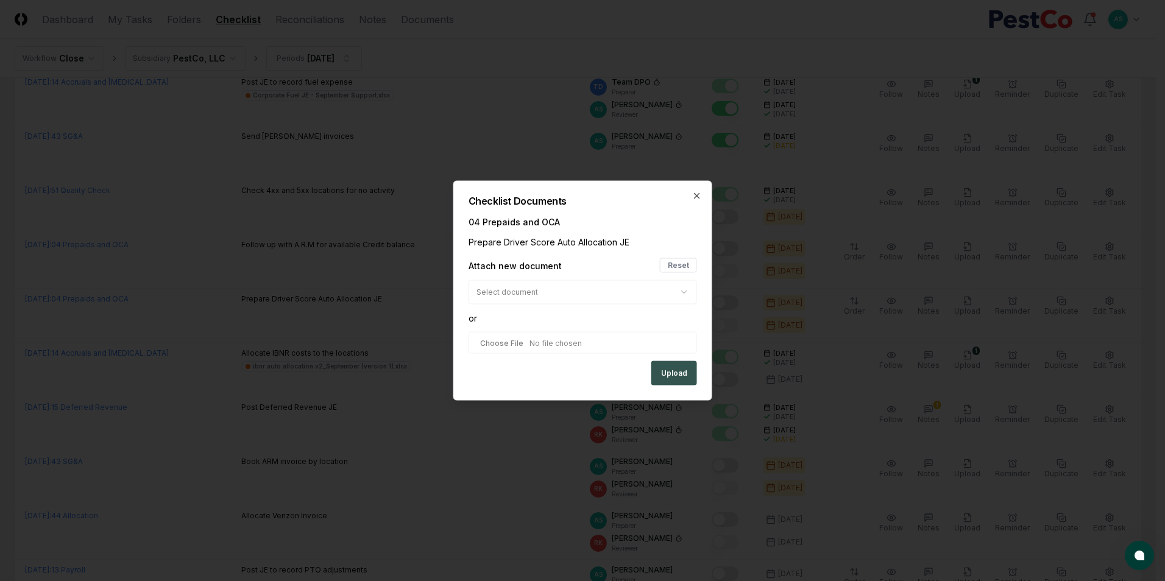
click at [683, 375] on button "Upload" at bounding box center [674, 373] width 46 height 24
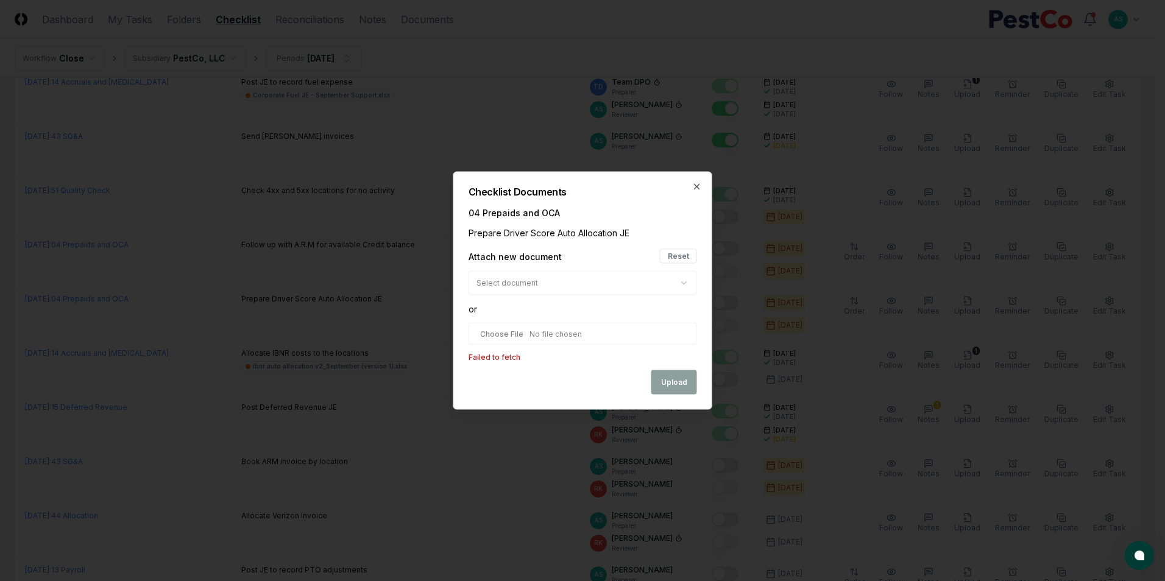
click at [651, 381] on div "Upload" at bounding box center [583, 383] width 229 height 24
click at [673, 250] on button "Reset" at bounding box center [678, 256] width 37 height 15
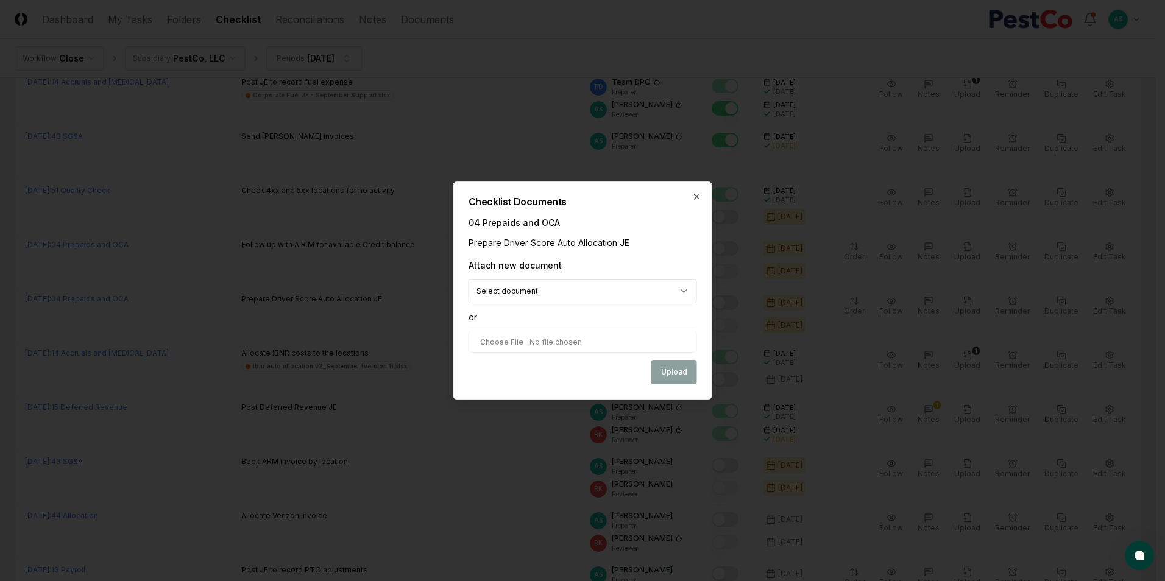
click at [600, 349] on input "file" at bounding box center [583, 342] width 229 height 22
type input "**********"
click at [670, 372] on button "Upload" at bounding box center [674, 373] width 46 height 24
click at [528, 367] on div "Upload" at bounding box center [583, 373] width 229 height 24
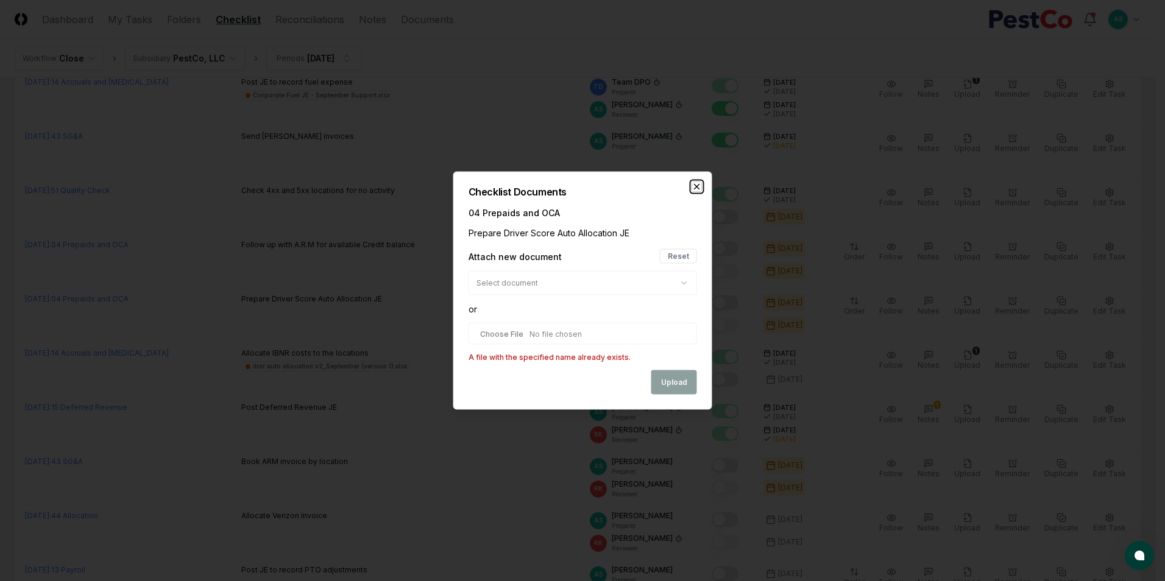
click at [697, 183] on icon "button" at bounding box center [697, 187] width 10 height 10
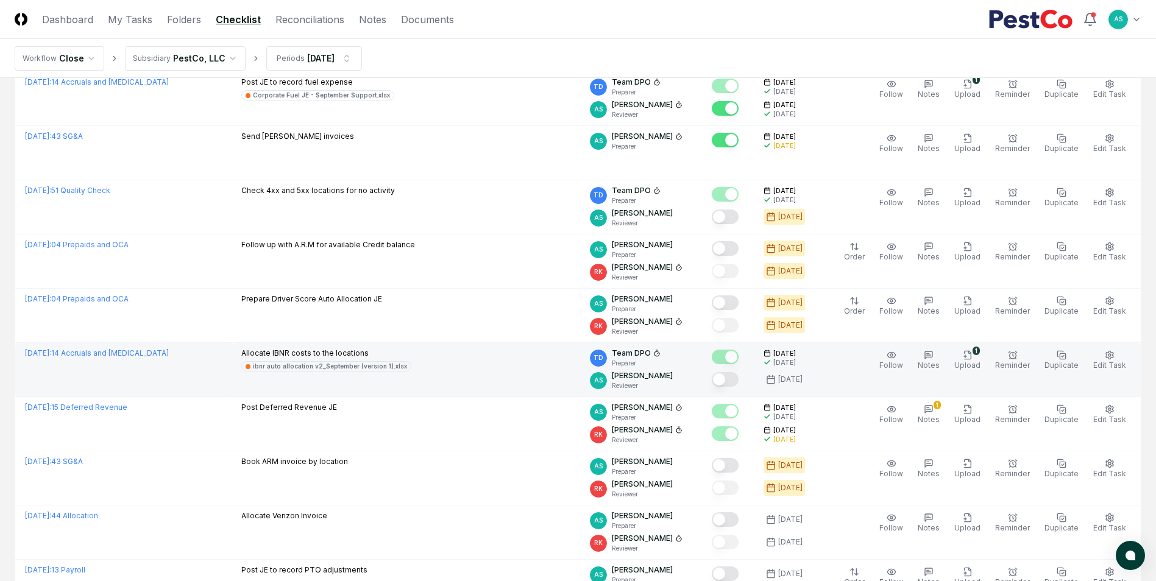
click at [733, 381] on button "Mark complete" at bounding box center [725, 379] width 27 height 15
click at [1110, 363] on span "Edit Task" at bounding box center [1109, 365] width 33 height 9
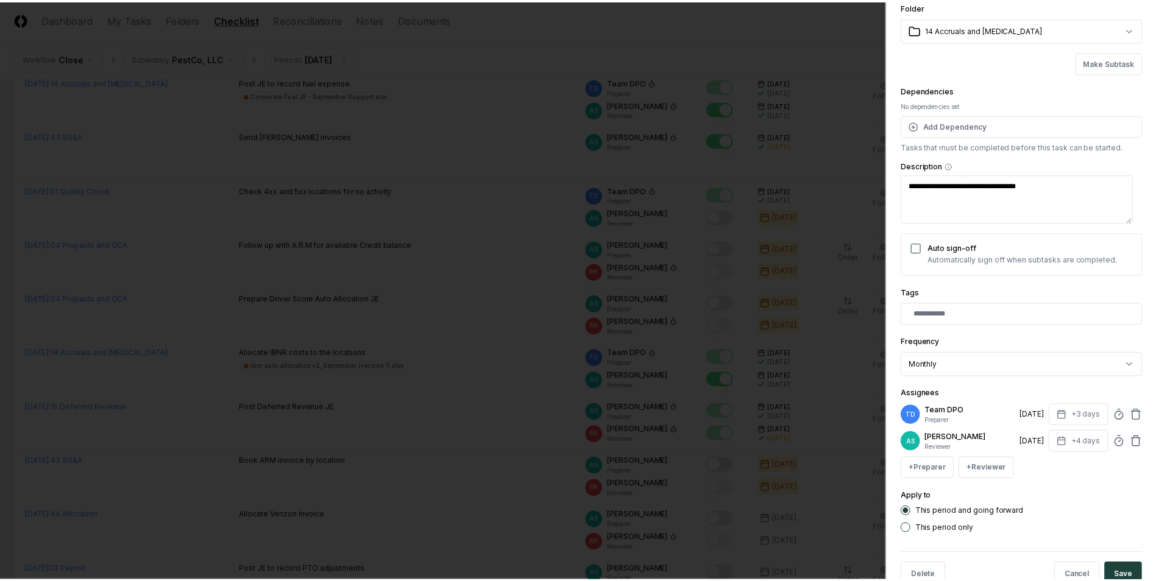
scroll to position [80, 0]
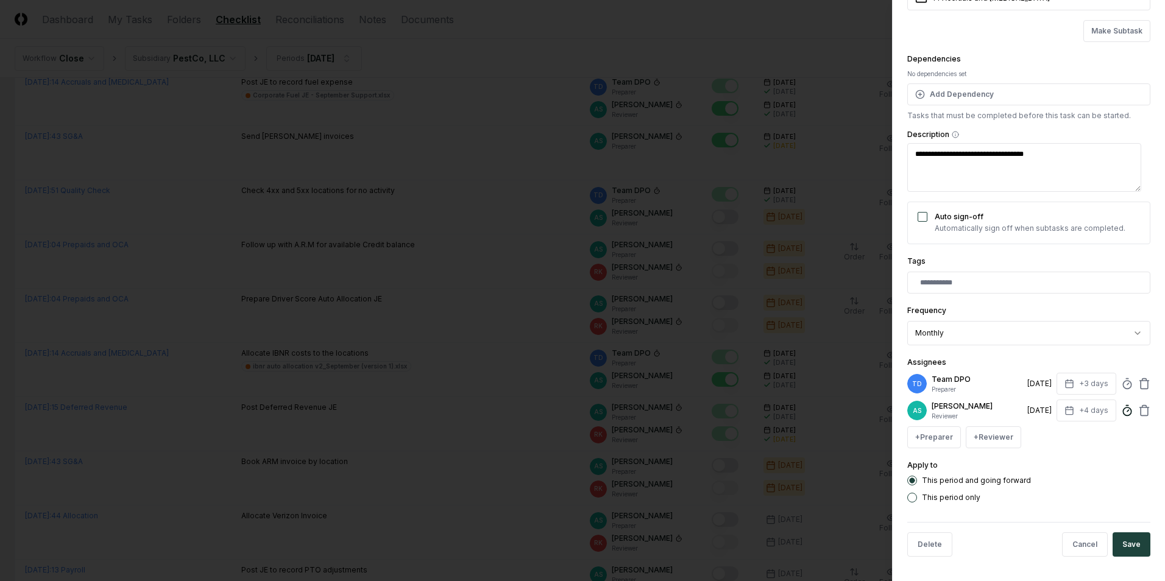
click at [1121, 411] on icon at bounding box center [1127, 411] width 12 height 12
type input "******"
click at [1130, 544] on button "Save" at bounding box center [1132, 545] width 38 height 24
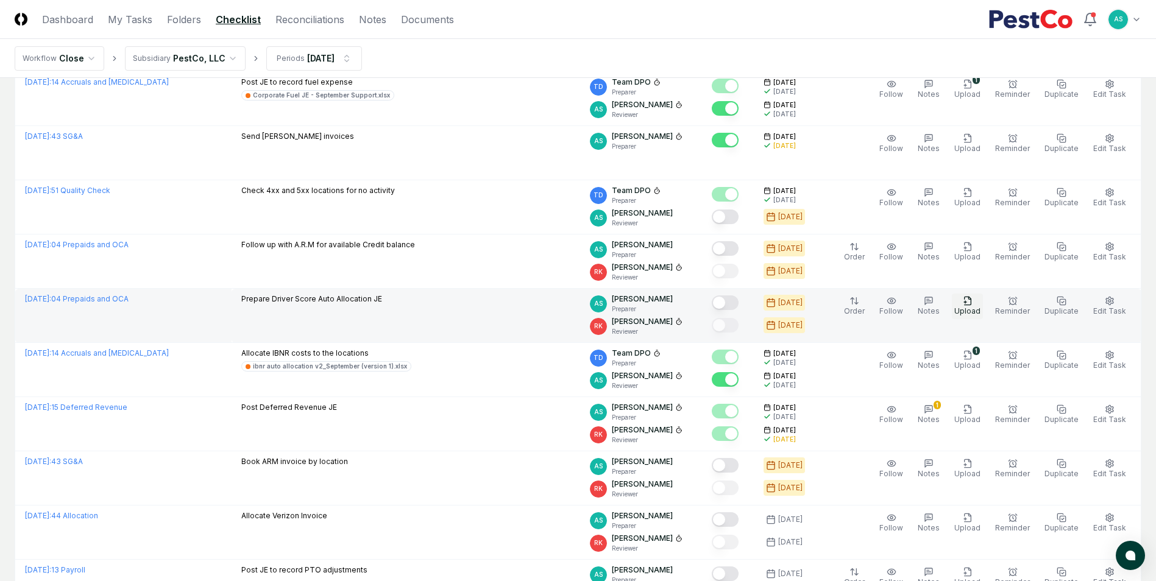
click at [970, 311] on span "Upload" at bounding box center [967, 311] width 26 height 9
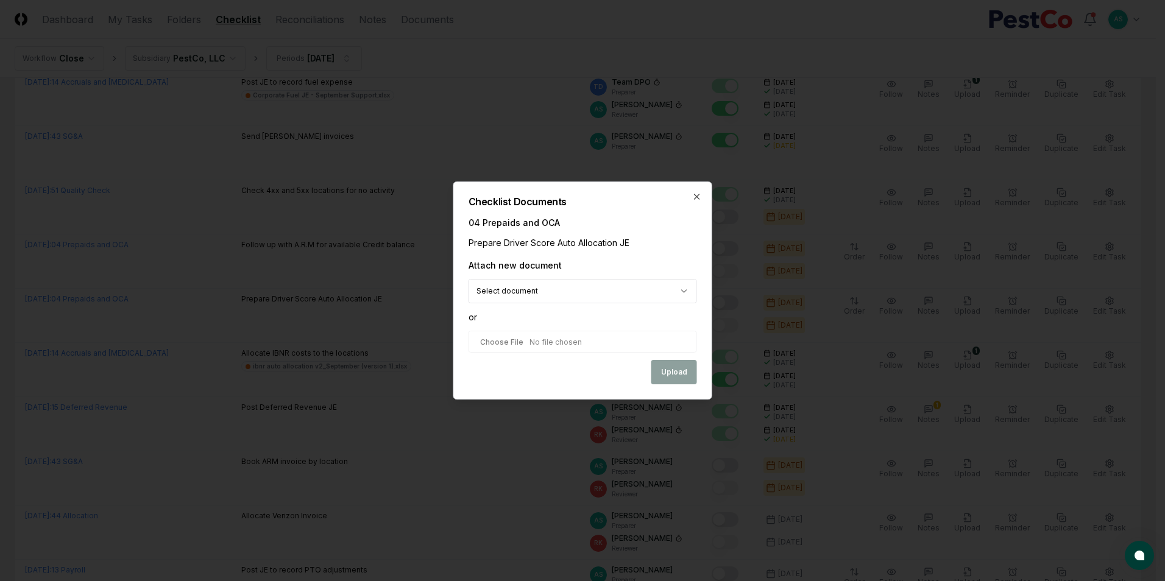
click at [657, 291] on body "CloseCore Dashboard My Tasks Folders Checklist Reconciliations Notes Documents …" at bounding box center [578, 323] width 1156 height 1623
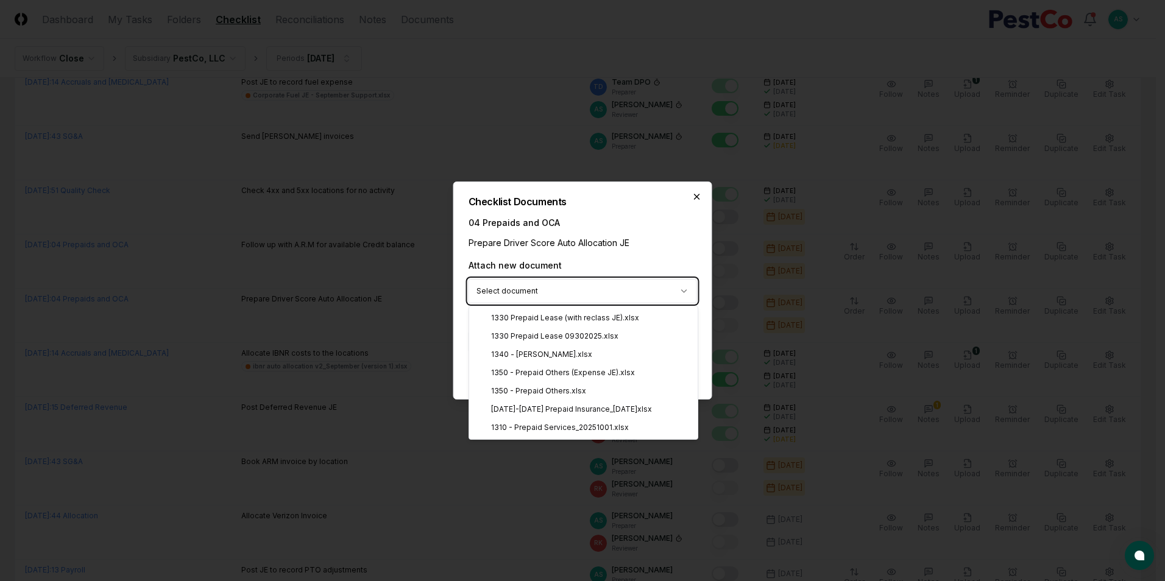
click at [698, 192] on body "CloseCore Dashboard My Tasks Folders Checklist Reconciliations Notes Documents …" at bounding box center [578, 323] width 1156 height 1623
click at [534, 300] on body "CloseCore Dashboard My Tasks Folders Checklist Reconciliations Notes Documents …" at bounding box center [578, 323] width 1156 height 1623
click at [695, 196] on body "CloseCore Dashboard My Tasks Folders Checklist Reconciliations Notes Documents …" at bounding box center [578, 323] width 1156 height 1623
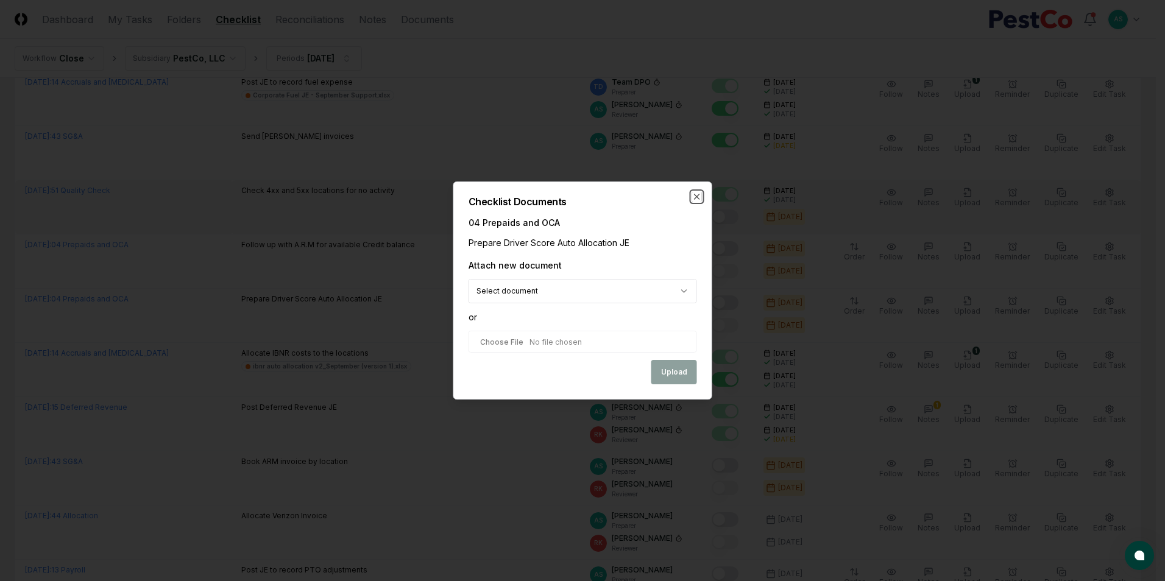
click at [695, 200] on icon "button" at bounding box center [697, 197] width 10 height 10
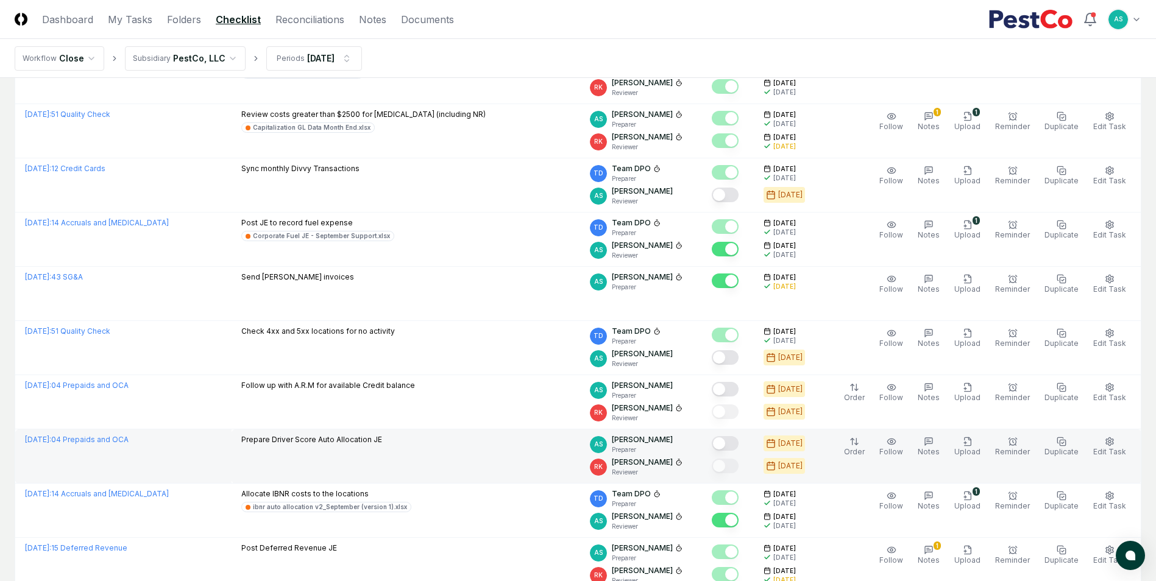
scroll to position [366, 0]
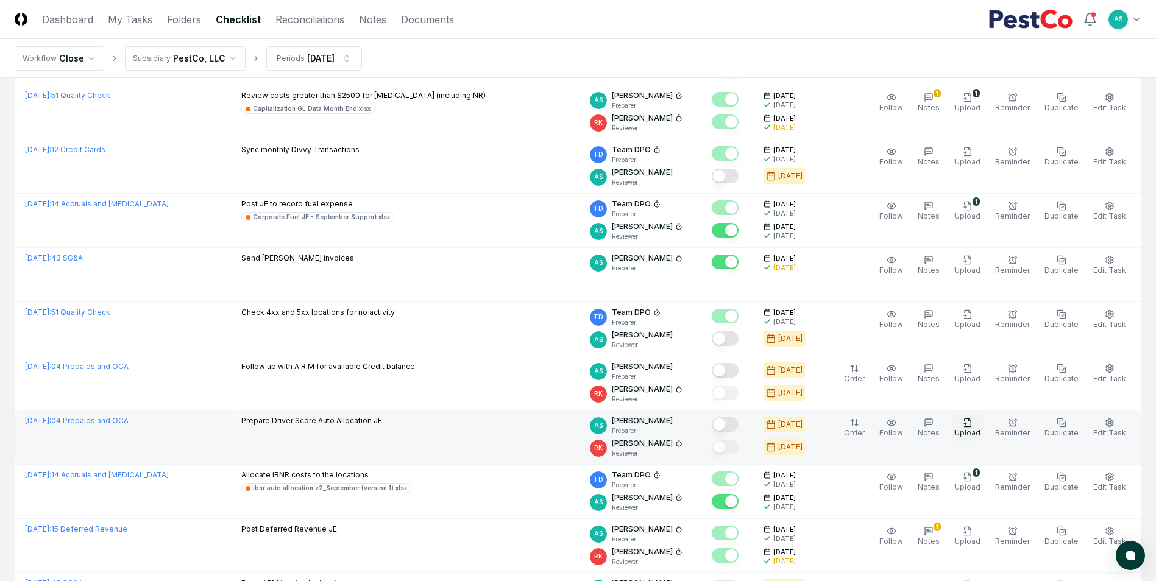
click at [967, 423] on button "Upload" at bounding box center [967, 429] width 31 height 26
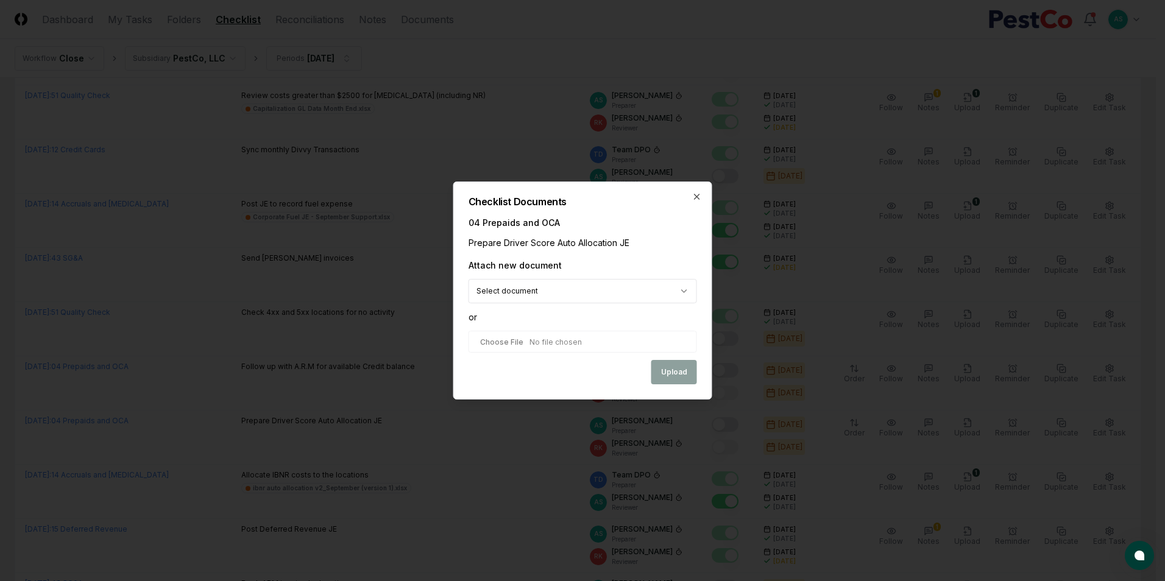
click at [547, 289] on body "CloseCore Dashboard My Tasks Folders Checklist Reconciliations Notes Documents …" at bounding box center [578, 445] width 1156 height 1622
drag, startPoint x: 593, startPoint y: 258, endPoint x: 625, endPoint y: 275, distance: 36.5
click at [594, 261] on body "CloseCore Dashboard My Tasks Folders Checklist Reconciliations Notes Documents …" at bounding box center [578, 445] width 1156 height 1622
click at [491, 336] on input "file" at bounding box center [583, 342] width 229 height 22
type input "**********"
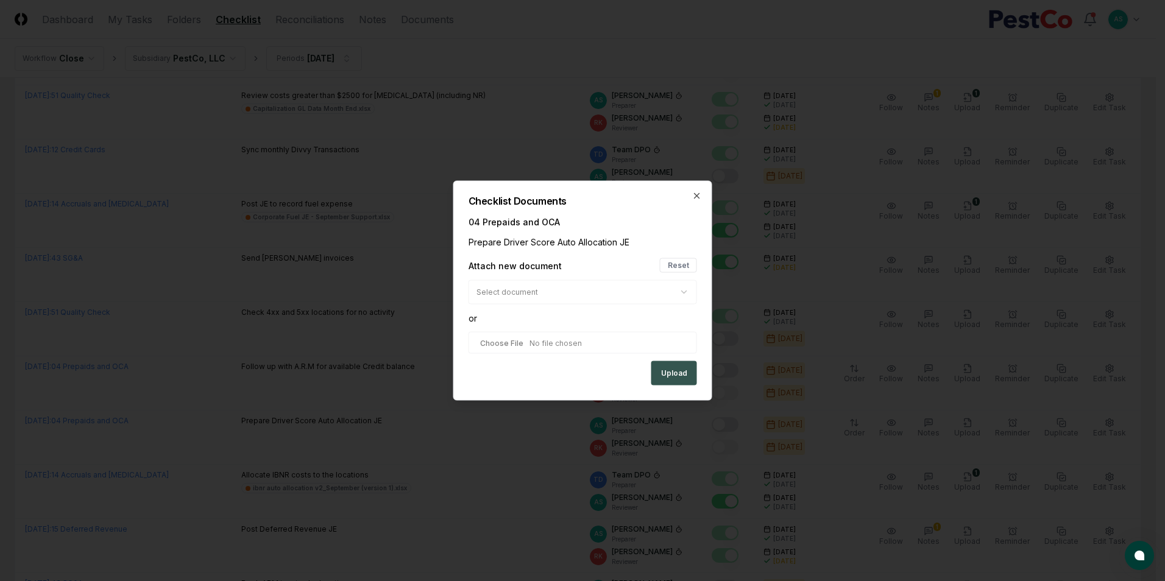
click at [658, 366] on button "Upload" at bounding box center [674, 373] width 46 height 24
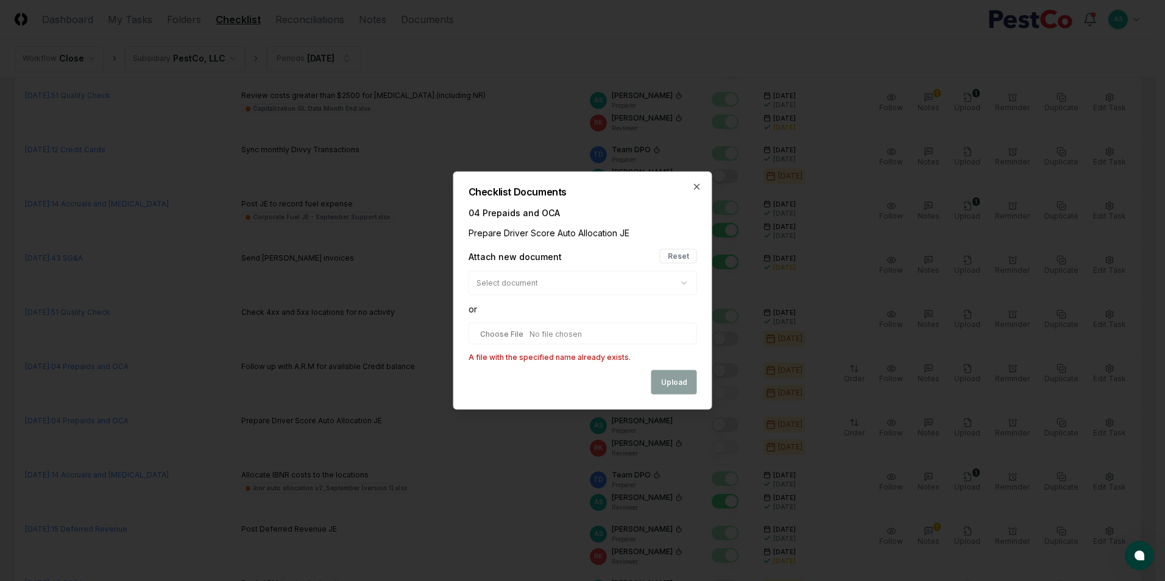
click at [673, 248] on div "**********" at bounding box center [582, 291] width 259 height 238
click at [675, 260] on button "Reset" at bounding box center [678, 256] width 37 height 15
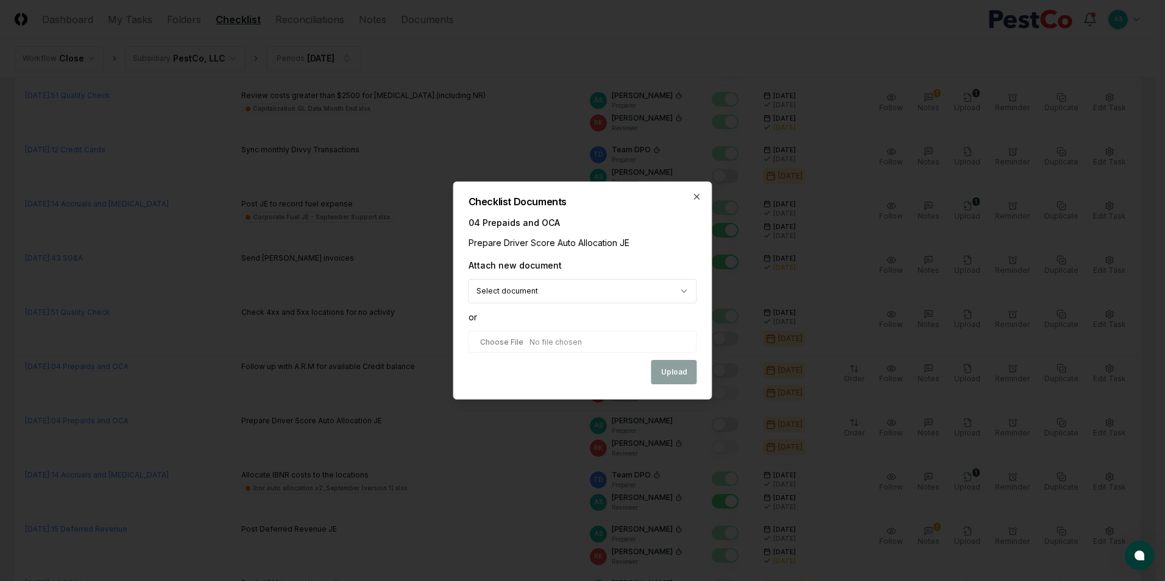
click at [696, 375] on div "Upload" at bounding box center [583, 372] width 229 height 24
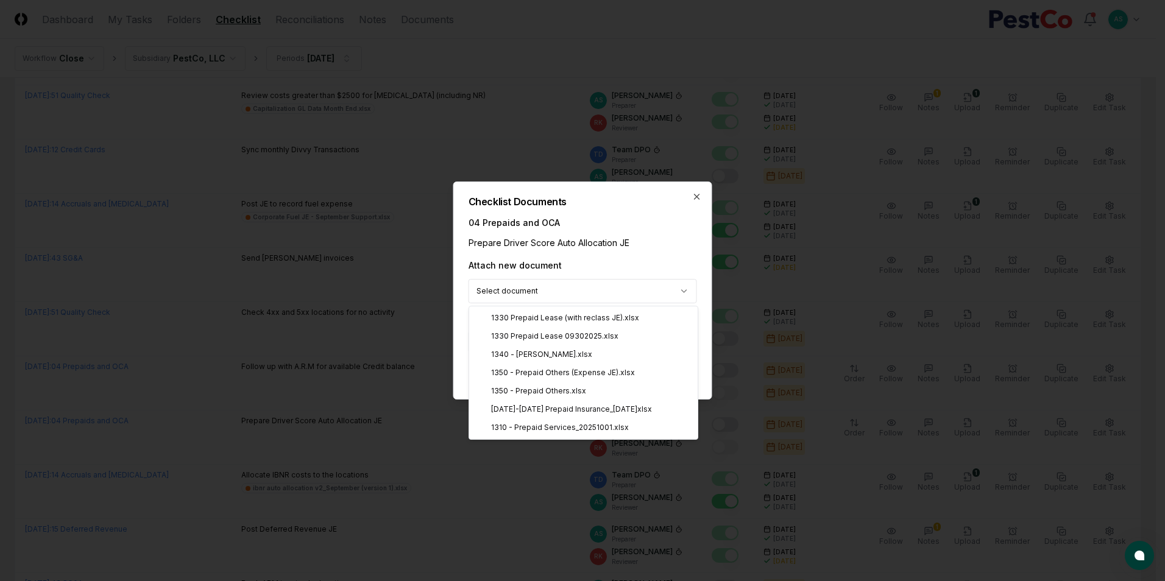
click at [579, 287] on body "CloseCore Dashboard My Tasks Folders Checklist Reconciliations Notes Documents …" at bounding box center [578, 445] width 1156 height 1622
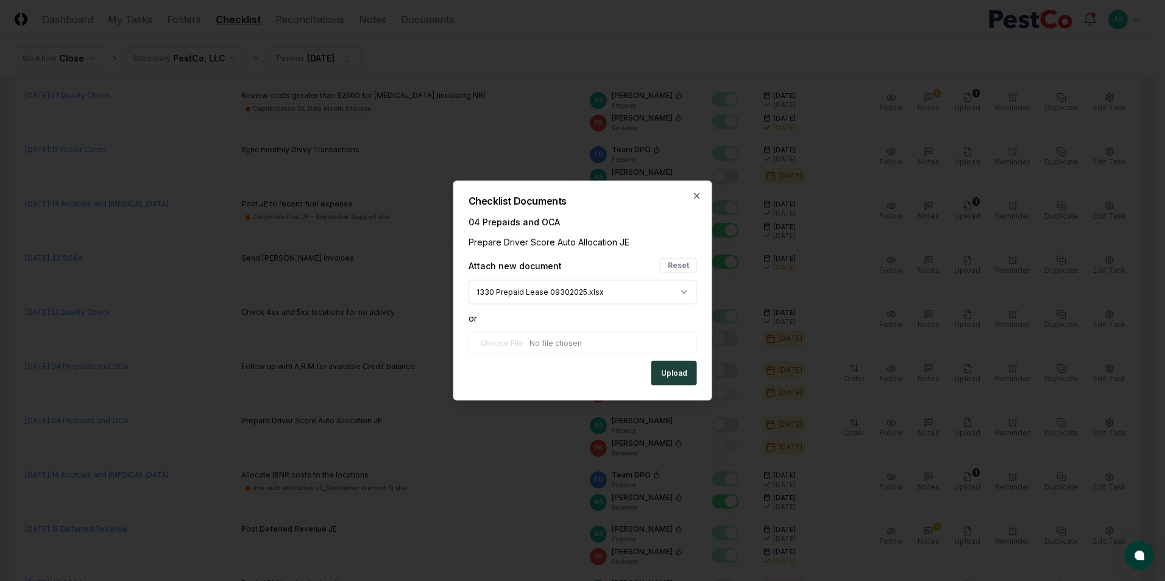
click at [566, 298] on body "CloseCore Dashboard My Tasks Folders Checklist Reconciliations Notes Documents …" at bounding box center [578, 445] width 1156 height 1622
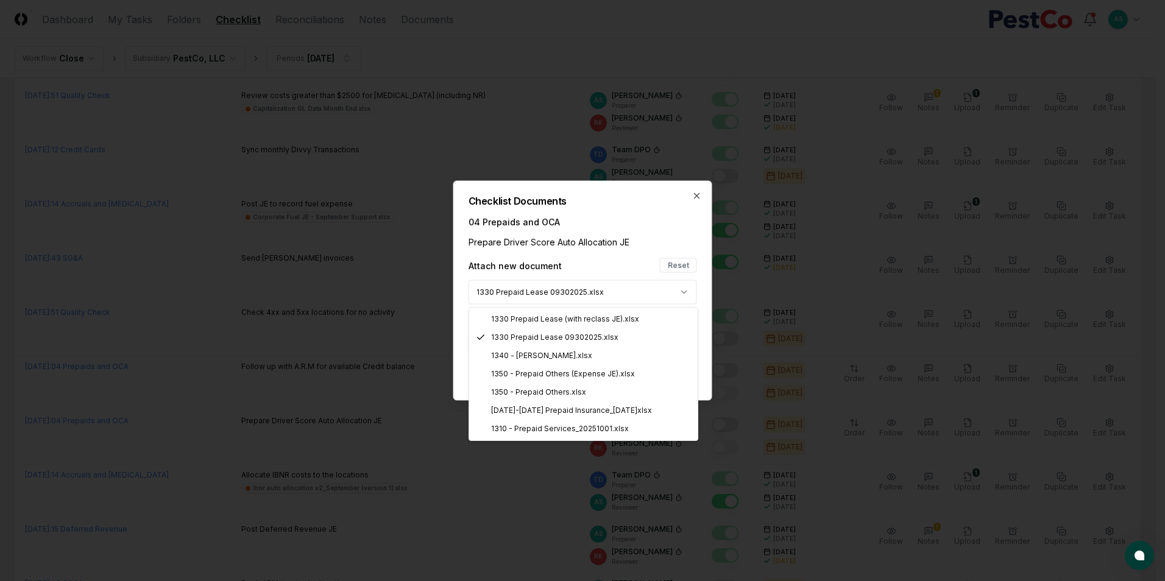
select select "**********"
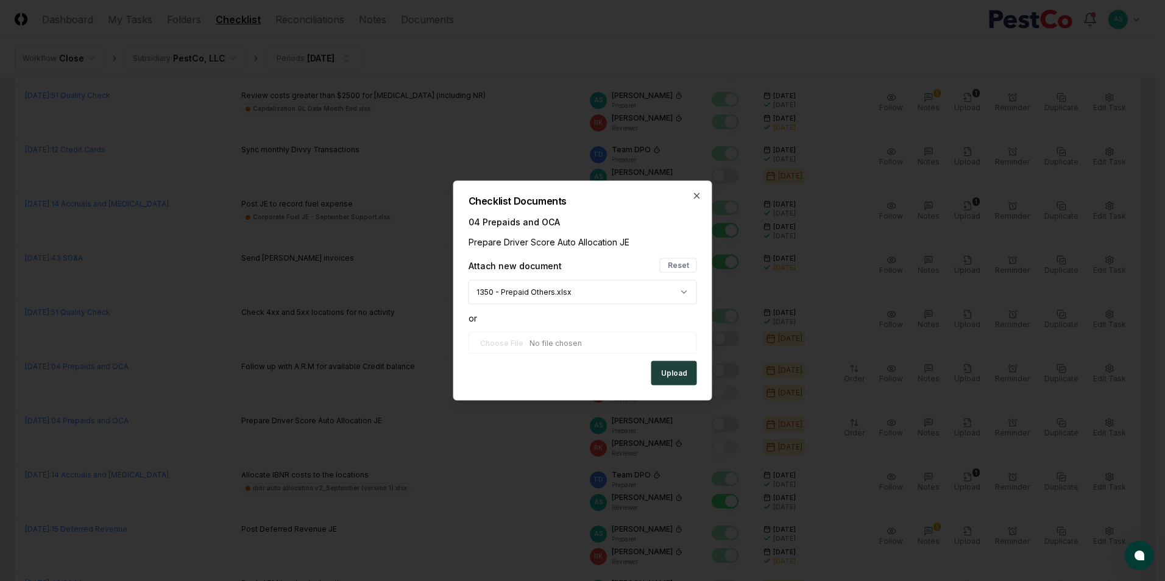
click at [508, 325] on div "**********" at bounding box center [583, 309] width 229 height 103
click at [678, 267] on button "Reset" at bounding box center [678, 265] width 37 height 15
select select
click at [520, 339] on input "file" at bounding box center [583, 342] width 229 height 22
type input "**********"
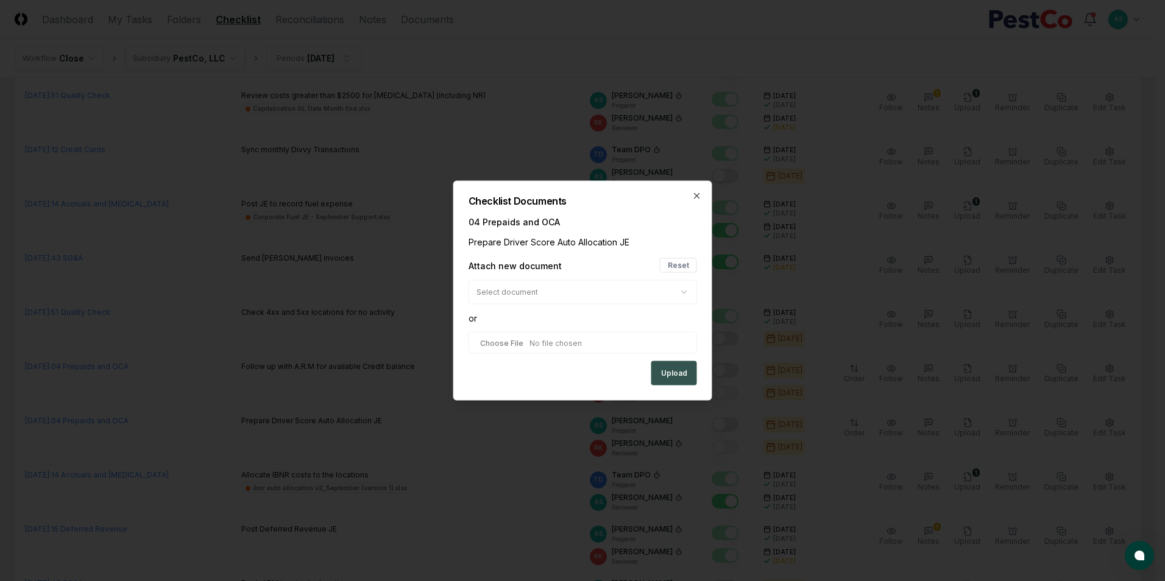
click at [673, 374] on button "Upload" at bounding box center [674, 373] width 46 height 24
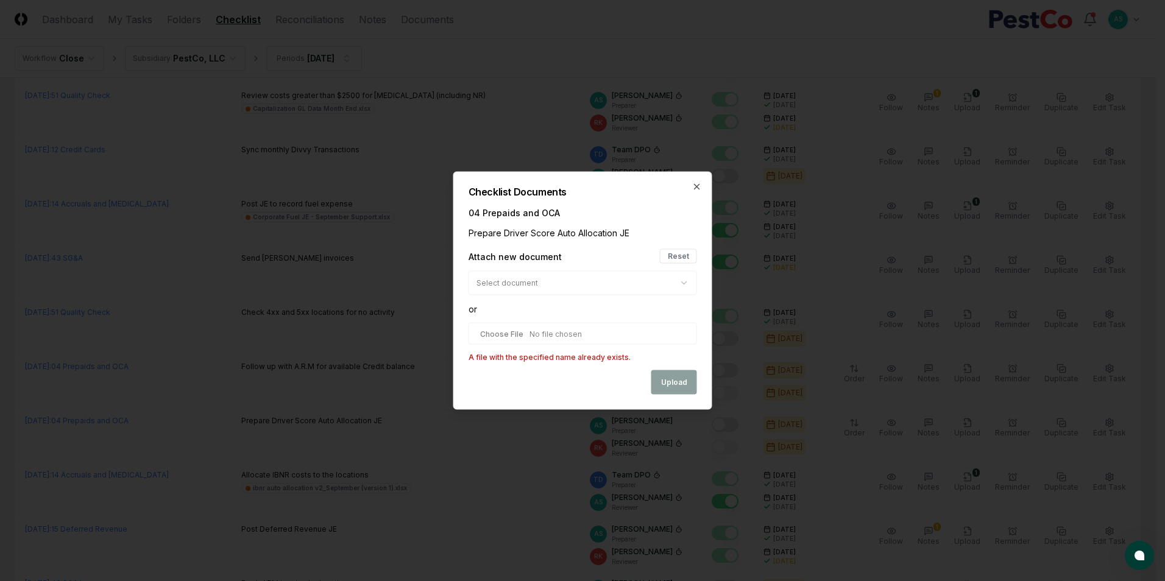
click at [686, 191] on h2 "Checklist Documents" at bounding box center [583, 192] width 229 height 10
click at [693, 191] on icon "button" at bounding box center [697, 187] width 10 height 10
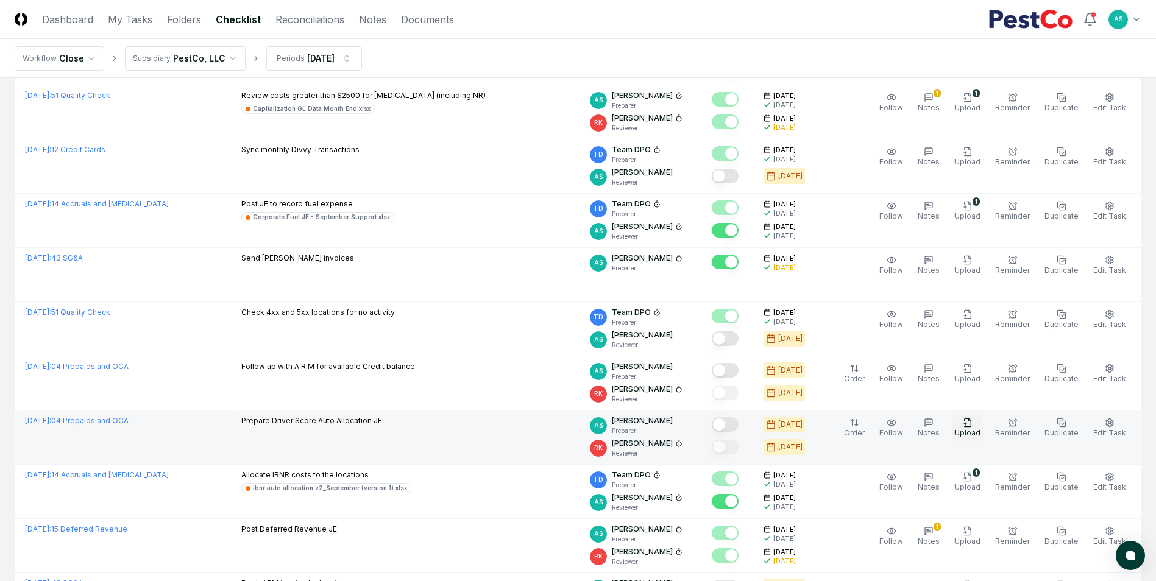
click at [976, 430] on span "Upload" at bounding box center [967, 432] width 26 height 9
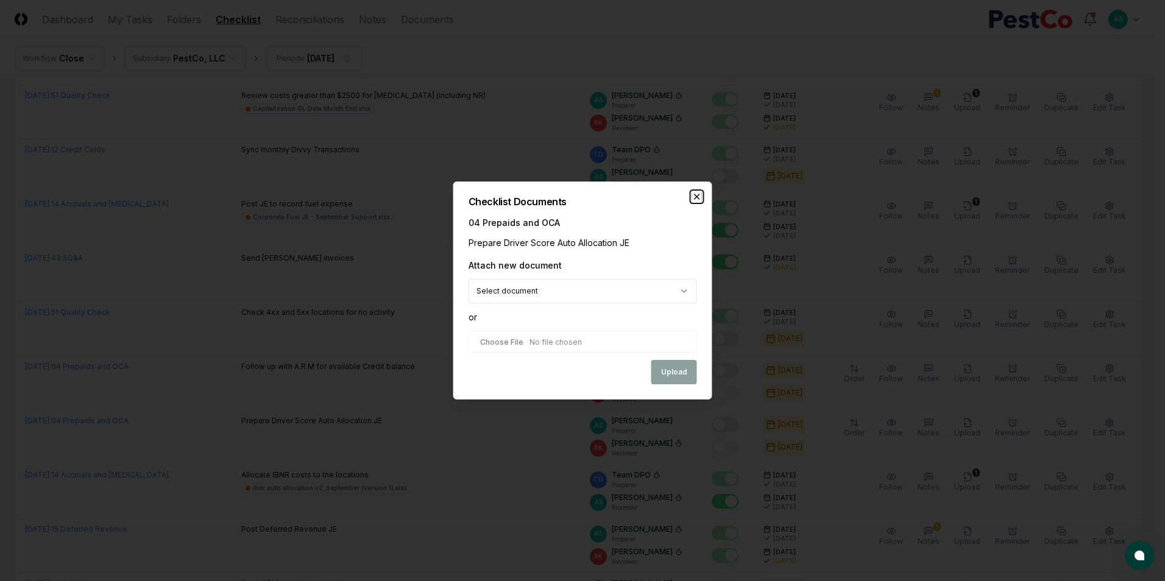
click at [693, 197] on icon "button" at bounding box center [697, 197] width 10 height 10
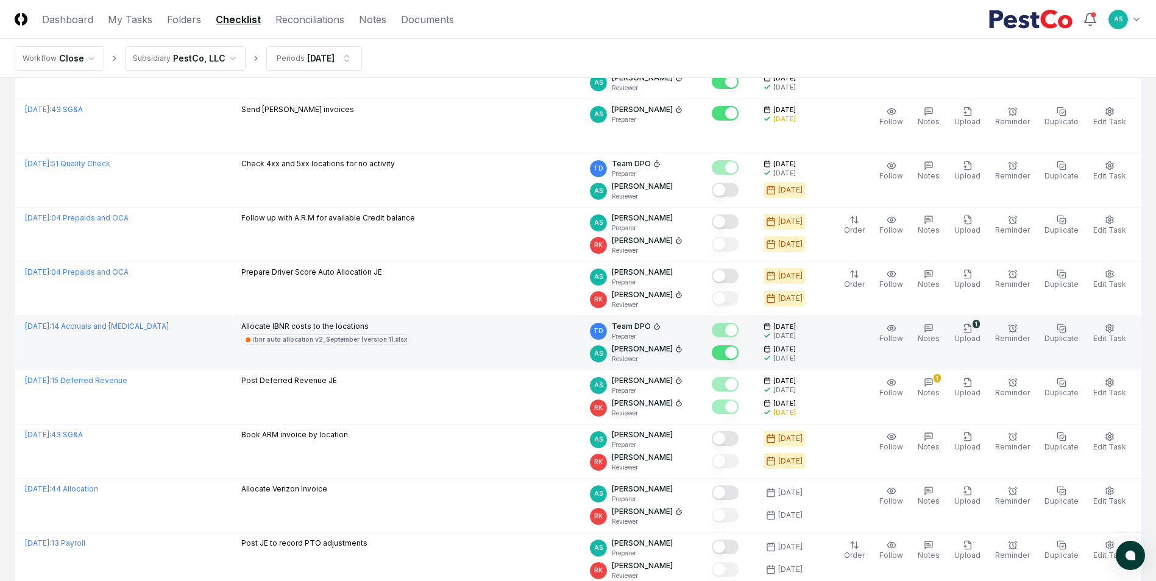
scroll to position [488, 0]
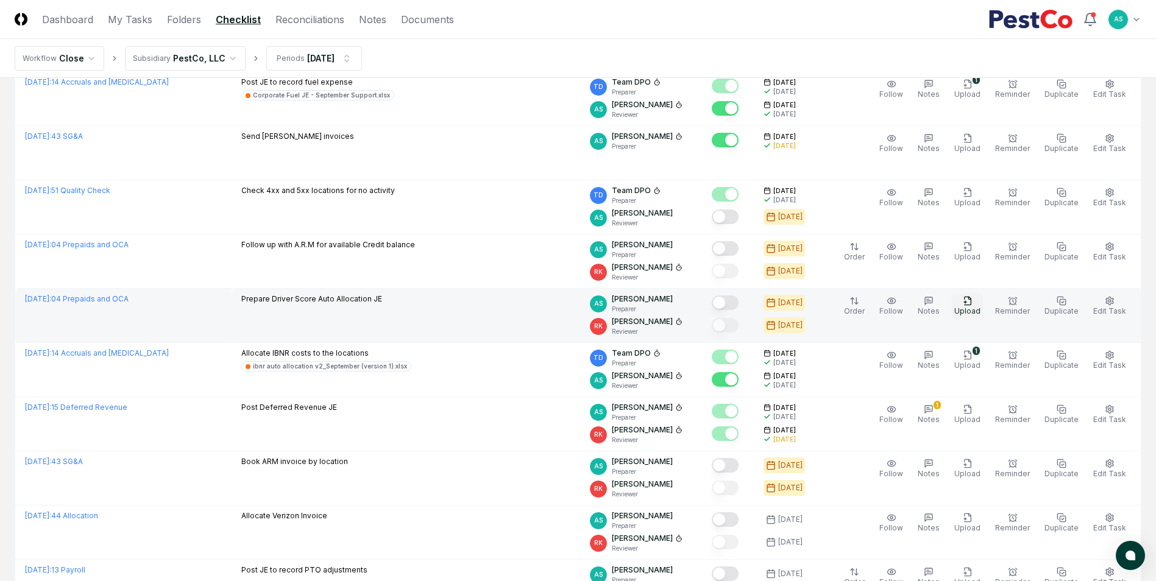
click at [973, 300] on icon "button" at bounding box center [968, 301] width 10 height 10
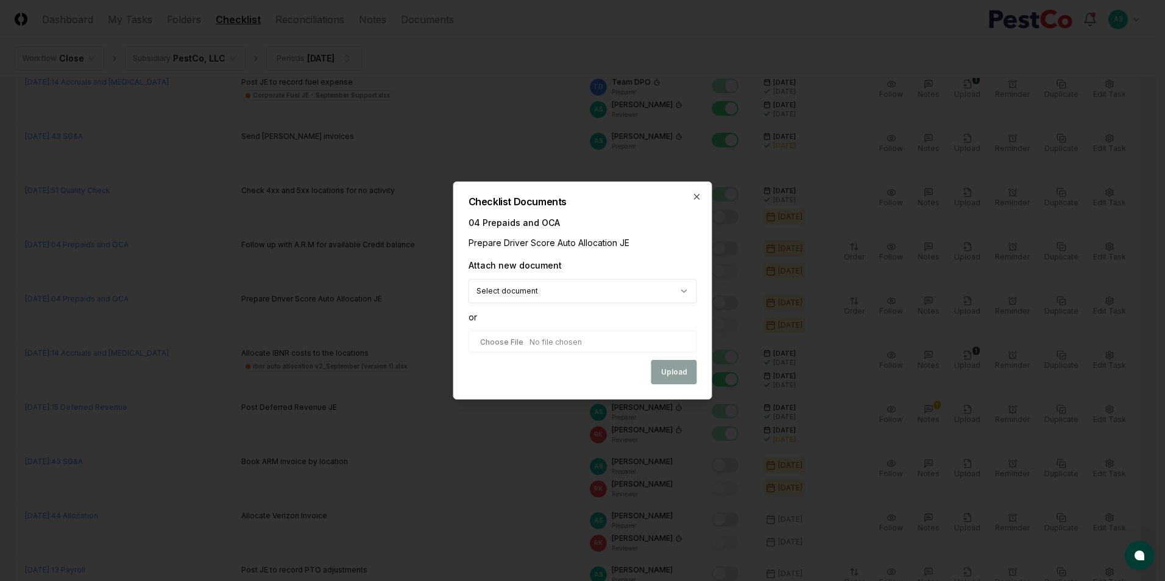
click at [573, 290] on body "CloseCore Dashboard My Tasks Folders Checklist Reconciliations Notes Documents …" at bounding box center [578, 323] width 1156 height 1622
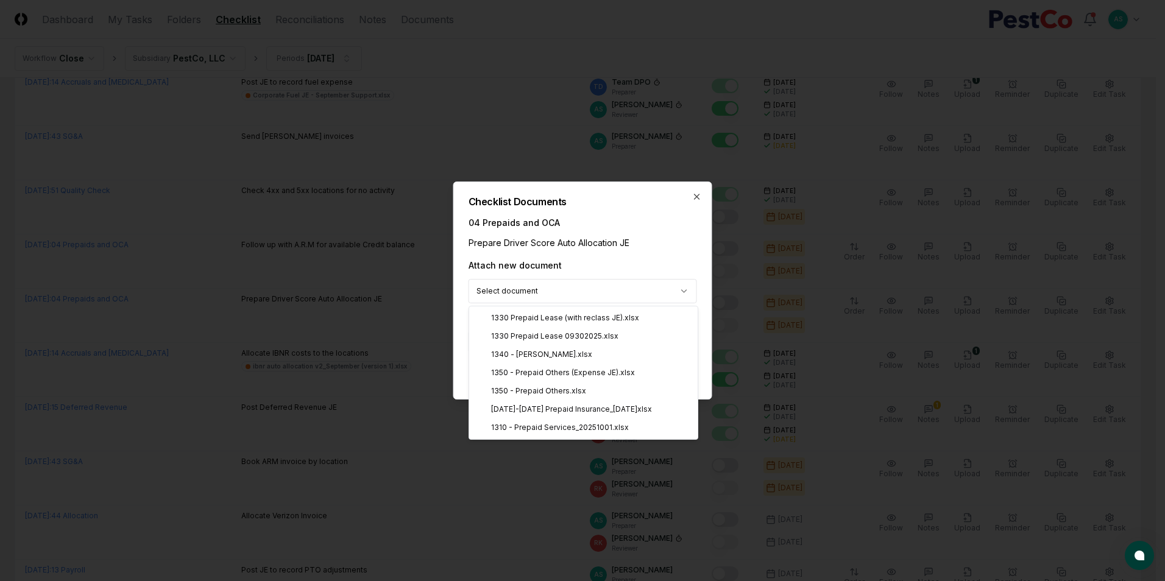
click at [651, 282] on body "CloseCore Dashboard My Tasks Folders Checklist Reconciliations Notes Documents …" at bounding box center [578, 323] width 1156 height 1622
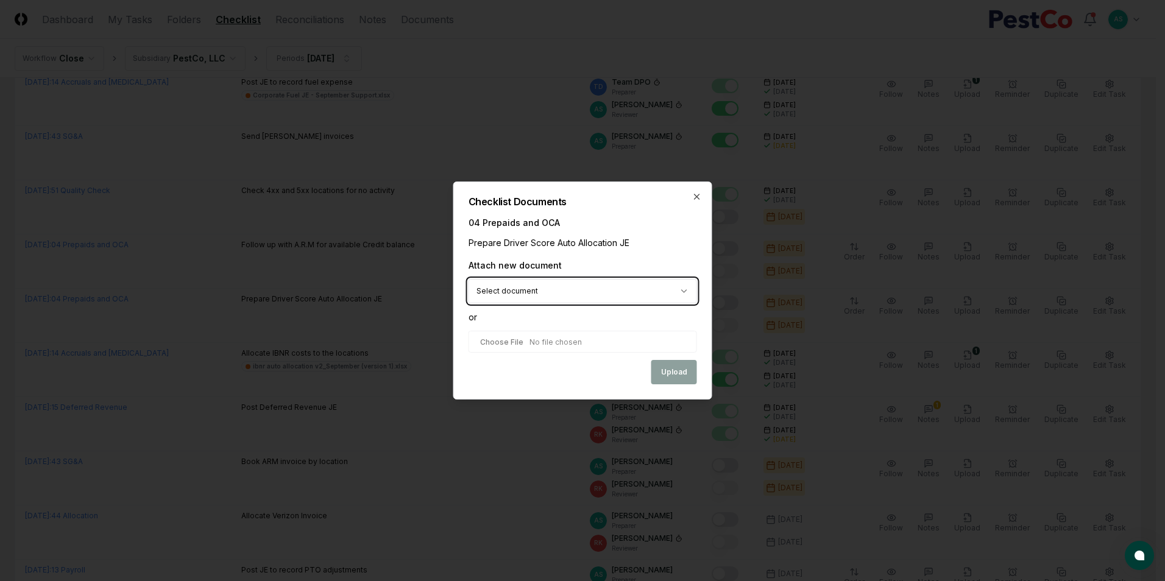
click at [632, 257] on body "CloseCore Dashboard My Tasks Folders Checklist Reconciliations Notes Documents …" at bounding box center [578, 323] width 1156 height 1622
click at [693, 193] on icon "button" at bounding box center [697, 197] width 10 height 10
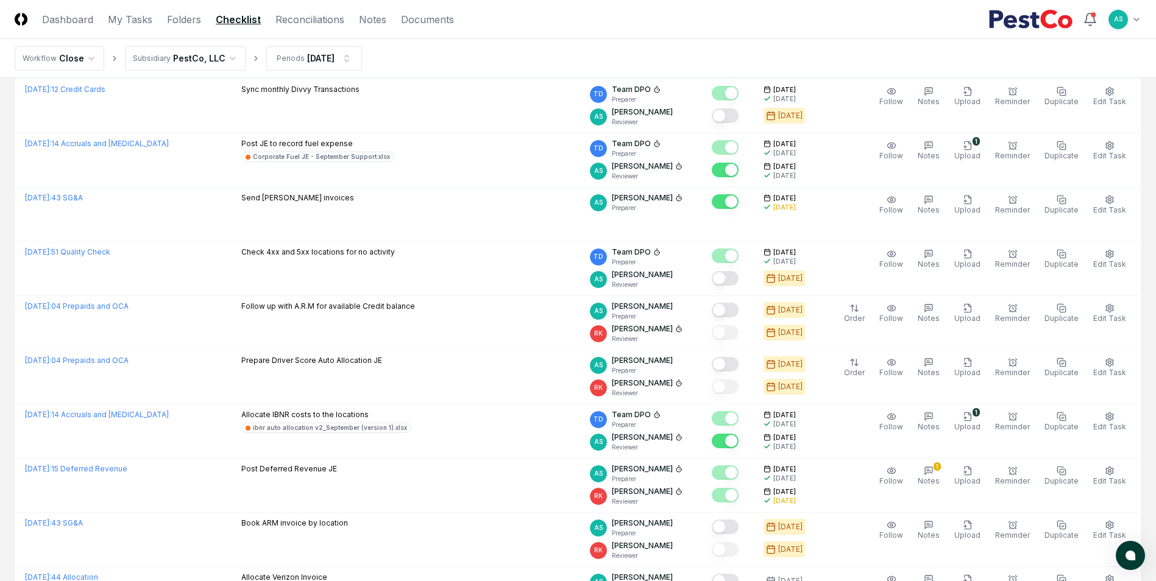
scroll to position [183, 0]
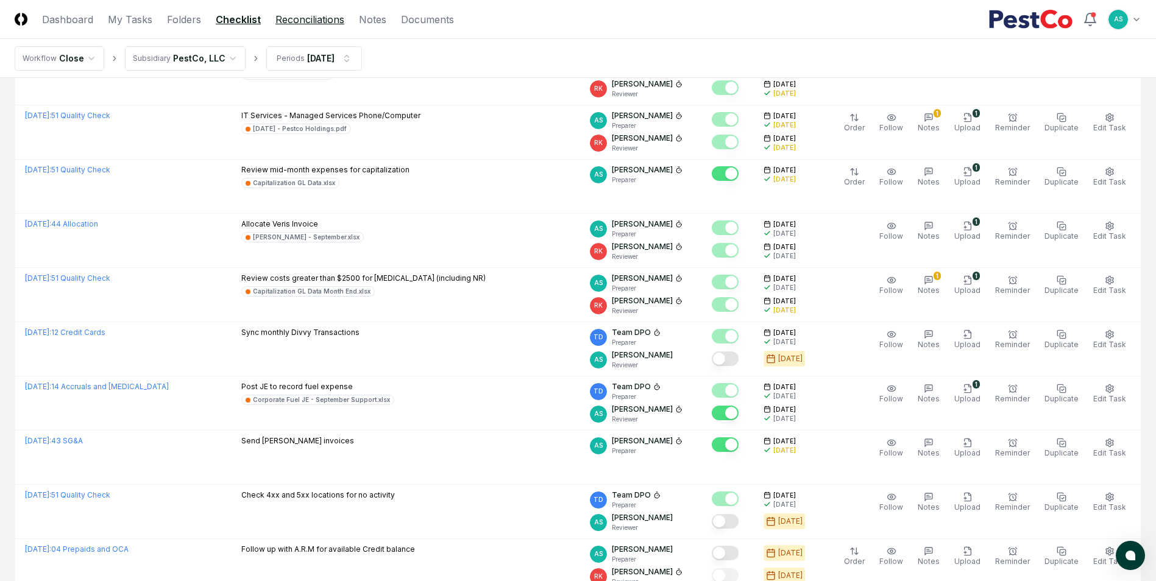
click at [316, 21] on link "Reconciliations" at bounding box center [309, 19] width 69 height 15
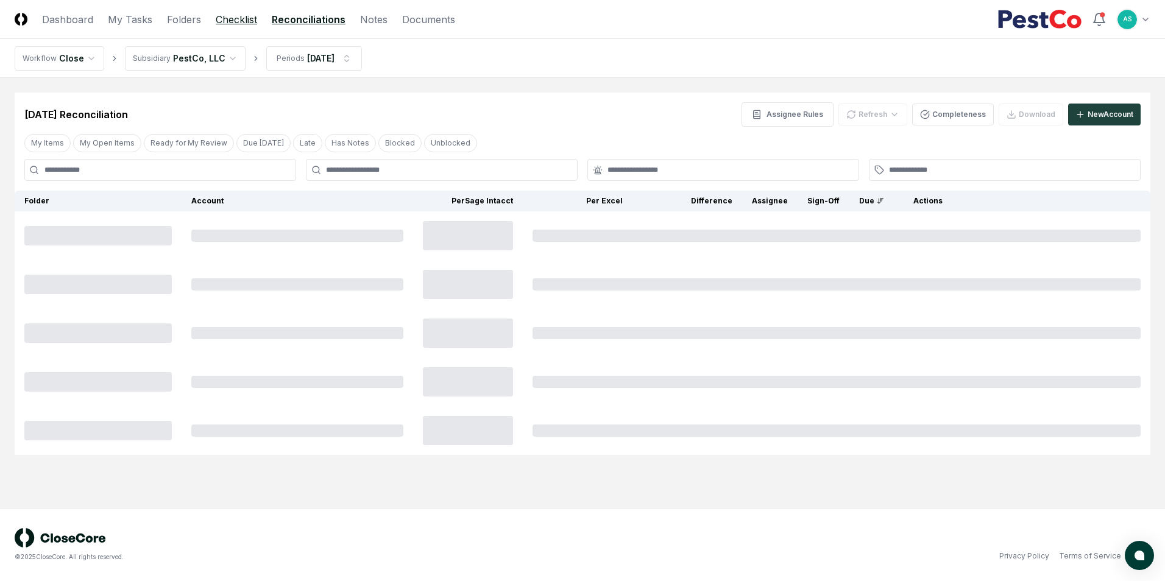
click at [238, 20] on link "Checklist" at bounding box center [236, 19] width 41 height 15
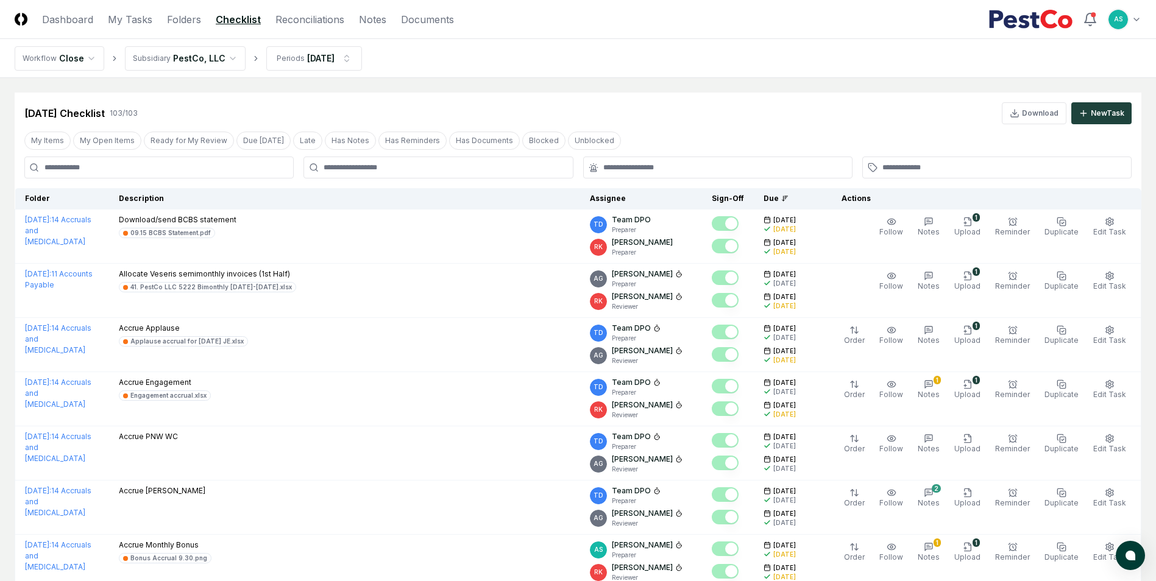
click at [357, 177] on div at bounding box center [437, 168] width 269 height 22
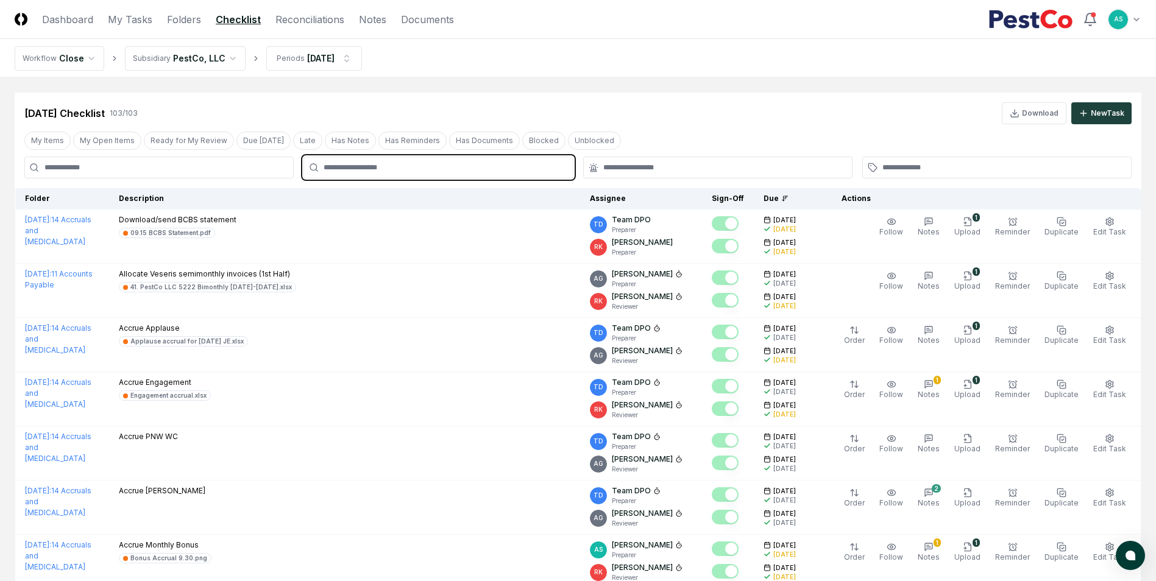
click at [361, 165] on input "text" at bounding box center [444, 167] width 241 height 11
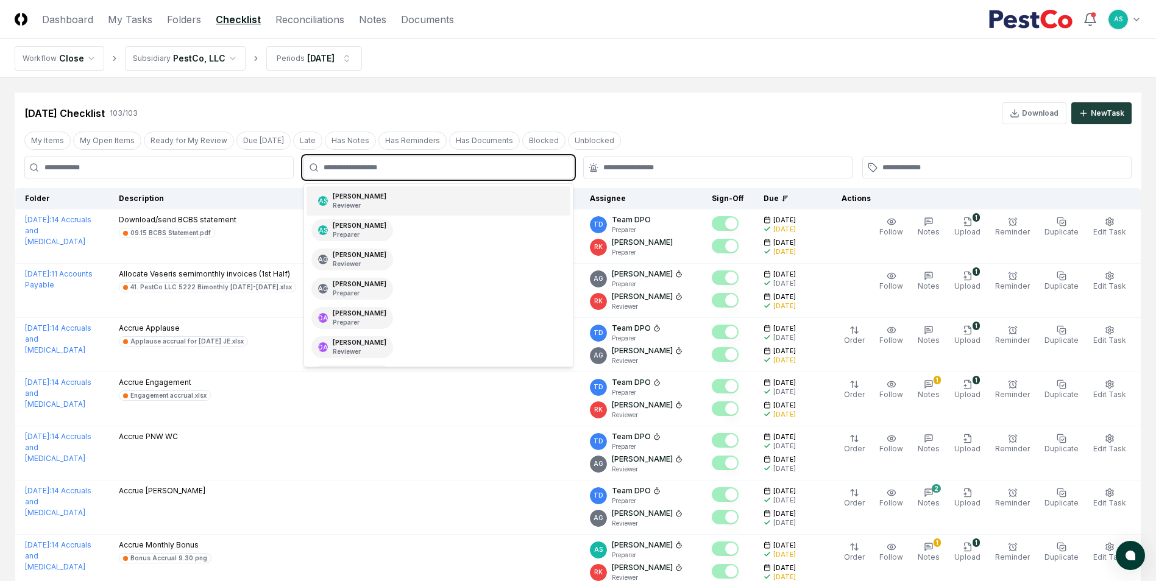
click at [361, 195] on div "[PERSON_NAME] Reviewer" at bounding box center [360, 201] width 54 height 18
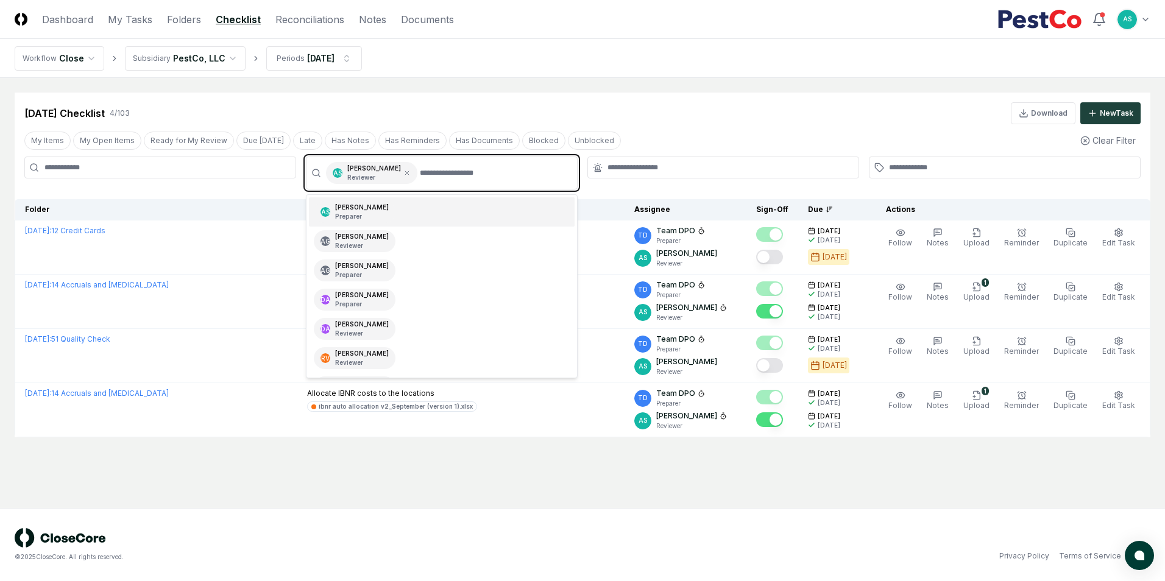
click at [361, 207] on div "[PERSON_NAME] Preparer" at bounding box center [362, 212] width 54 height 18
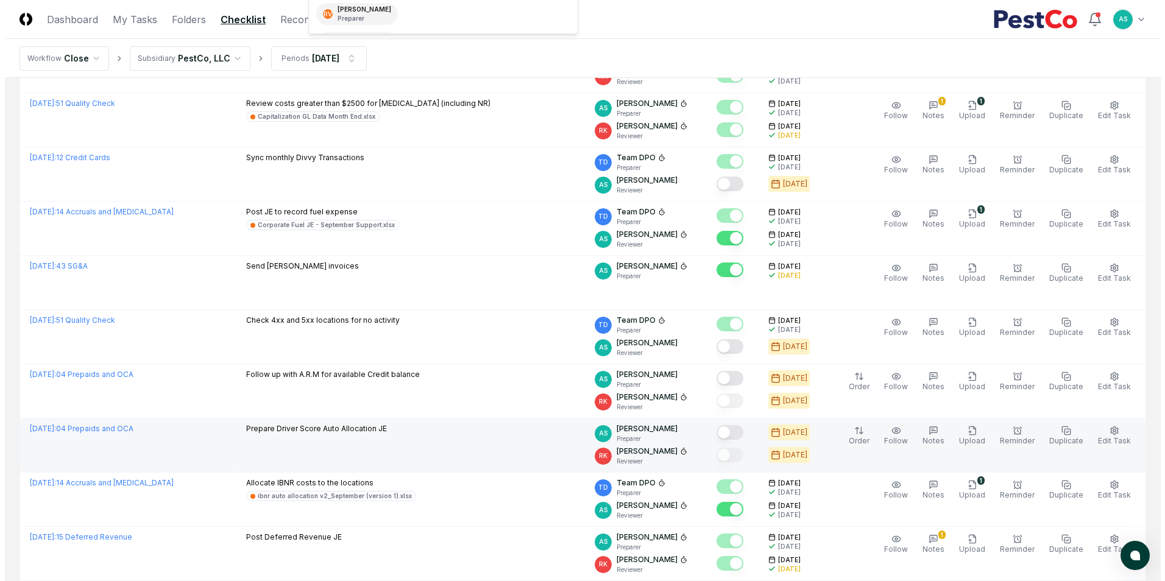
scroll to position [427, 0]
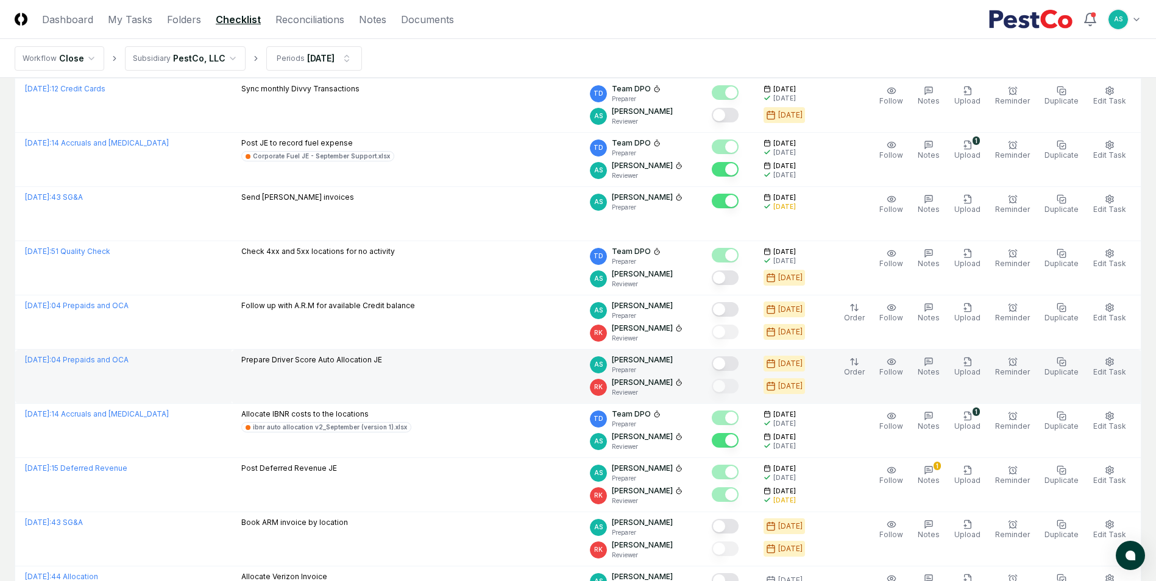
click at [475, 369] on td "Prepare Driver Score Auto Allocation JE" at bounding box center [406, 377] width 349 height 54
click at [973, 366] on icon "button" at bounding box center [968, 362] width 10 height 10
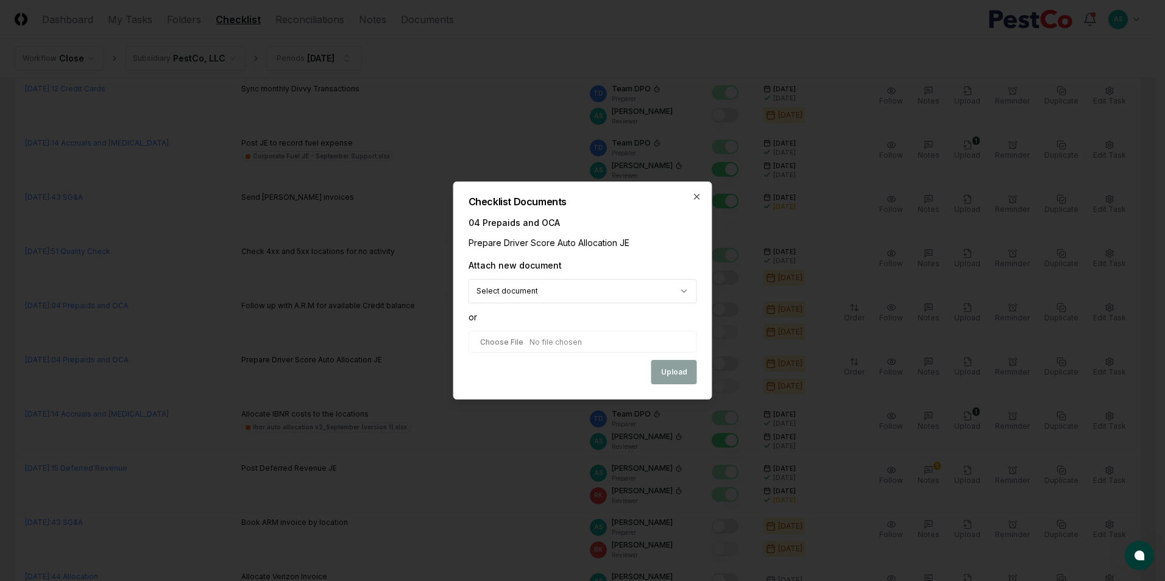
click at [574, 299] on body "CloseCore Dashboard My Tasks Folders Checklist Reconciliations Notes Documents …" at bounding box center [578, 384] width 1156 height 1623
click at [609, 296] on body "CloseCore Dashboard My Tasks Folders Checklist Reconciliations Notes Documents …" at bounding box center [578, 384] width 1156 height 1623
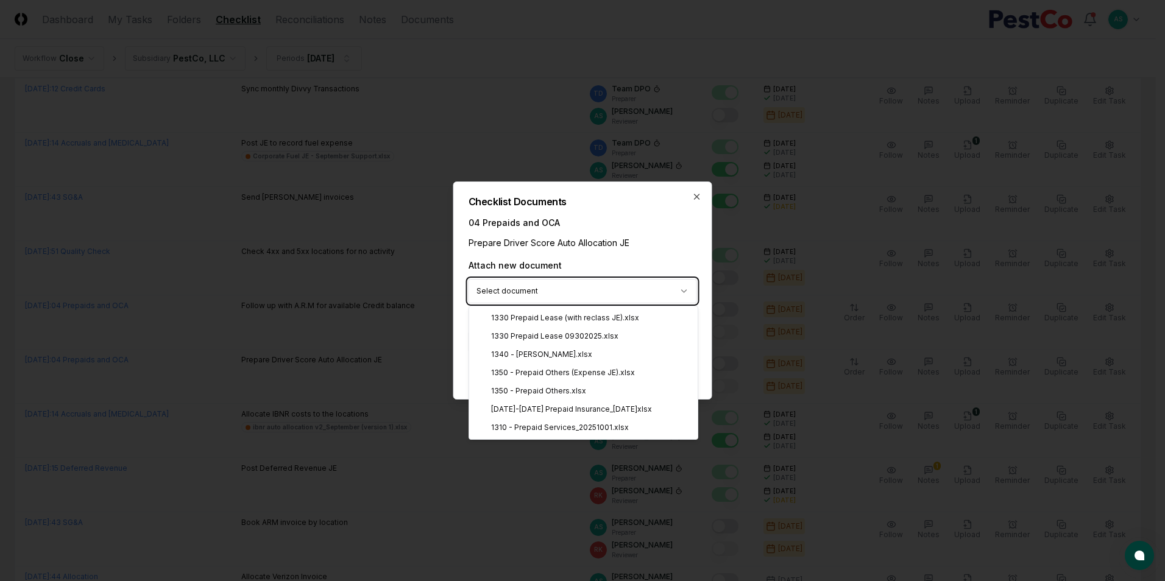
click at [592, 259] on body "CloseCore Dashboard My Tasks Folders Checklist Reconciliations Notes Documents …" at bounding box center [578, 384] width 1156 height 1623
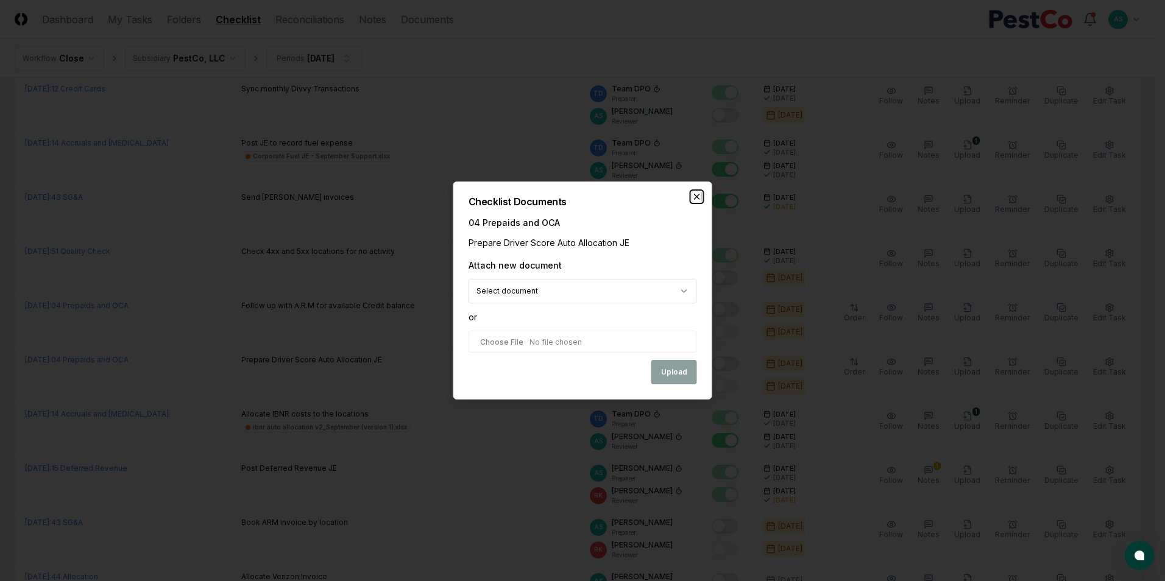
click at [698, 196] on icon "button" at bounding box center [697, 196] width 5 height 5
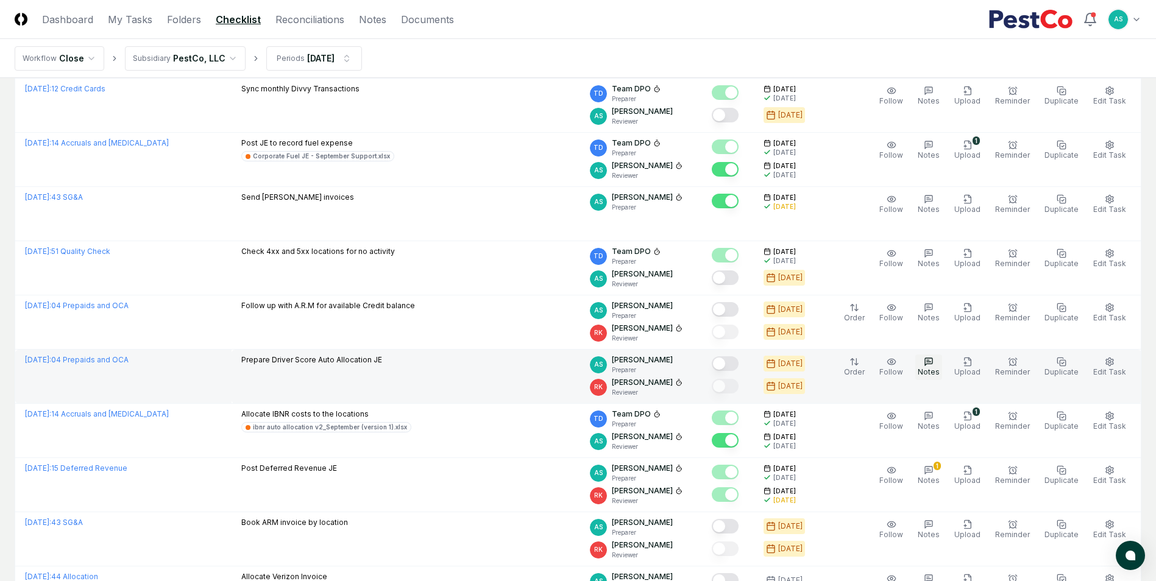
click at [940, 367] on span "Notes" at bounding box center [929, 371] width 22 height 9
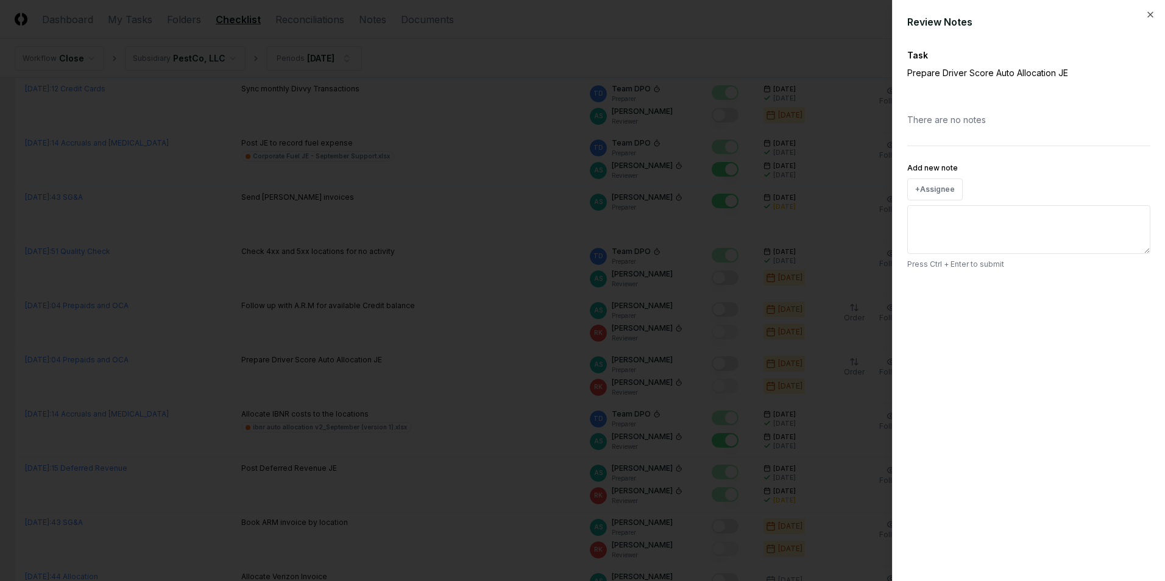
click at [937, 218] on textarea "Add new note" at bounding box center [1028, 229] width 243 height 49
paste textarea "**********"
type textarea "**********"
type textarea "*"
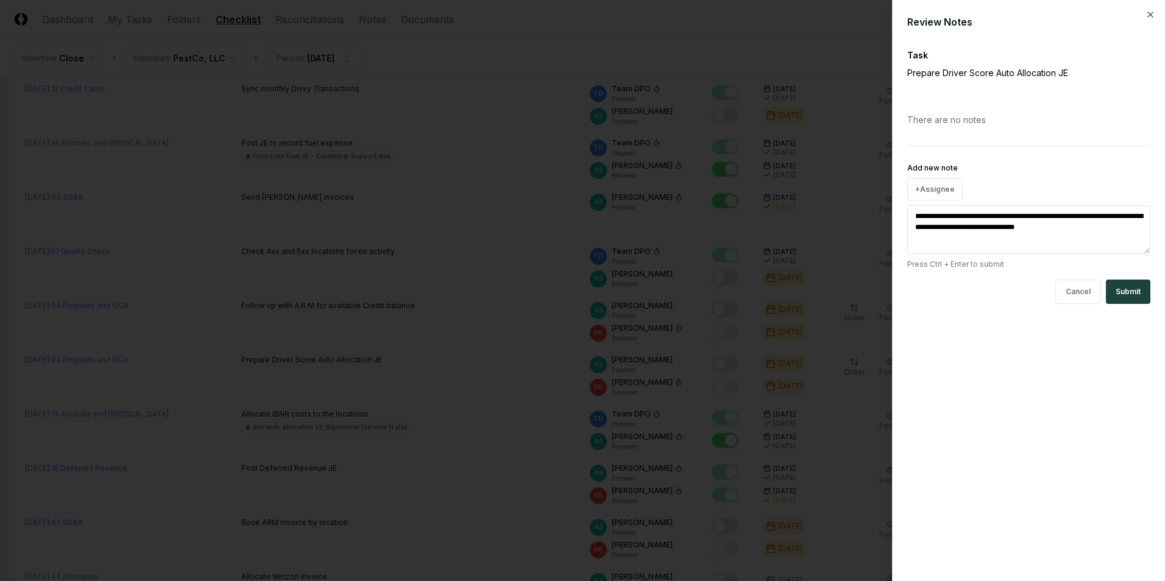
type textarea "**********"
type textarea "*"
type textarea "**********"
type textarea "*"
type textarea "**********"
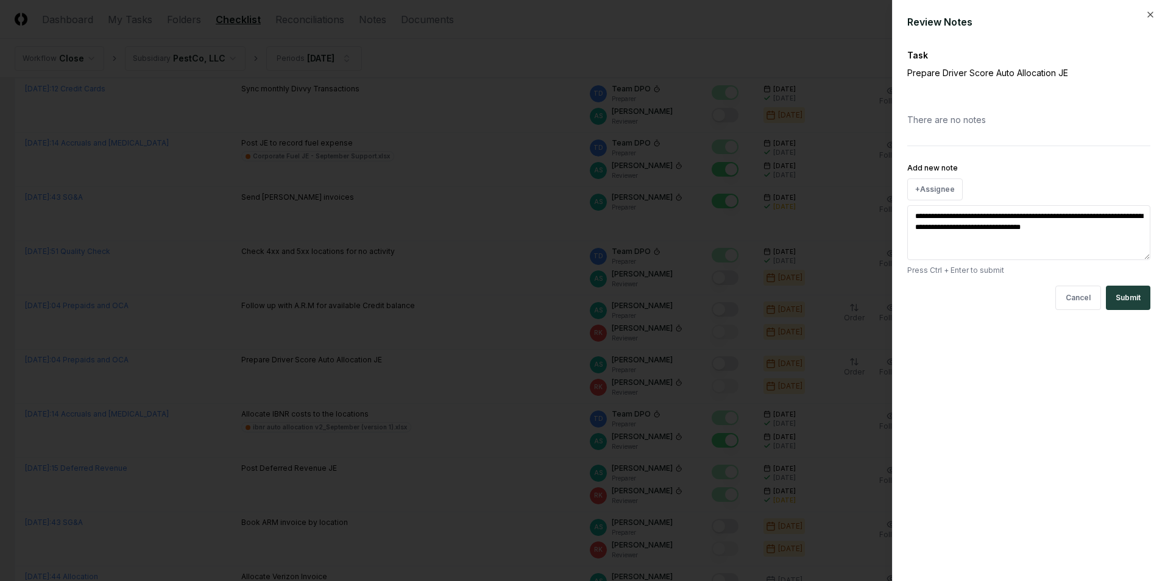
type textarea "*"
type textarea "**********"
type textarea "*"
type textarea "**********"
type textarea "*"
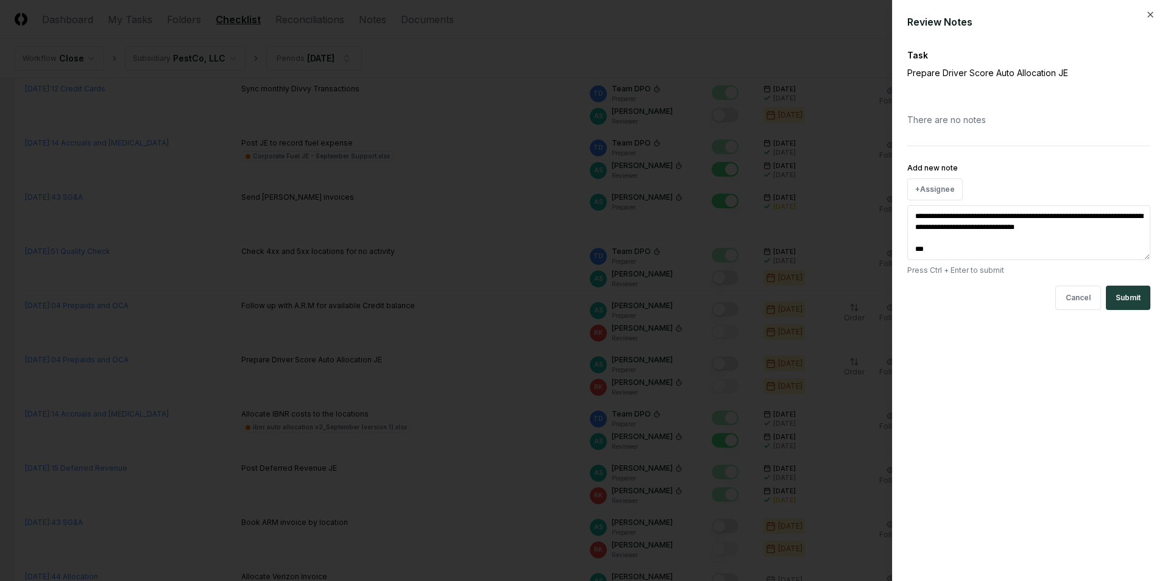
type textarea "**********"
type textarea "*"
type textarea "**********"
type textarea "*"
type textarea "**********"
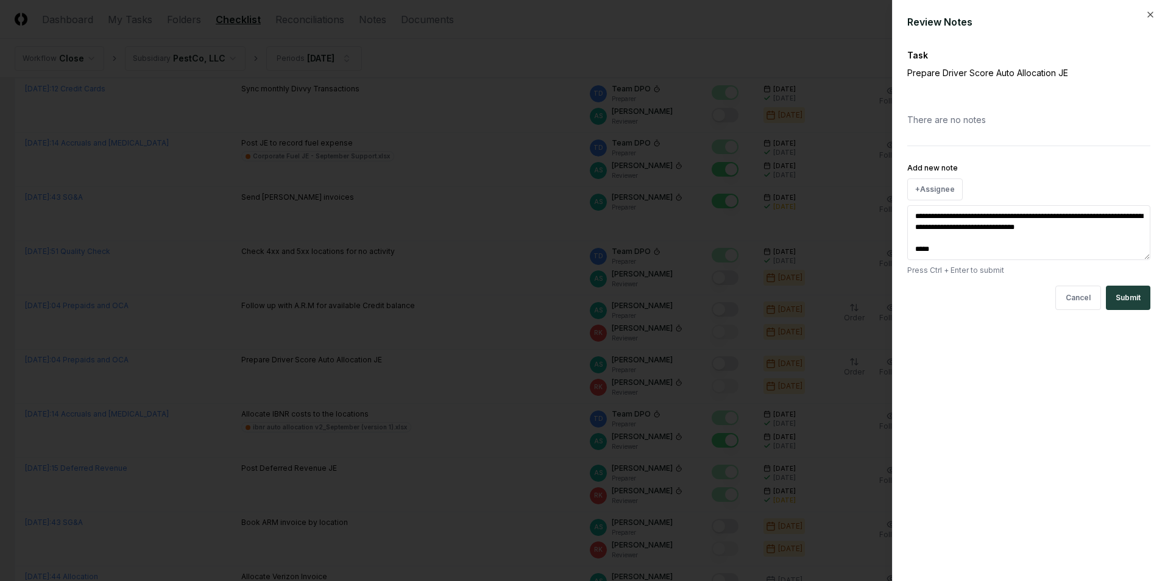
type textarea "*"
type textarea "**********"
type textarea "*"
type textarea "**********"
type textarea "*"
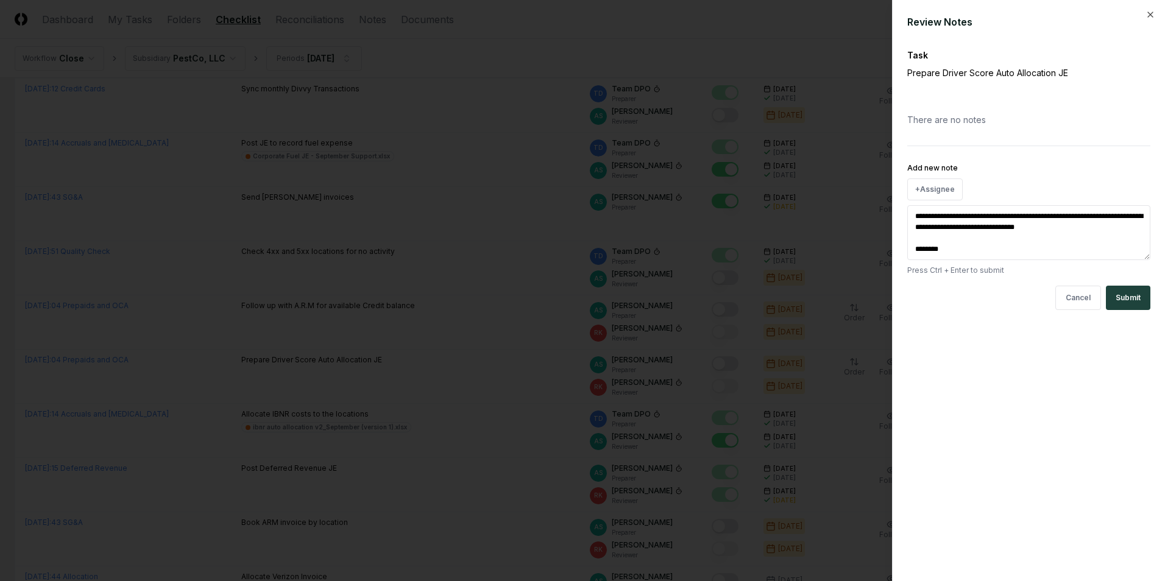
type textarea "**********"
type textarea "*"
type textarea "**********"
type textarea "*"
type textarea "**********"
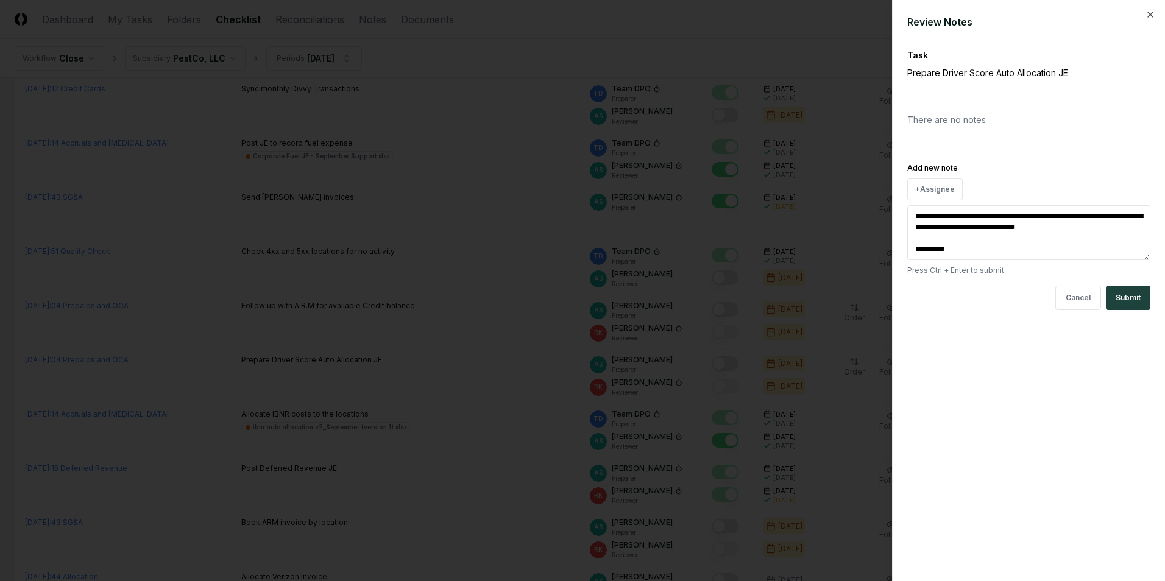
type textarea "*"
type textarea "**********"
type textarea "*"
type textarea "**********"
type textarea "*"
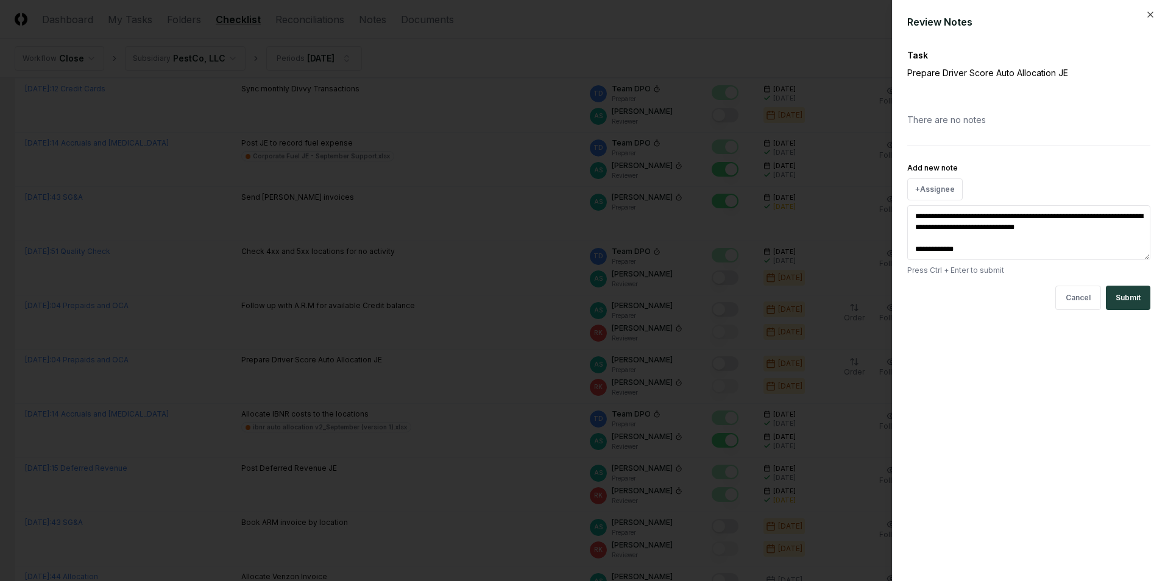
type textarea "**********"
type textarea "*"
type textarea "**********"
type textarea "*"
type textarea "**********"
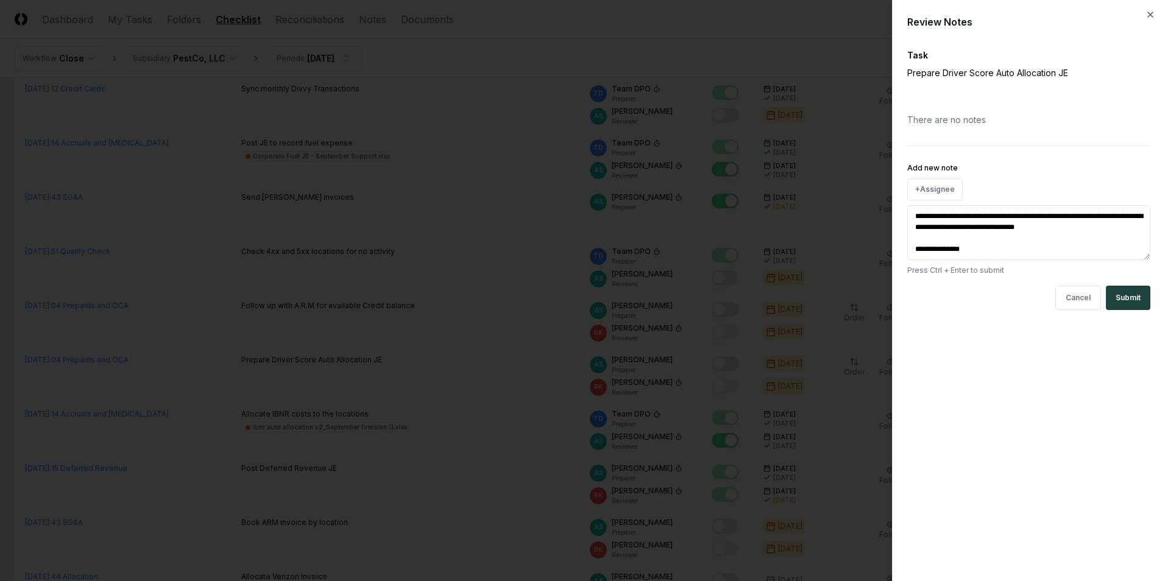
type textarea "*"
type textarea "**********"
type textarea "*"
type textarea "**********"
type textarea "*"
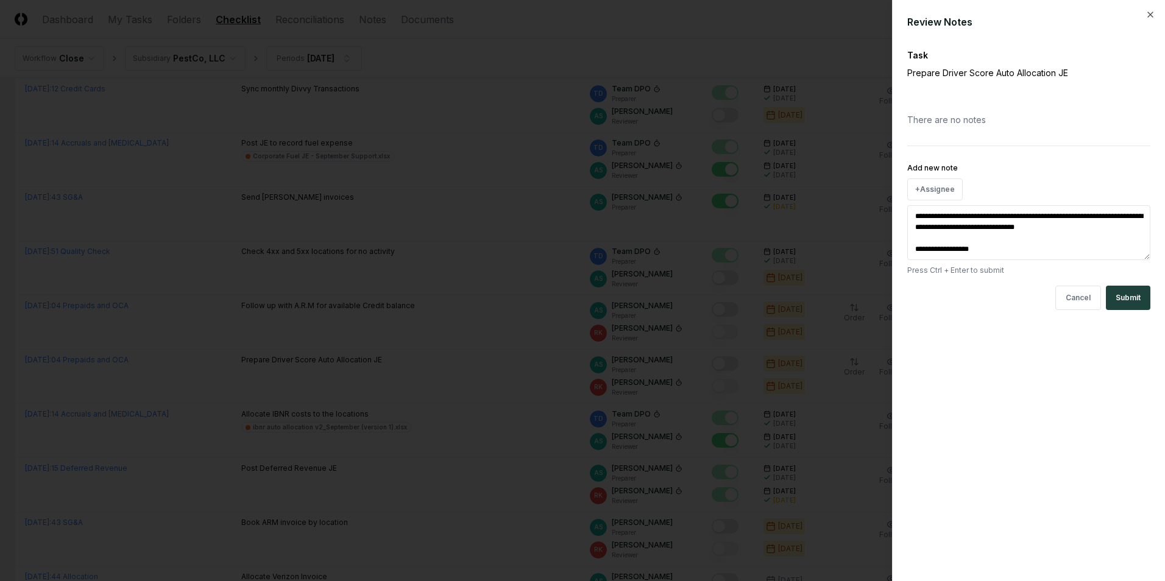
type textarea "**********"
type textarea "*"
type textarea "**********"
type textarea "*"
type textarea "**********"
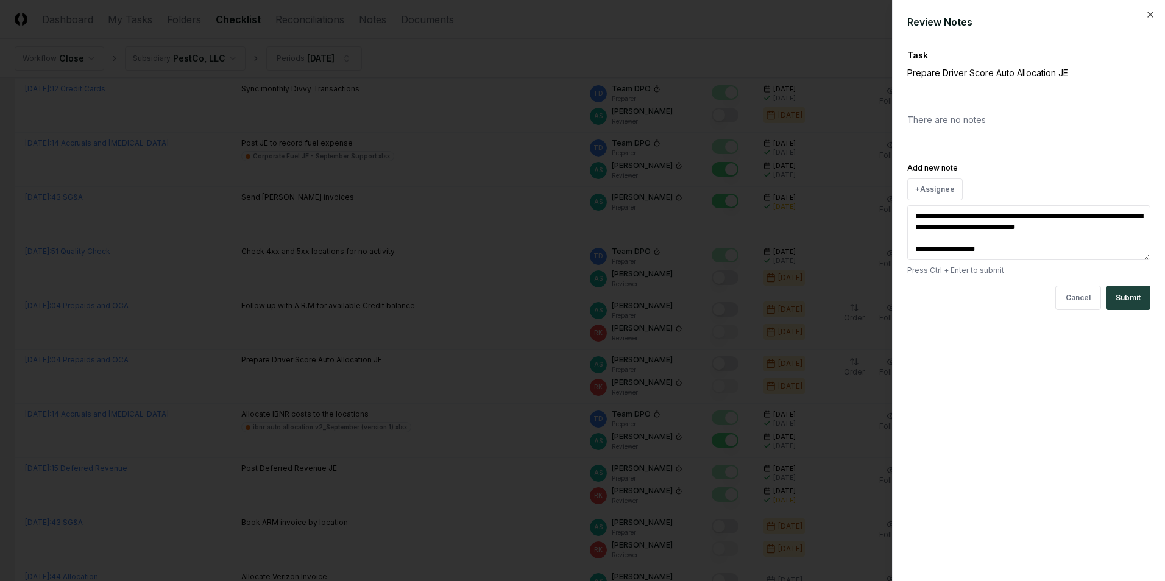
type textarea "*"
type textarea "**********"
type textarea "*"
type textarea "**********"
type textarea "*"
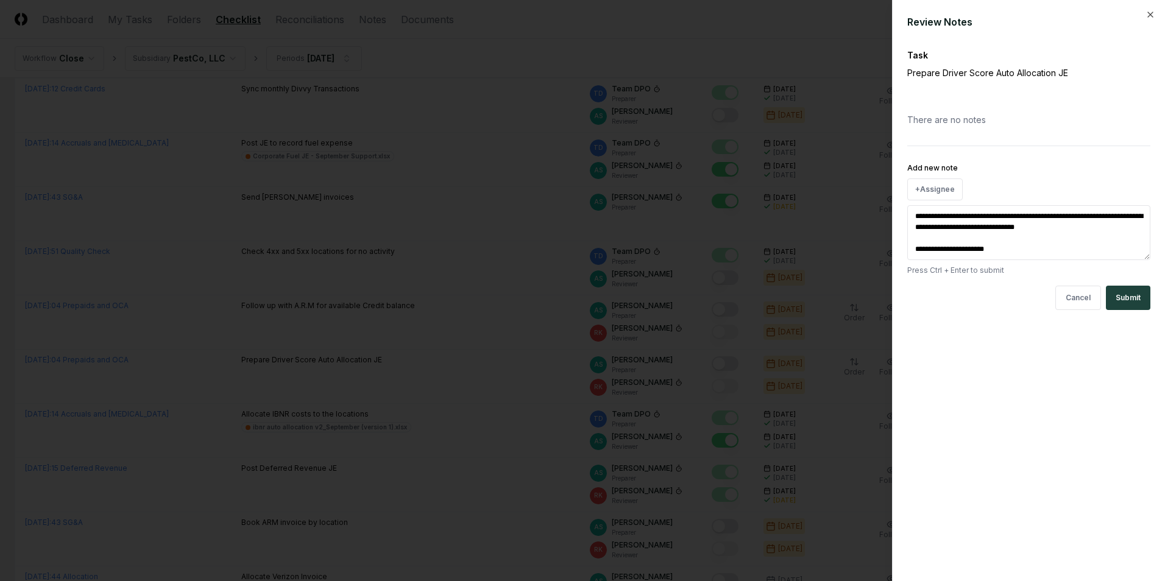
type textarea "**********"
type textarea "*"
type textarea "**********"
type textarea "*"
type textarea "**********"
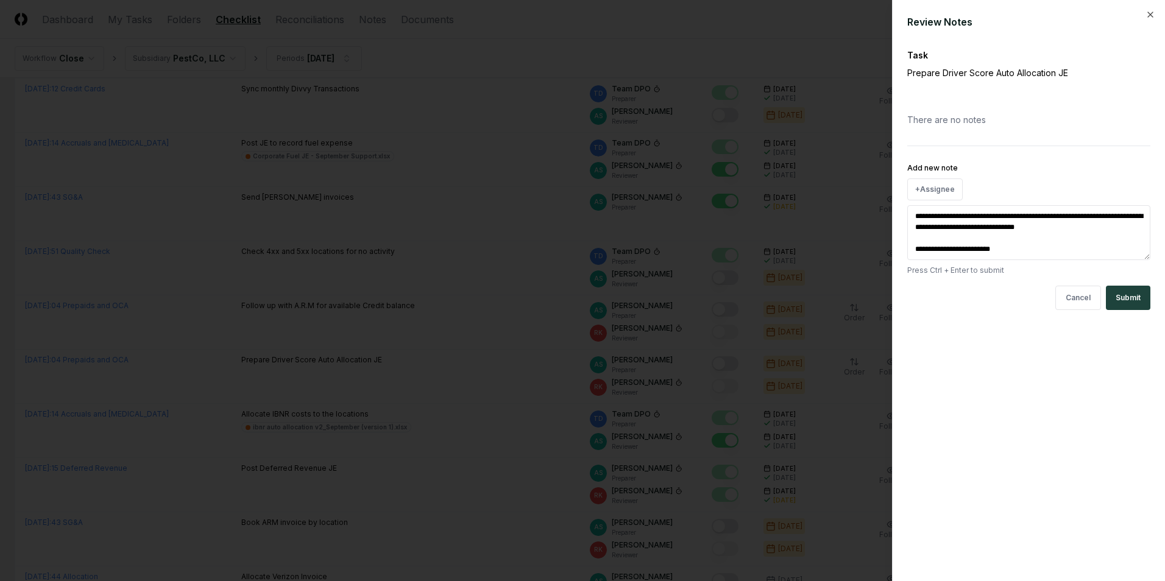
type textarea "*"
type textarea "**********"
type textarea "*"
type textarea "**********"
type textarea "*"
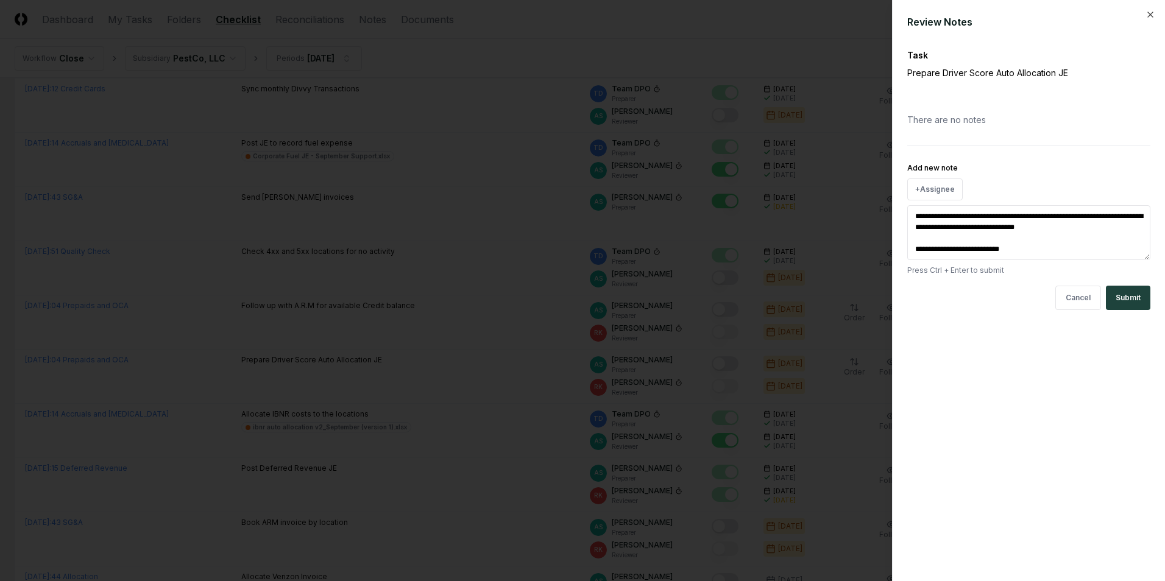
type textarea "**********"
type textarea "*"
type textarea "**********"
click at [1130, 293] on button "Submit" at bounding box center [1128, 298] width 44 height 24
type textarea "*"
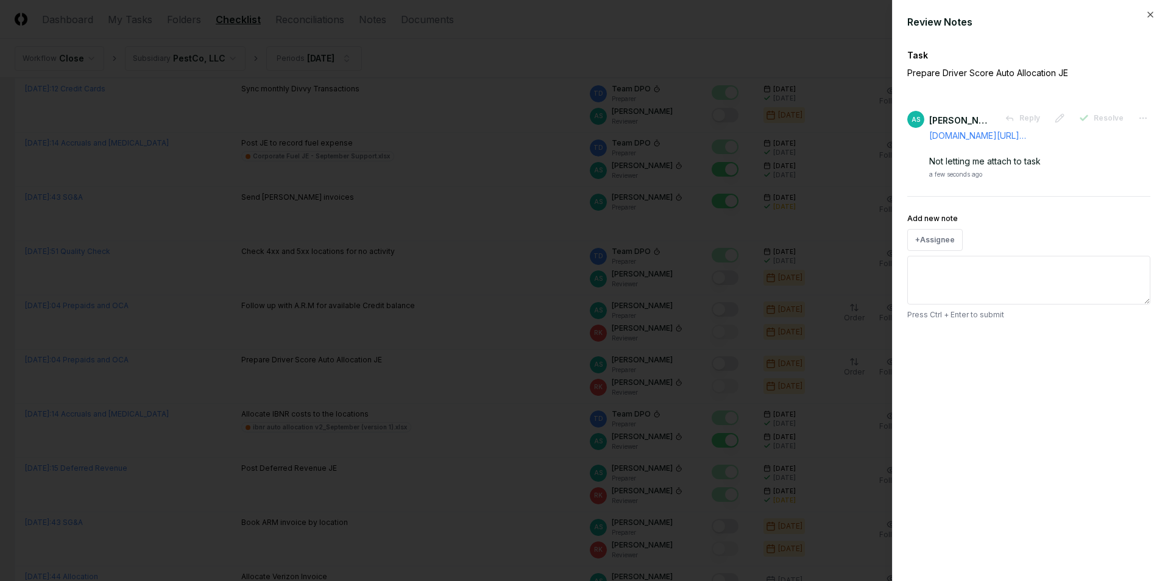
click at [692, 354] on div at bounding box center [582, 290] width 1165 height 581
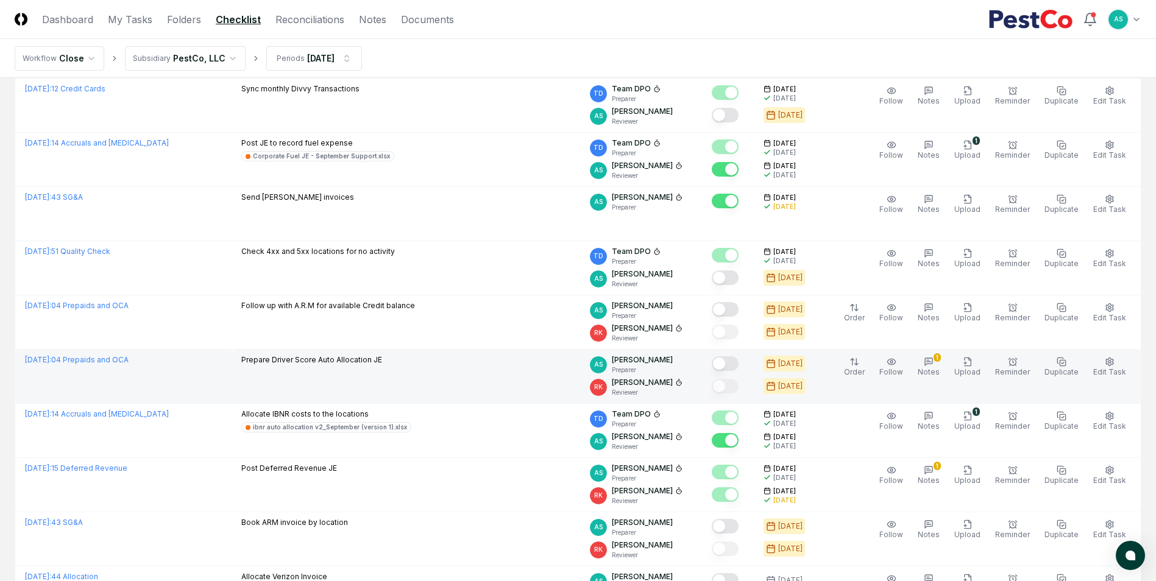
click at [732, 361] on button "Mark complete" at bounding box center [725, 363] width 27 height 15
click at [1113, 369] on span "Edit Task" at bounding box center [1109, 371] width 33 height 9
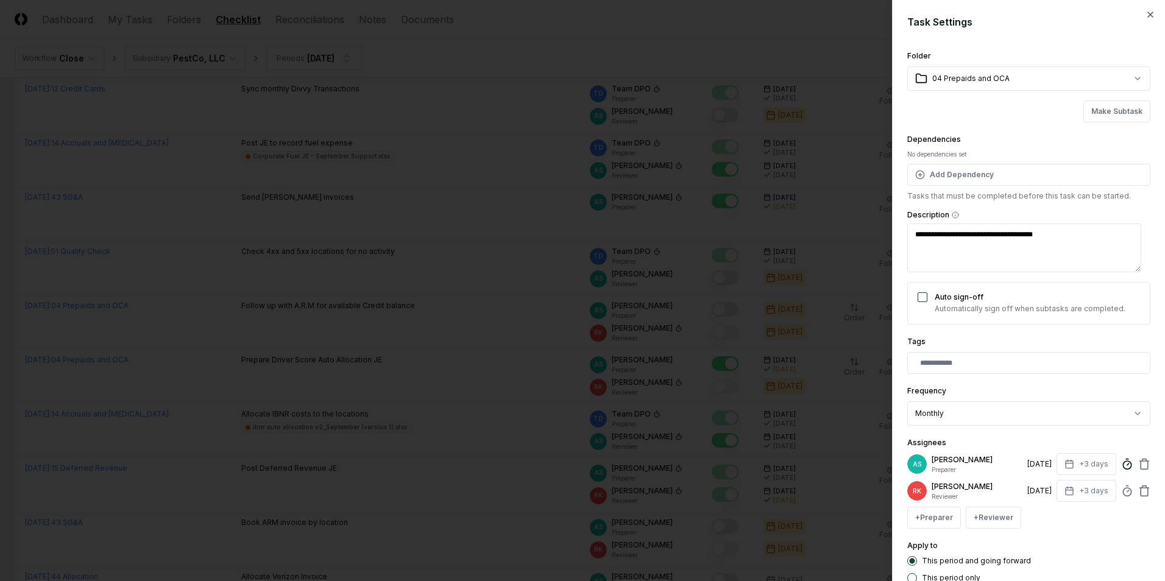
click at [1124, 466] on icon at bounding box center [1127, 464] width 12 height 12
type textarea "*"
type input "*****"
click at [1008, 437] on div "Assignees AS [PERSON_NAME] Preparer [DATE] +3 days Estimated Time (Optional) En…" at bounding box center [1028, 482] width 243 height 93
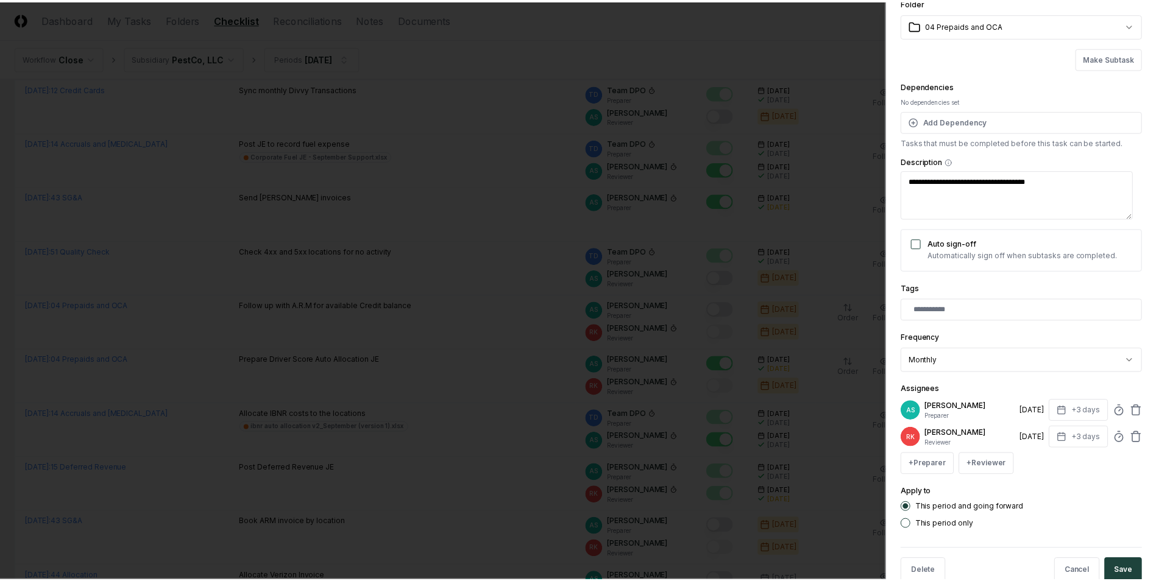
scroll to position [80, 0]
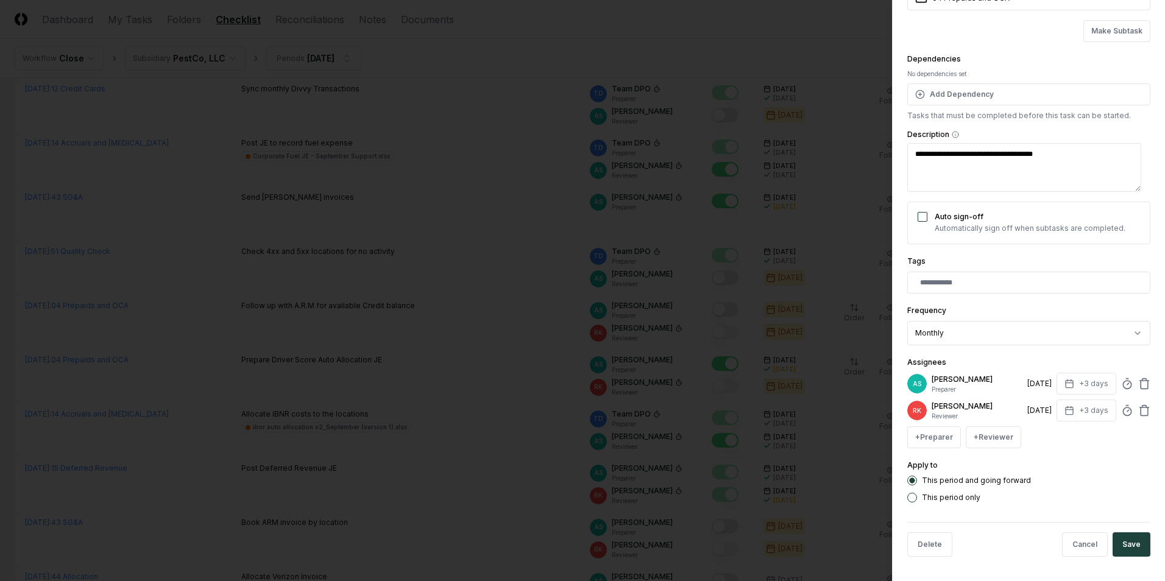
click at [1121, 540] on button "Save" at bounding box center [1132, 545] width 38 height 24
type textarea "*"
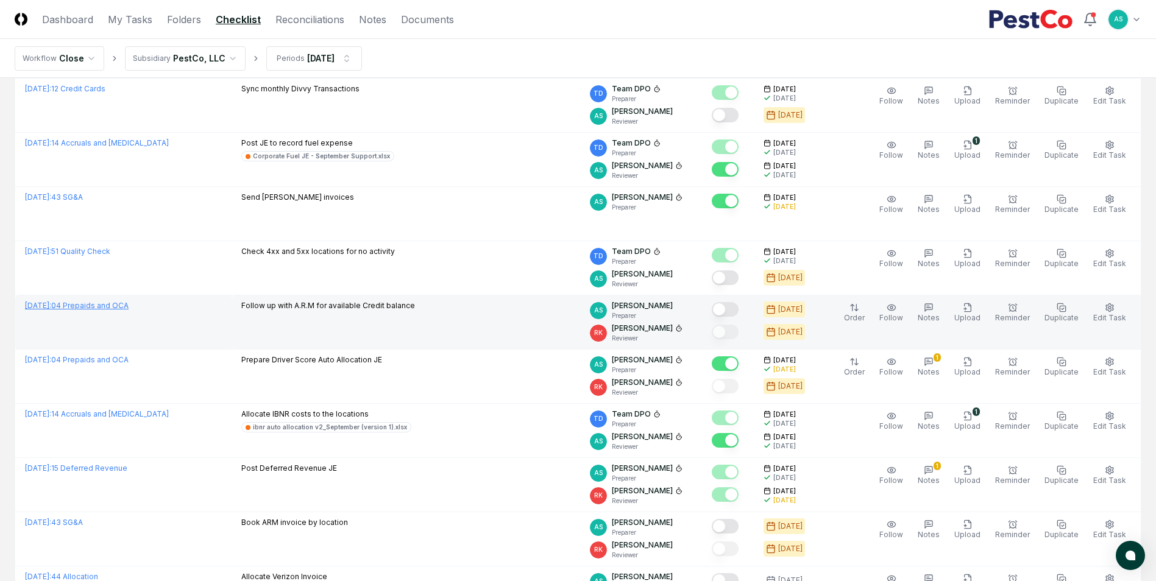
click at [109, 305] on link "[DATE] : 04 Prepaids and OCA" at bounding box center [77, 305] width 104 height 9
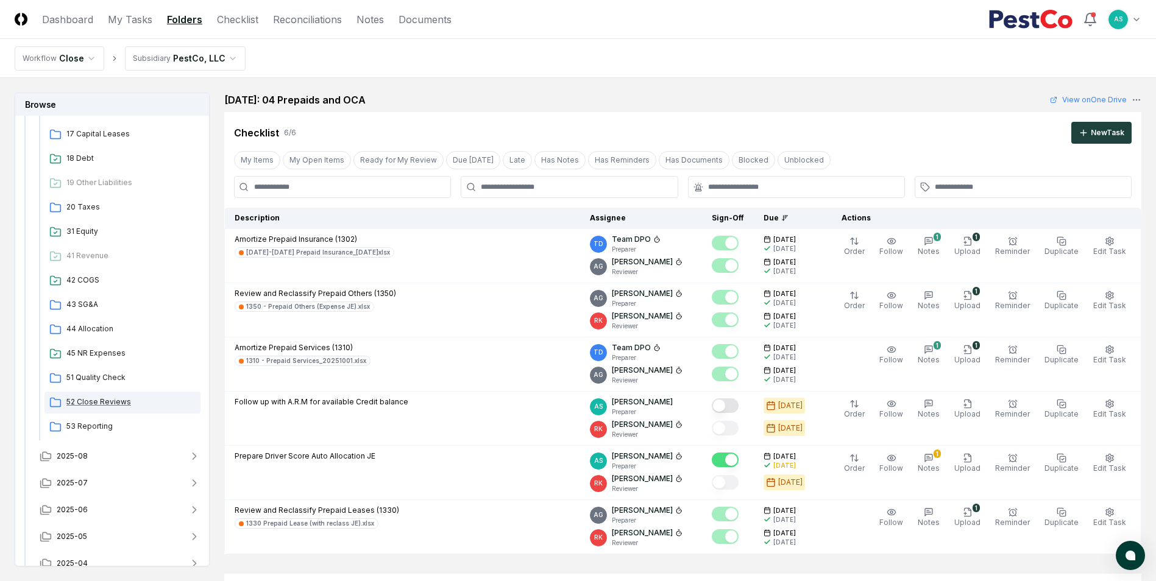
scroll to position [537, 0]
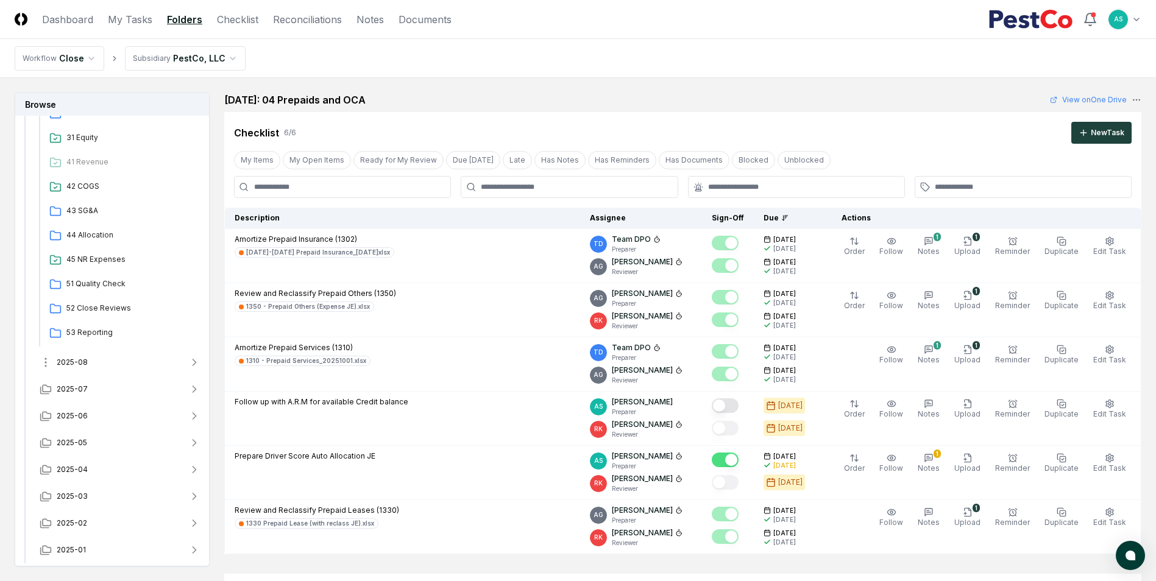
click at [82, 361] on span "2025-08" at bounding box center [72, 362] width 31 height 11
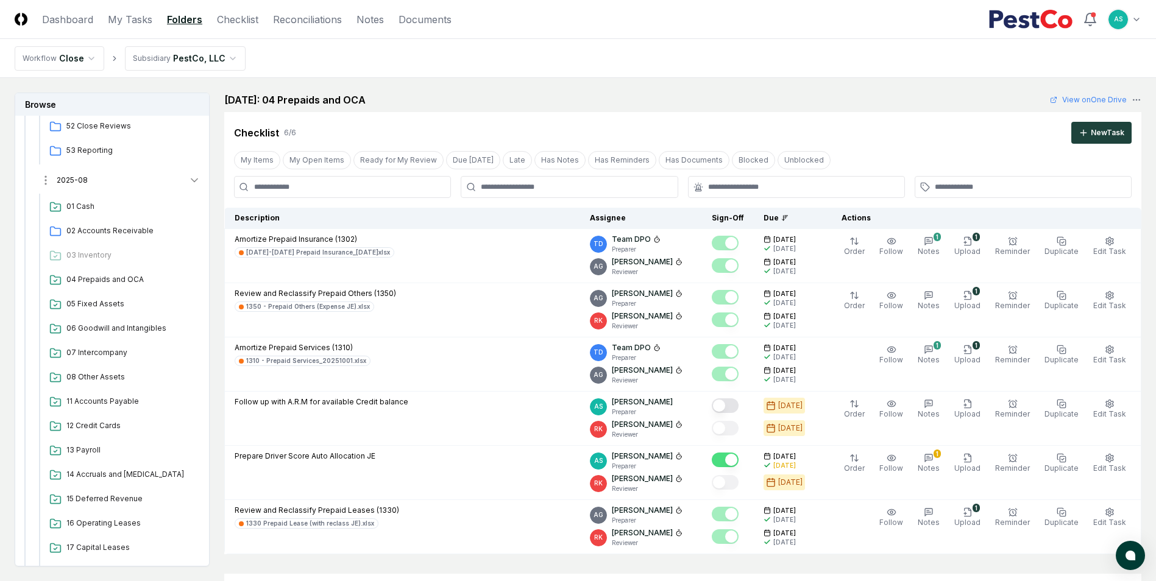
scroll to position [720, 0]
click at [123, 275] on span "04 Prepaids and OCA" at bounding box center [130, 279] width 129 height 11
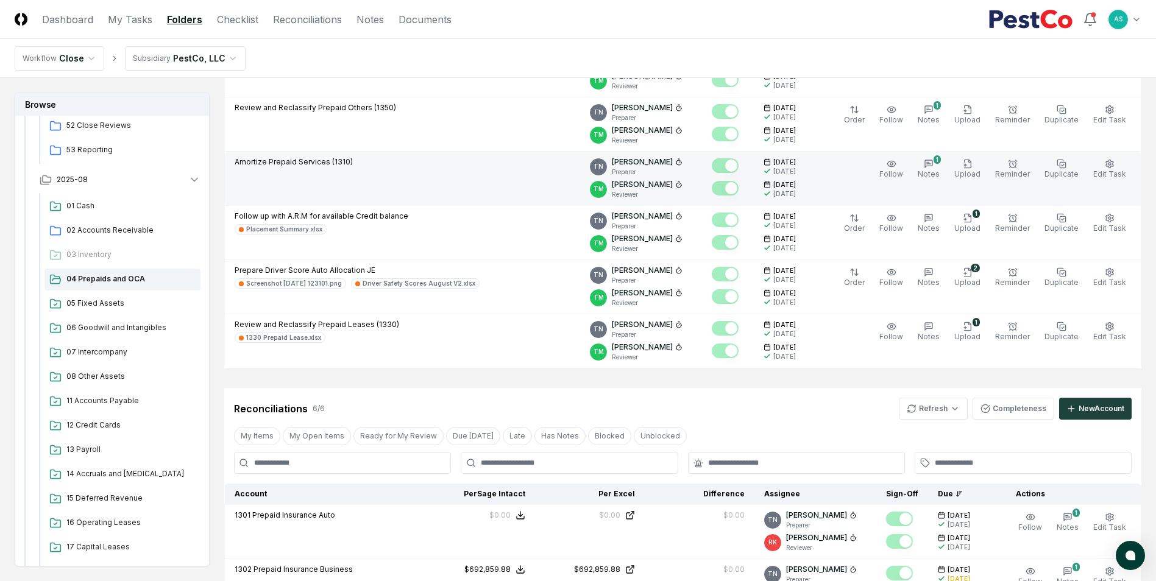
scroll to position [122, 0]
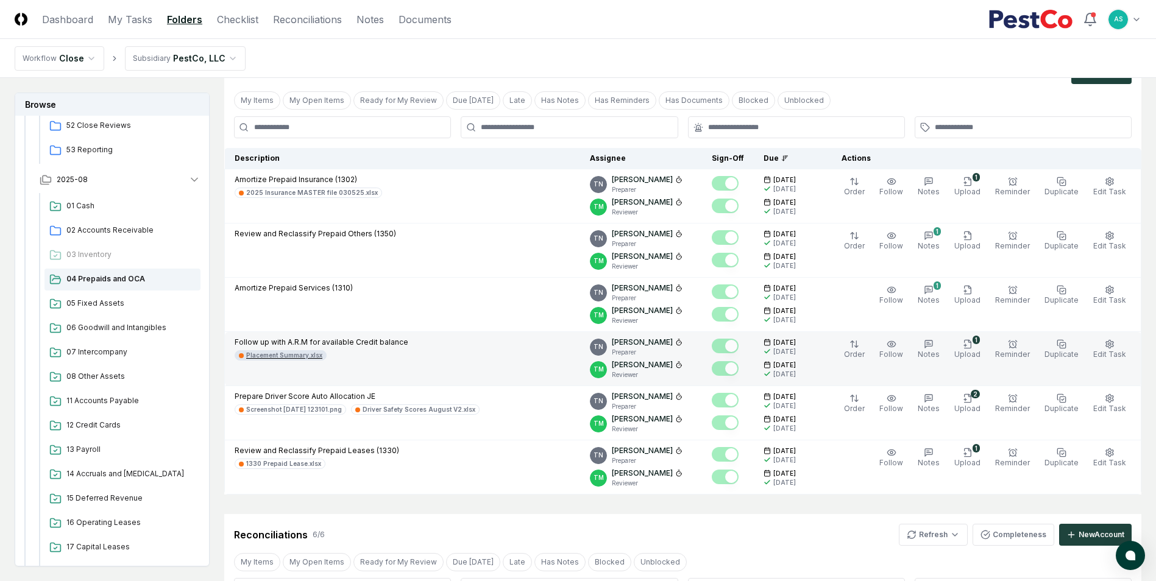
click at [299, 352] on div "Placement Summary.xlsx" at bounding box center [284, 355] width 76 height 9
click at [971, 340] on icon "button" at bounding box center [967, 344] width 7 height 8
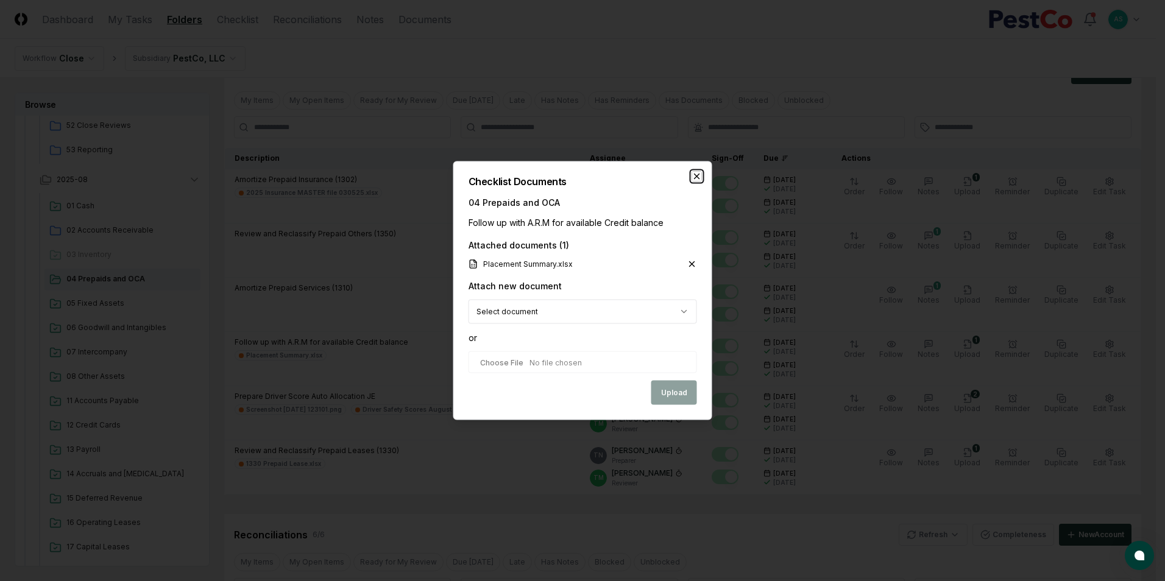
click at [696, 175] on icon "button" at bounding box center [697, 177] width 10 height 10
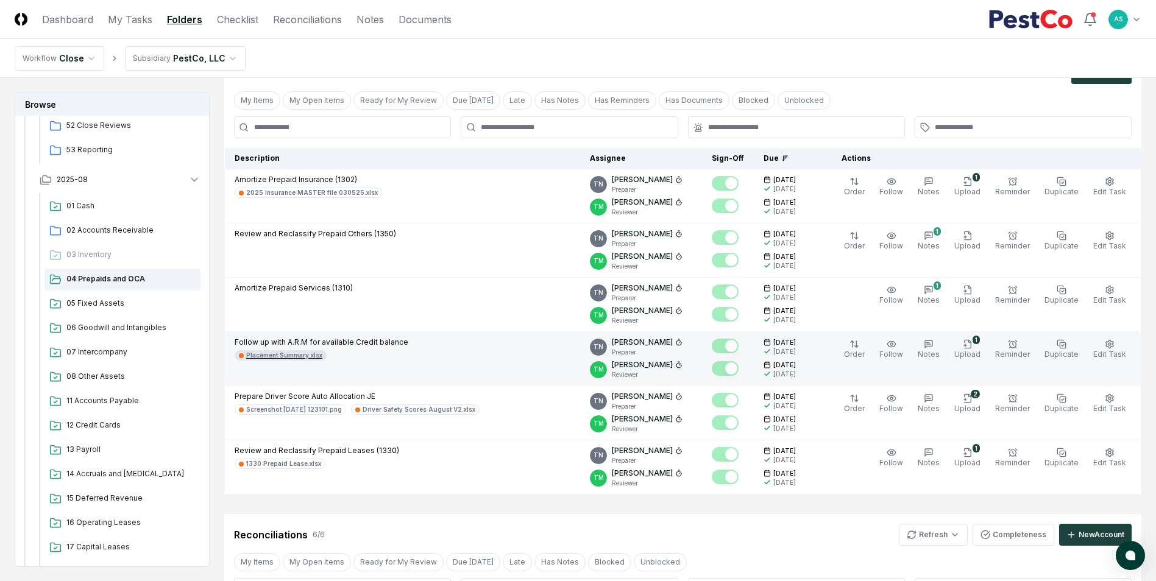
click at [294, 353] on div "Placement Summary.xlsx" at bounding box center [284, 355] width 76 height 9
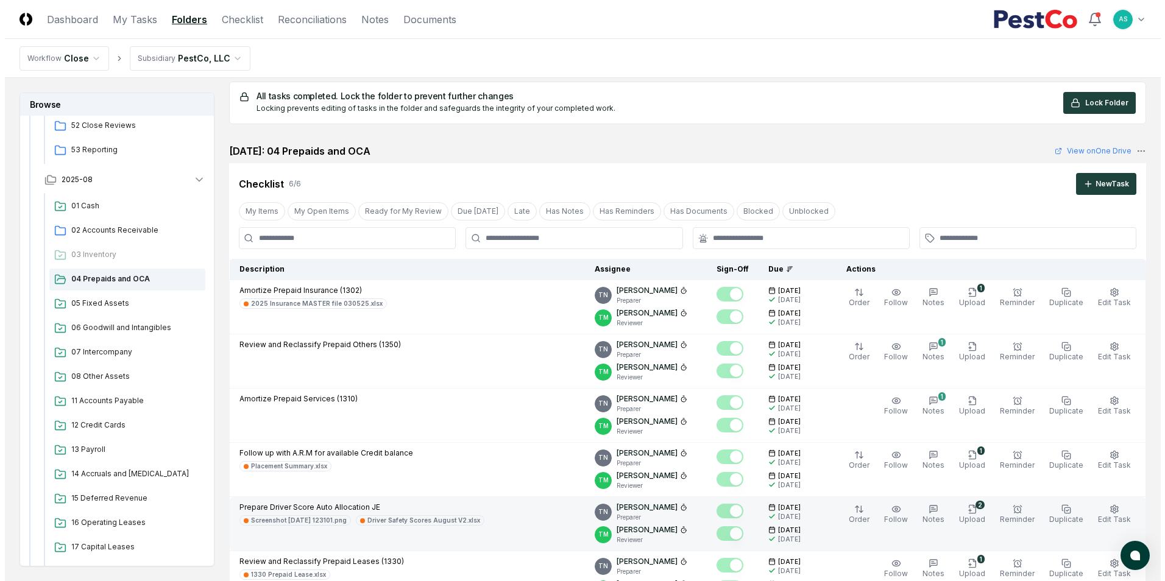
scroll to position [0, 0]
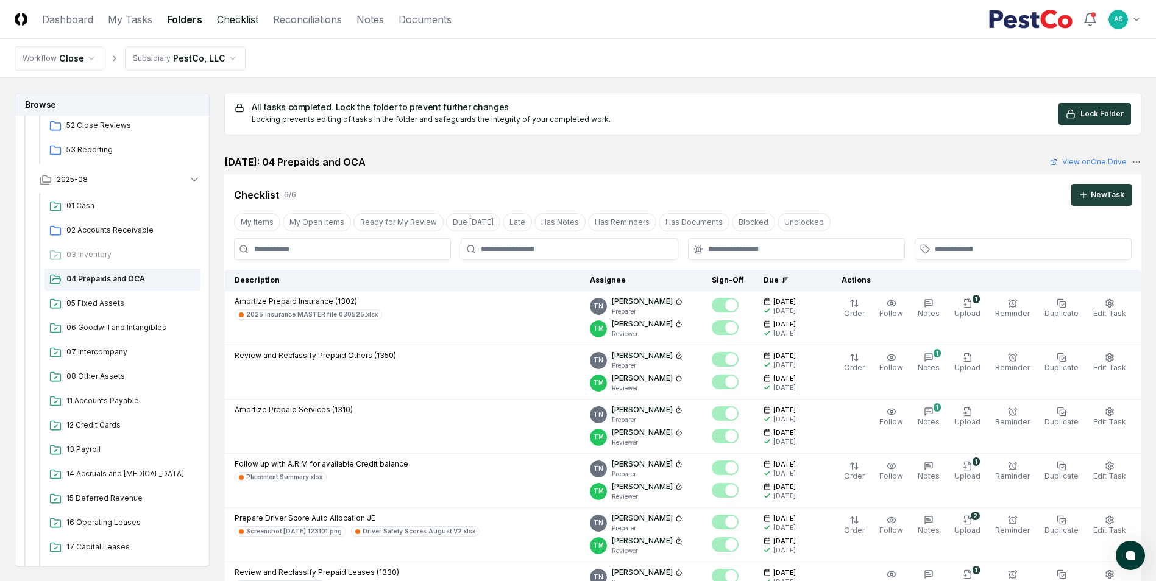
click at [239, 12] on link "Checklist" at bounding box center [237, 19] width 41 height 15
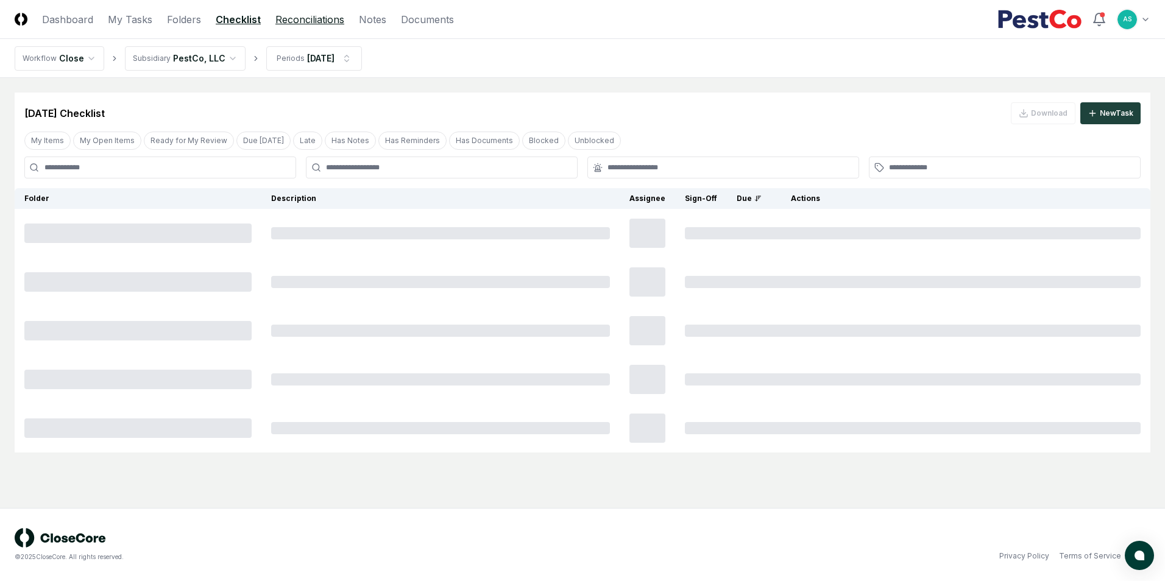
click at [320, 19] on link "Reconciliations" at bounding box center [309, 19] width 69 height 15
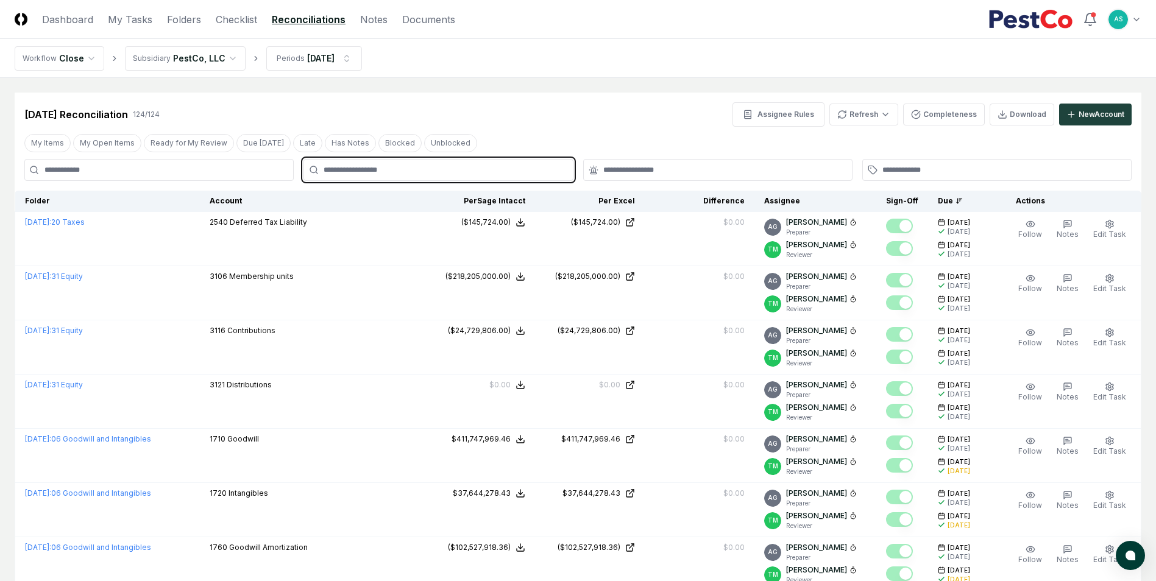
click at [466, 174] on input "text" at bounding box center [444, 170] width 241 height 11
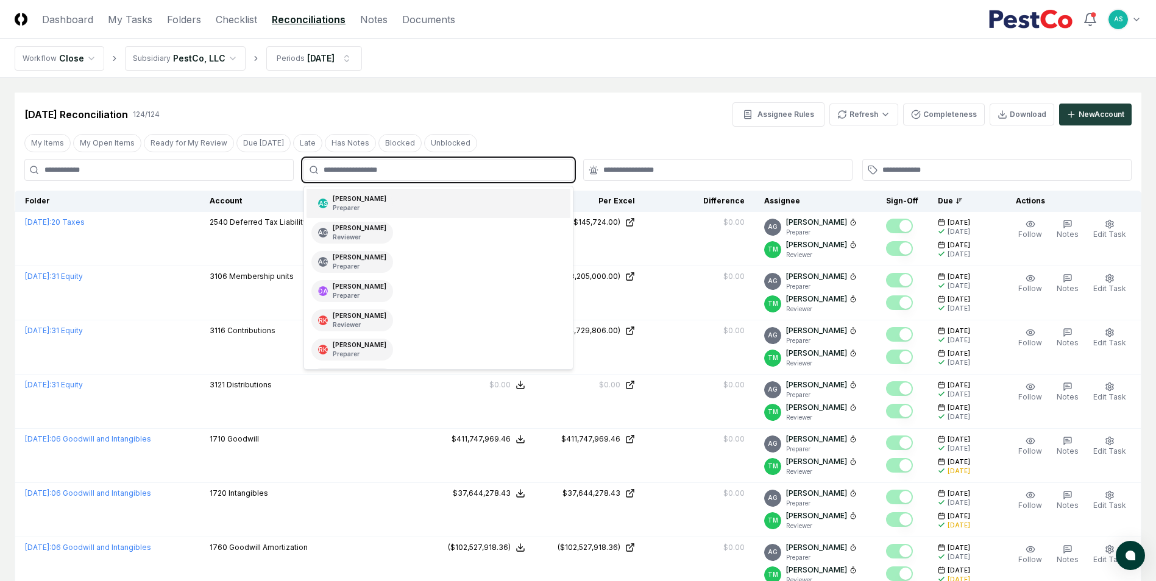
click at [369, 204] on p "Preparer" at bounding box center [360, 208] width 54 height 9
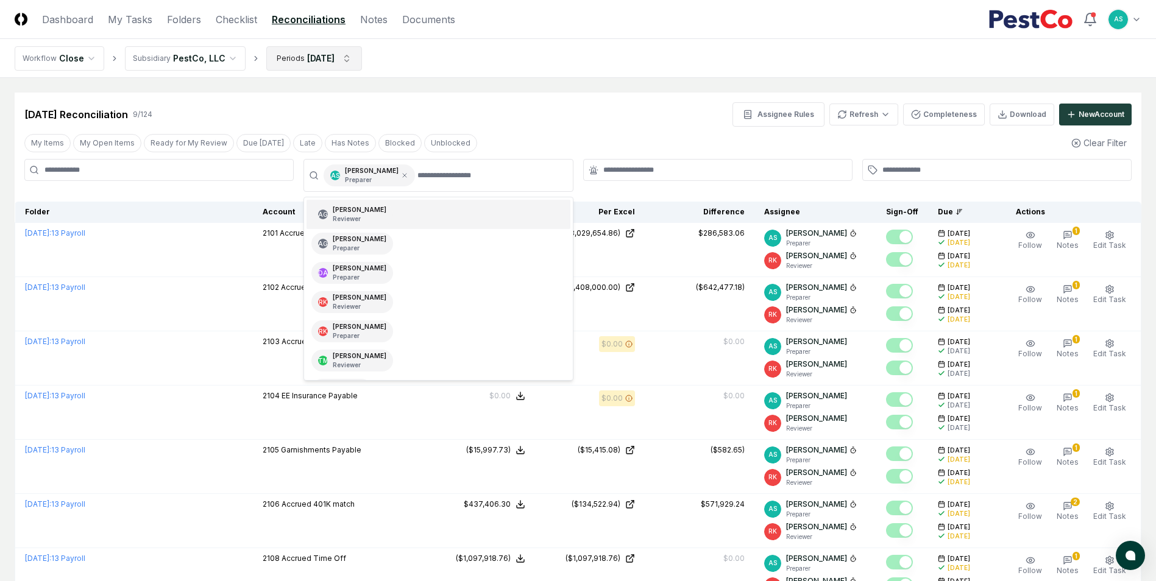
click at [316, 60] on html "CloseCore Dashboard My Tasks Folders Checklist Reconciliations Notes Documents …" at bounding box center [578, 399] width 1156 height 799
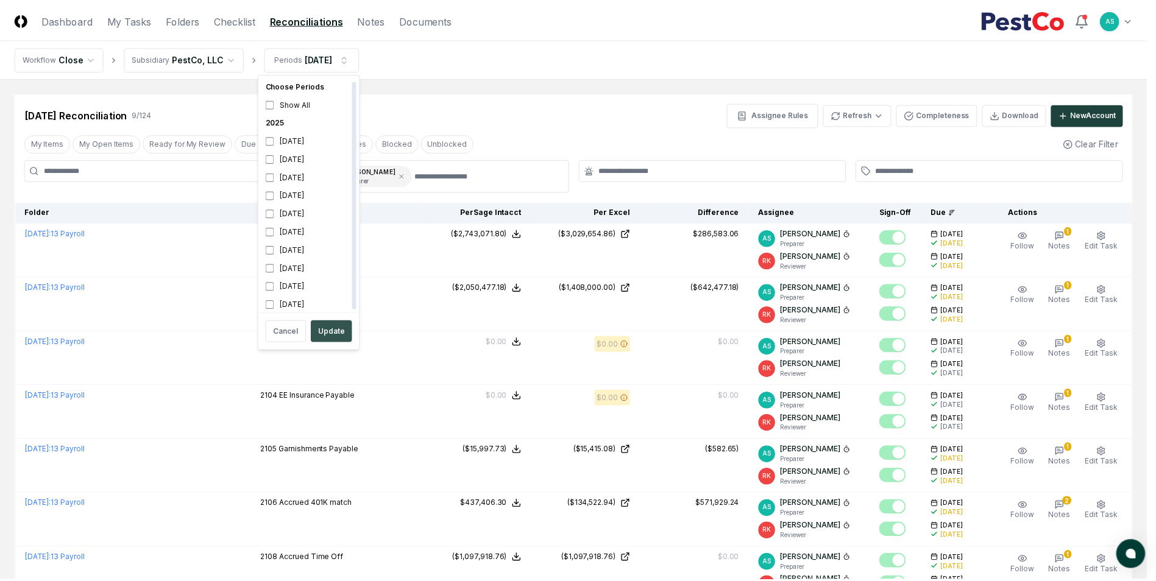
scroll to position [4, 0]
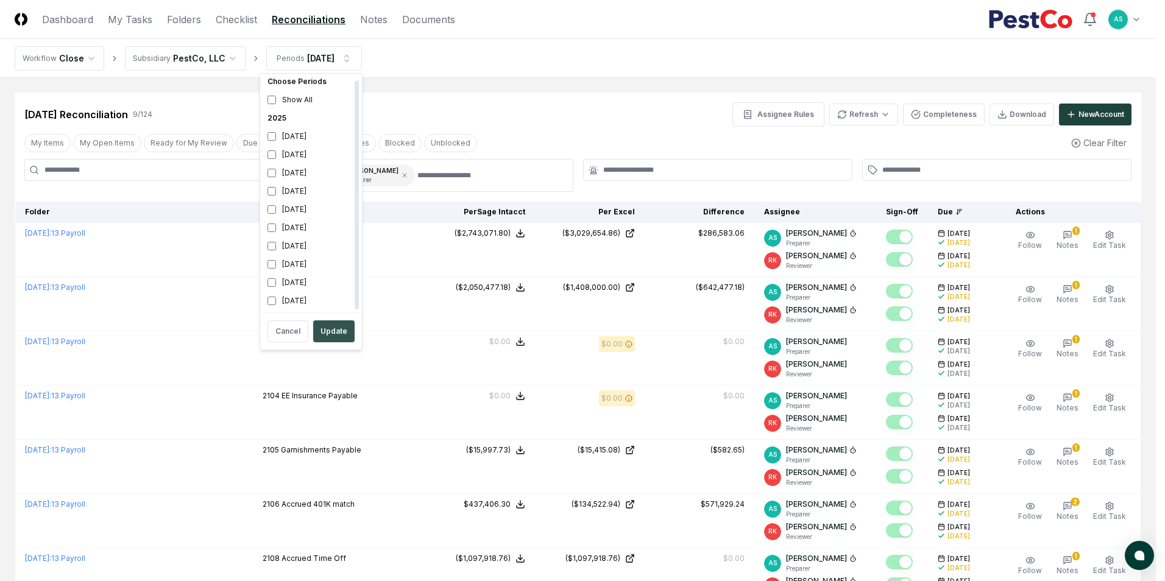
drag, startPoint x: 325, startPoint y: 322, endPoint x: 335, endPoint y: 333, distance: 14.7
click at [328, 325] on button "Update" at bounding box center [333, 332] width 41 height 22
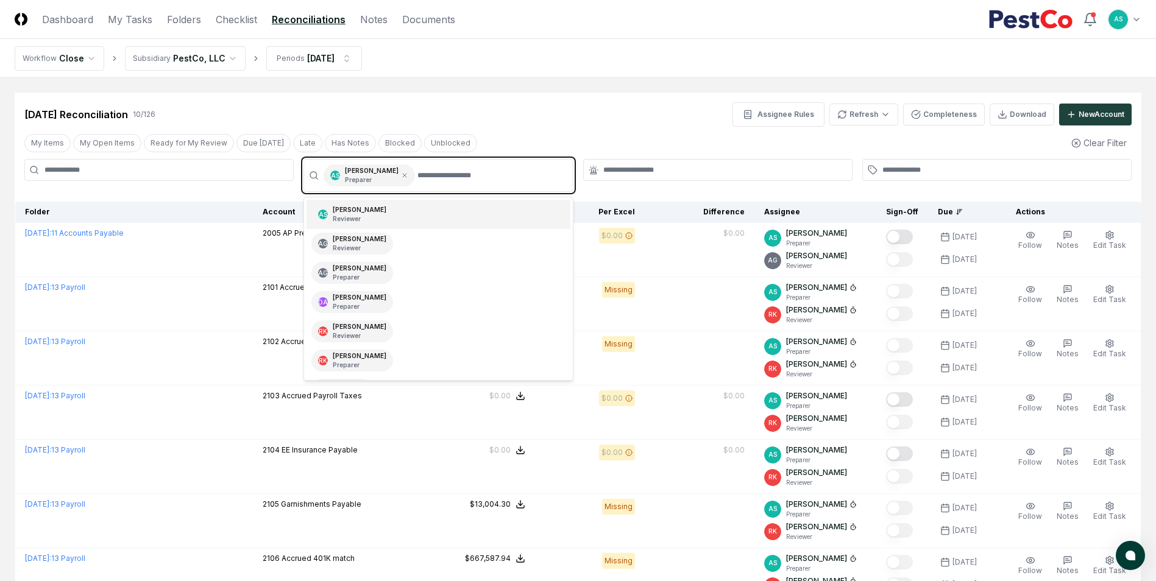
click at [476, 177] on input "text" at bounding box center [490, 176] width 147 height 22
click at [434, 205] on div "AS [PERSON_NAME] Reviewer" at bounding box center [438, 214] width 263 height 29
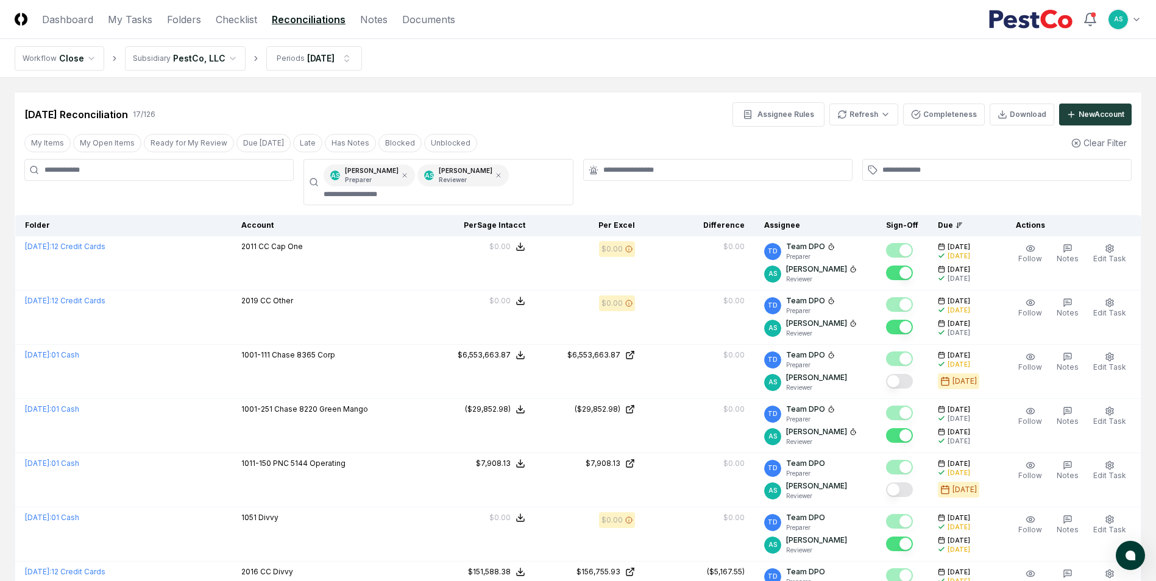
click at [542, 113] on div "[DATE] Reconciliation 17 / 126 Assignee Rules Refresh Completeness Download New…" at bounding box center [577, 114] width 1107 height 24
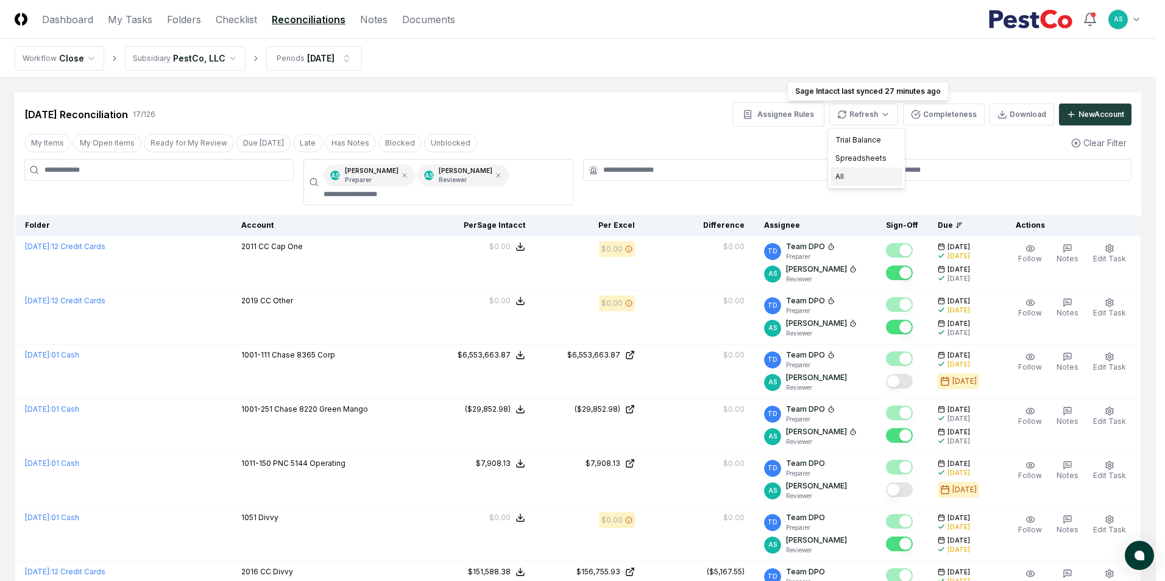
click at [860, 179] on div "All" at bounding box center [867, 177] width 72 height 18
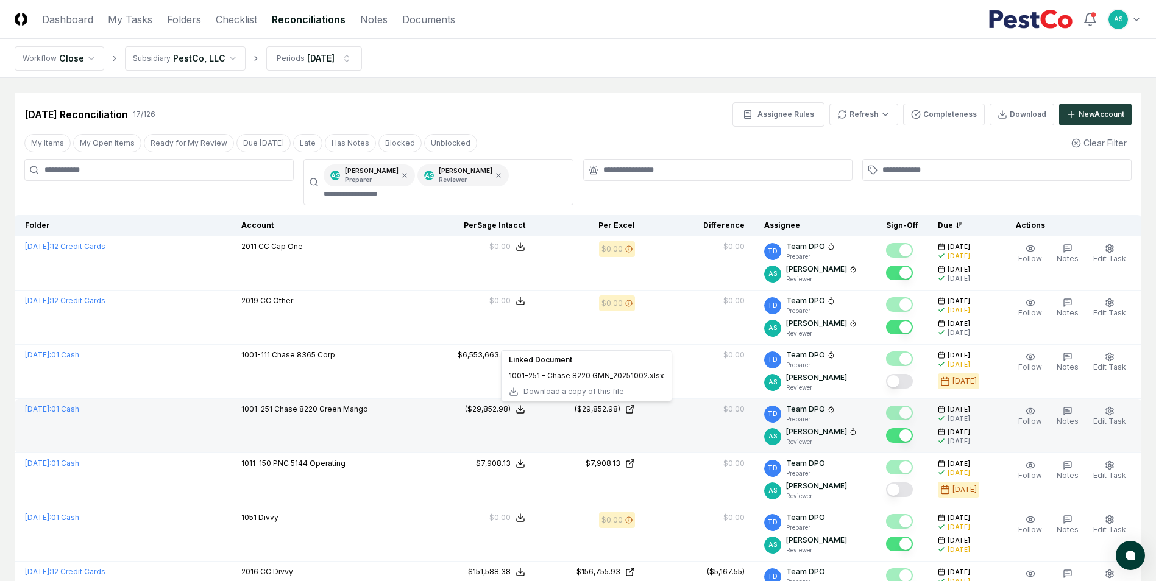
click at [591, 392] on span "Download a copy of this file" at bounding box center [573, 391] width 101 height 11
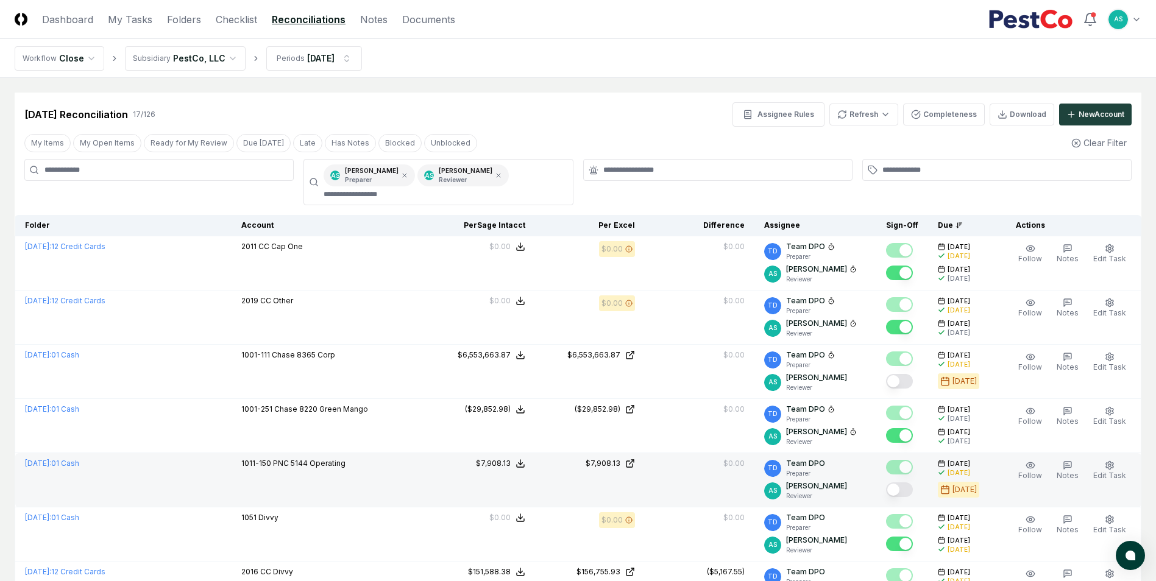
click at [910, 486] on button "Mark complete" at bounding box center [899, 490] width 27 height 15
click at [1106, 473] on span "Edit Task" at bounding box center [1109, 475] width 33 height 9
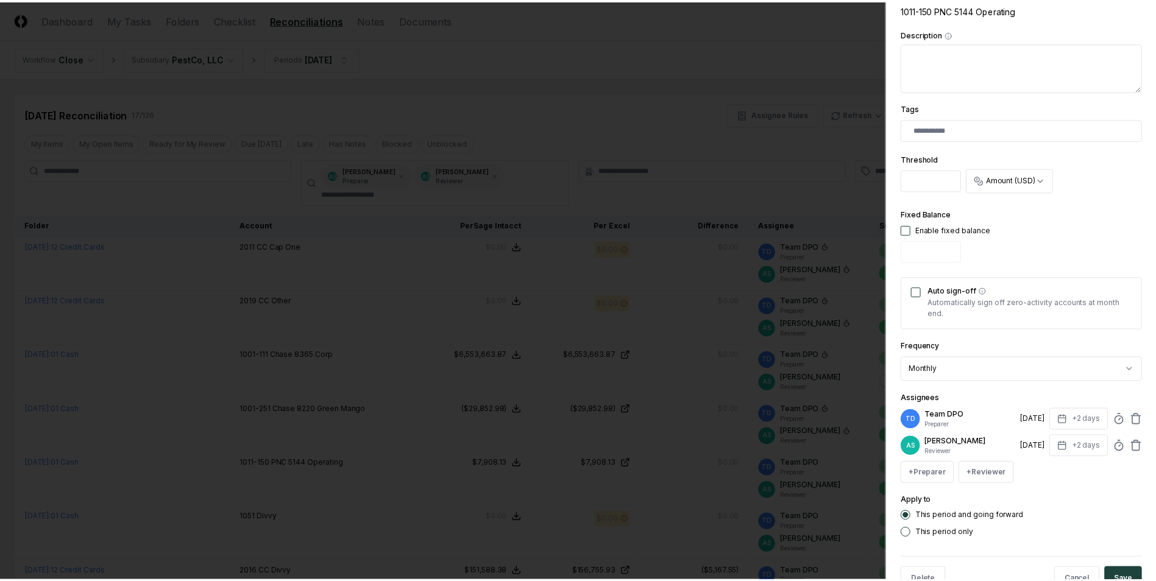
scroll to position [282, 0]
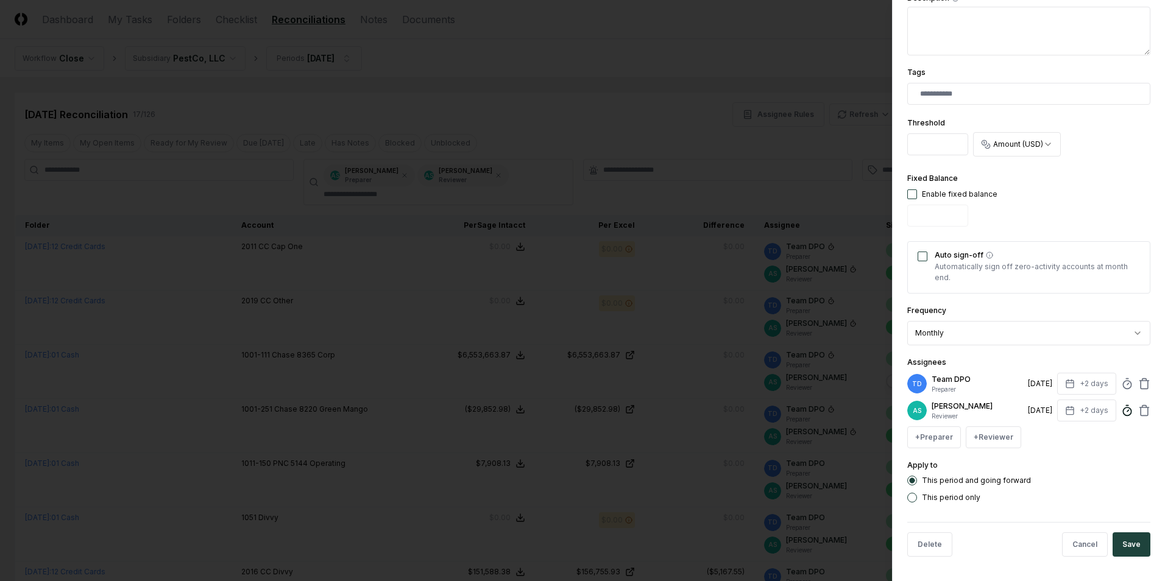
click at [1123, 414] on circle at bounding box center [1127, 412] width 8 height 8
type input "******"
click at [1118, 544] on button "Save" at bounding box center [1132, 545] width 38 height 24
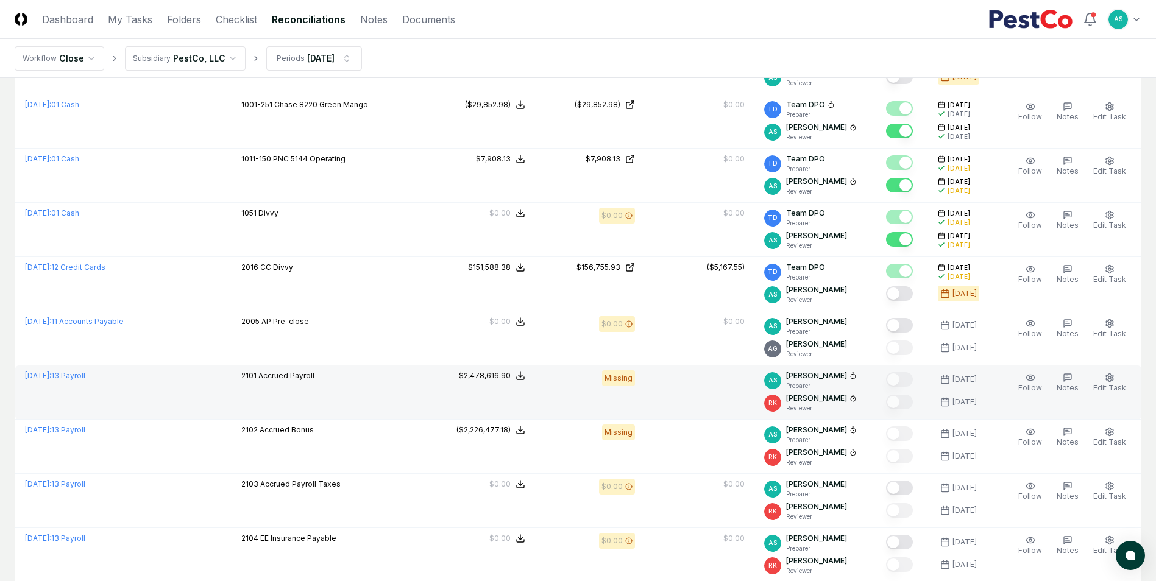
scroll to position [0, 0]
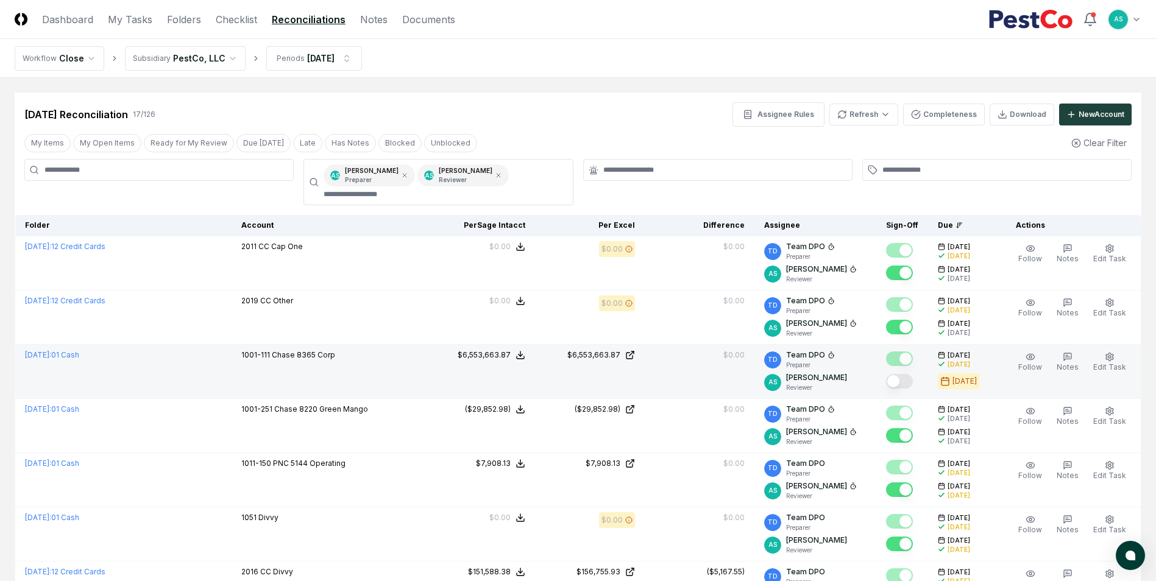
click at [903, 380] on button "Mark complete" at bounding box center [899, 381] width 27 height 15
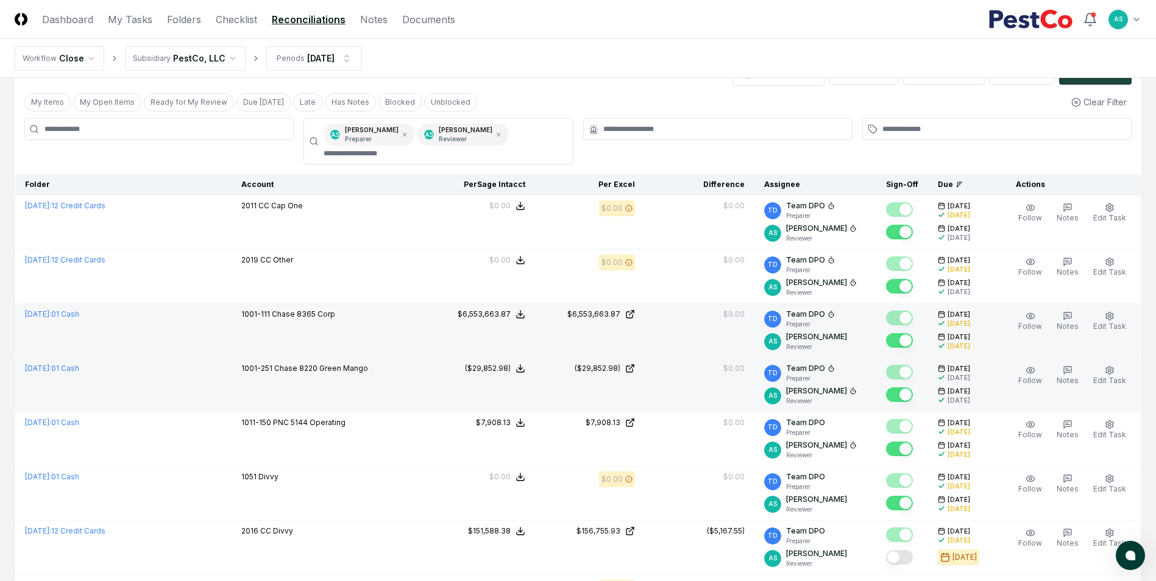
scroll to position [244, 0]
